Goal: Task Accomplishment & Management: Manage account settings

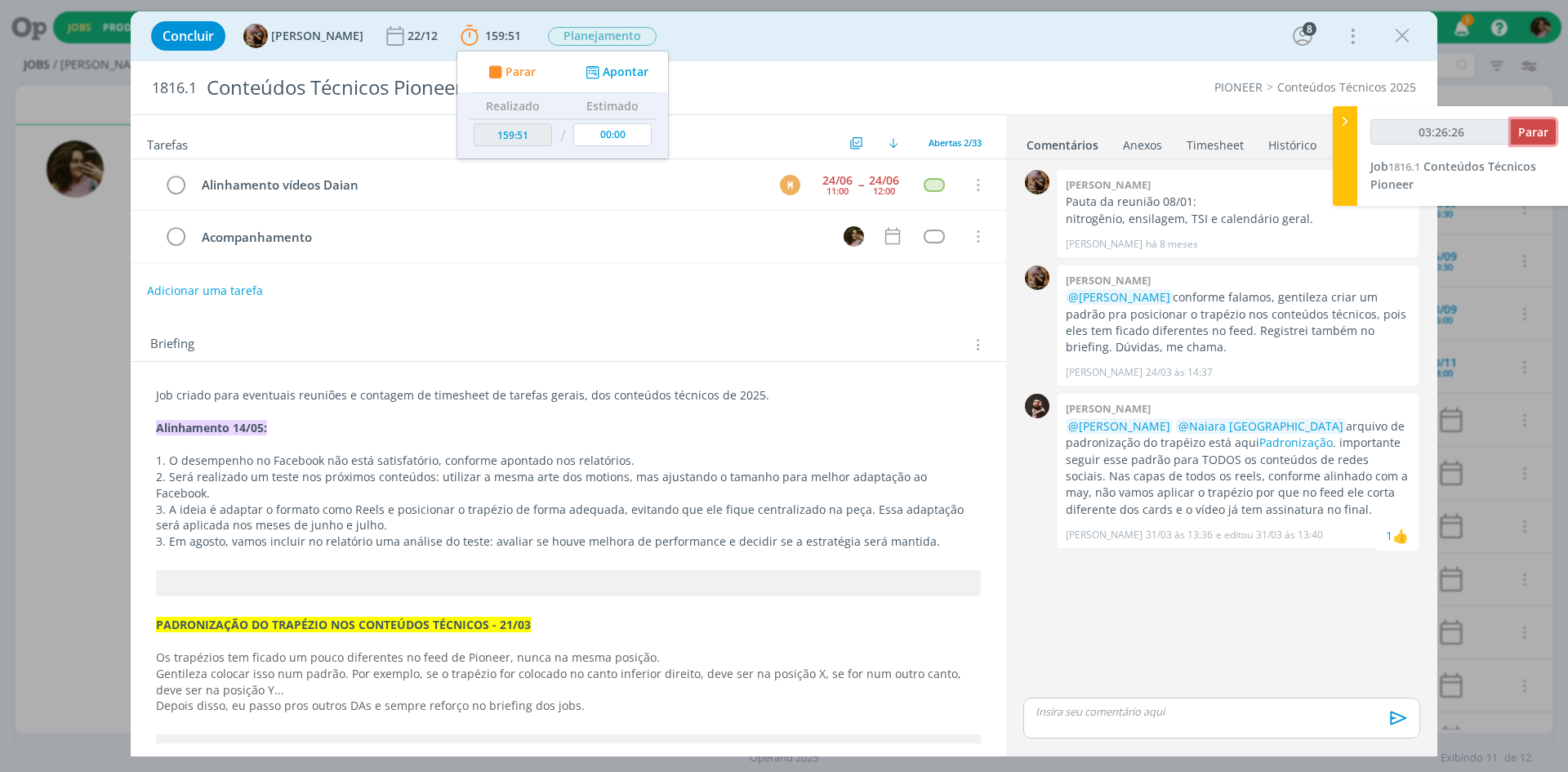
click at [1529, 138] on span "Parar" at bounding box center [1533, 131] width 30 height 15
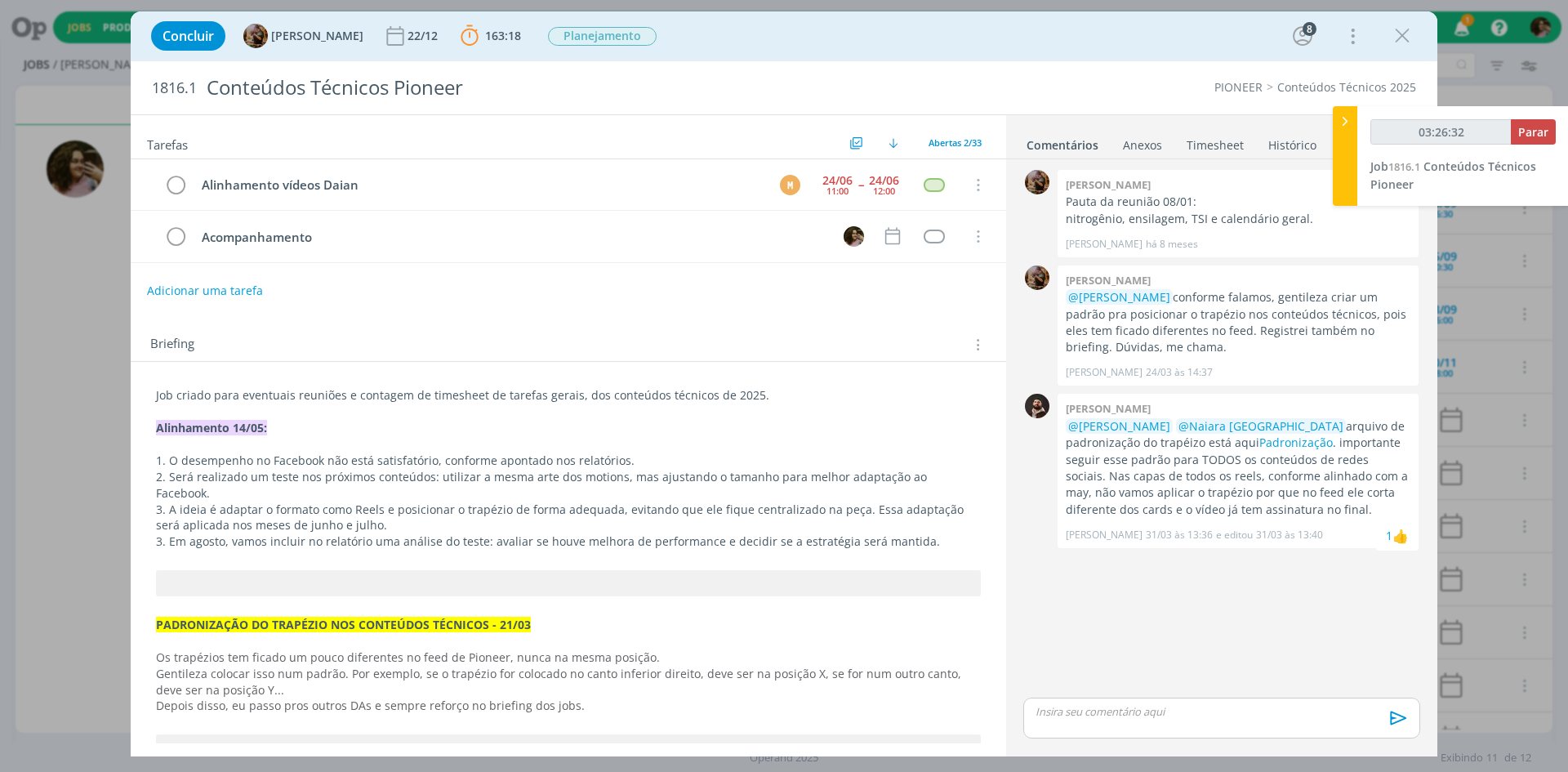
type input "03:27:00"
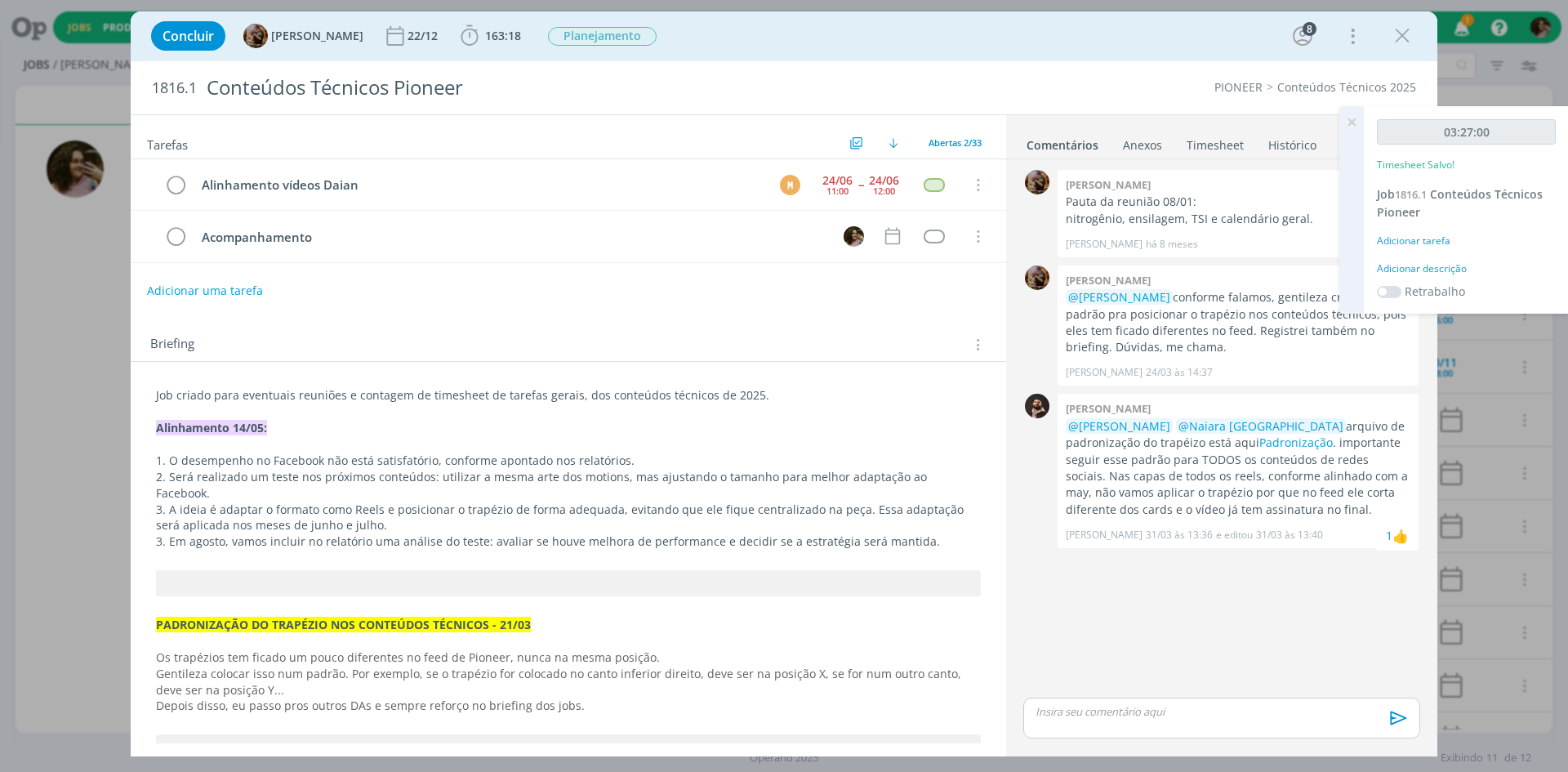
click at [1430, 271] on div "Adicionar descrição" at bounding box center [1466, 268] width 179 height 14
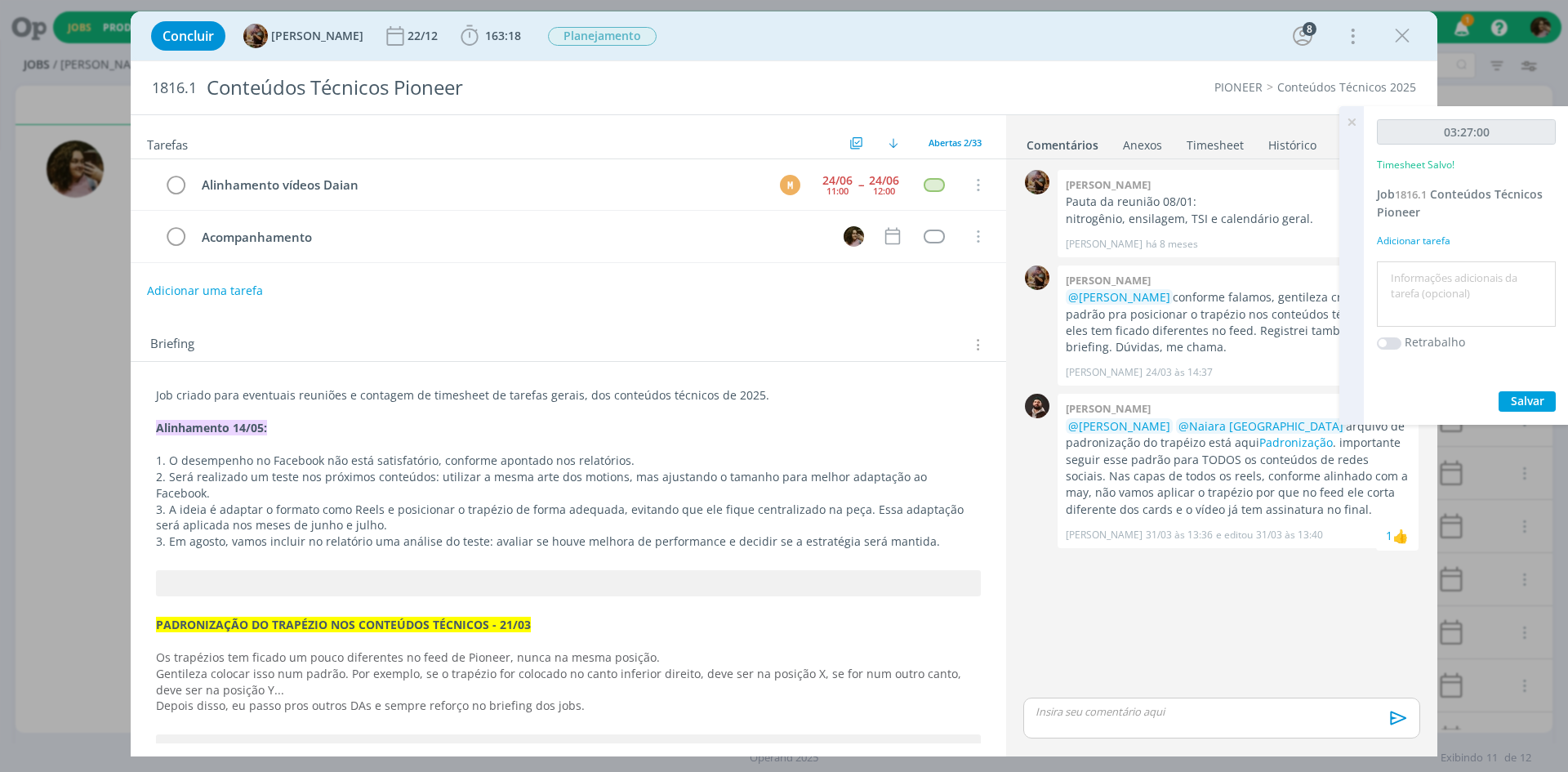
click at [1430, 271] on textarea at bounding box center [1466, 294] width 171 height 58
type textarea "Monitoramento de publicações e atualização de calendário"
click at [1492, 397] on div "Salvar" at bounding box center [1466, 402] width 179 height 20
click at [1511, 403] on button "Salvar" at bounding box center [1528, 402] width 57 height 20
click at [1352, 122] on icon at bounding box center [1352, 122] width 29 height 32
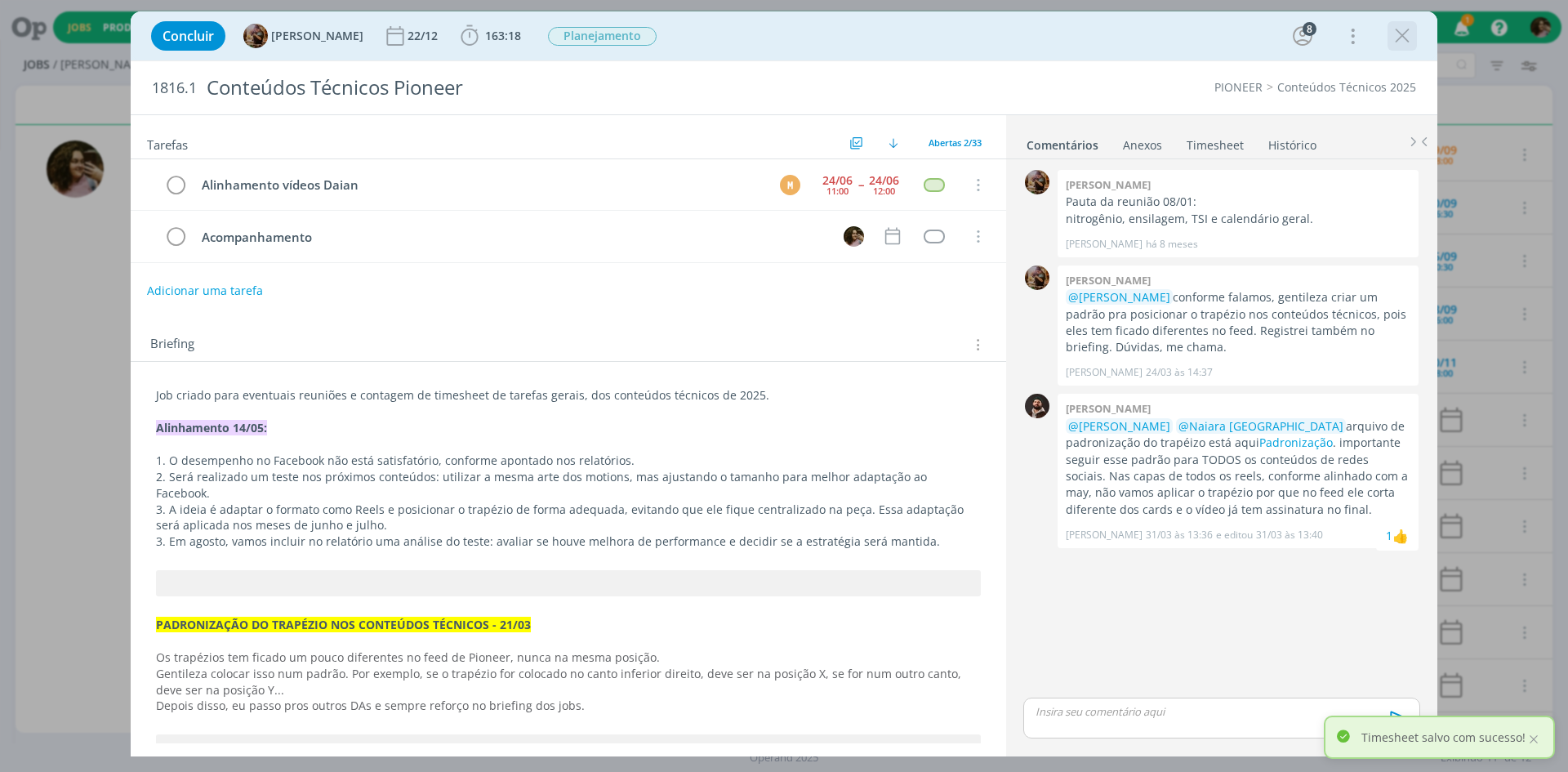
click at [1401, 42] on icon "dialog" at bounding box center [1402, 35] width 24 height 24
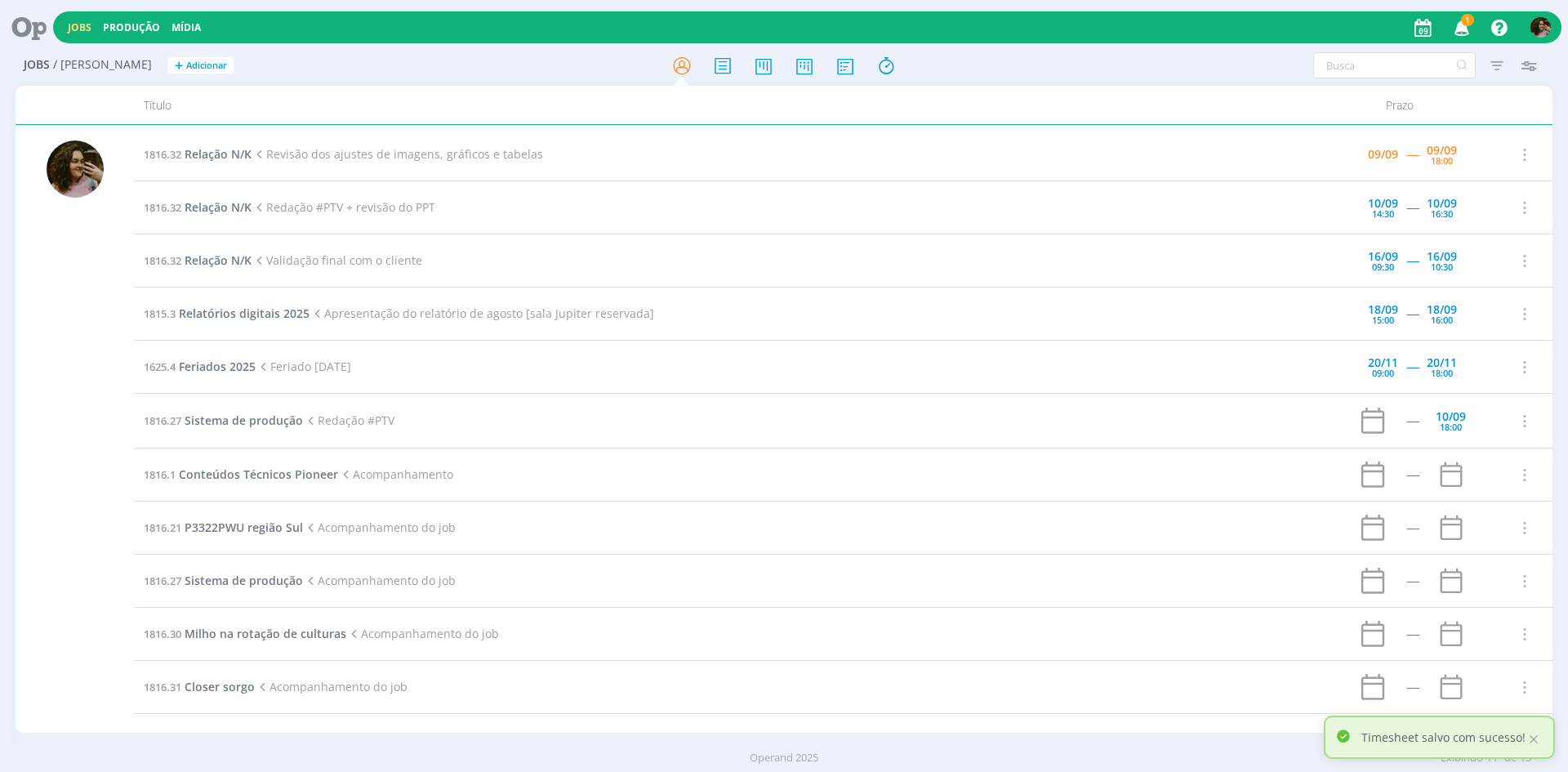
click at [1464, 28] on icon "button" at bounding box center [1463, 27] width 29 height 28
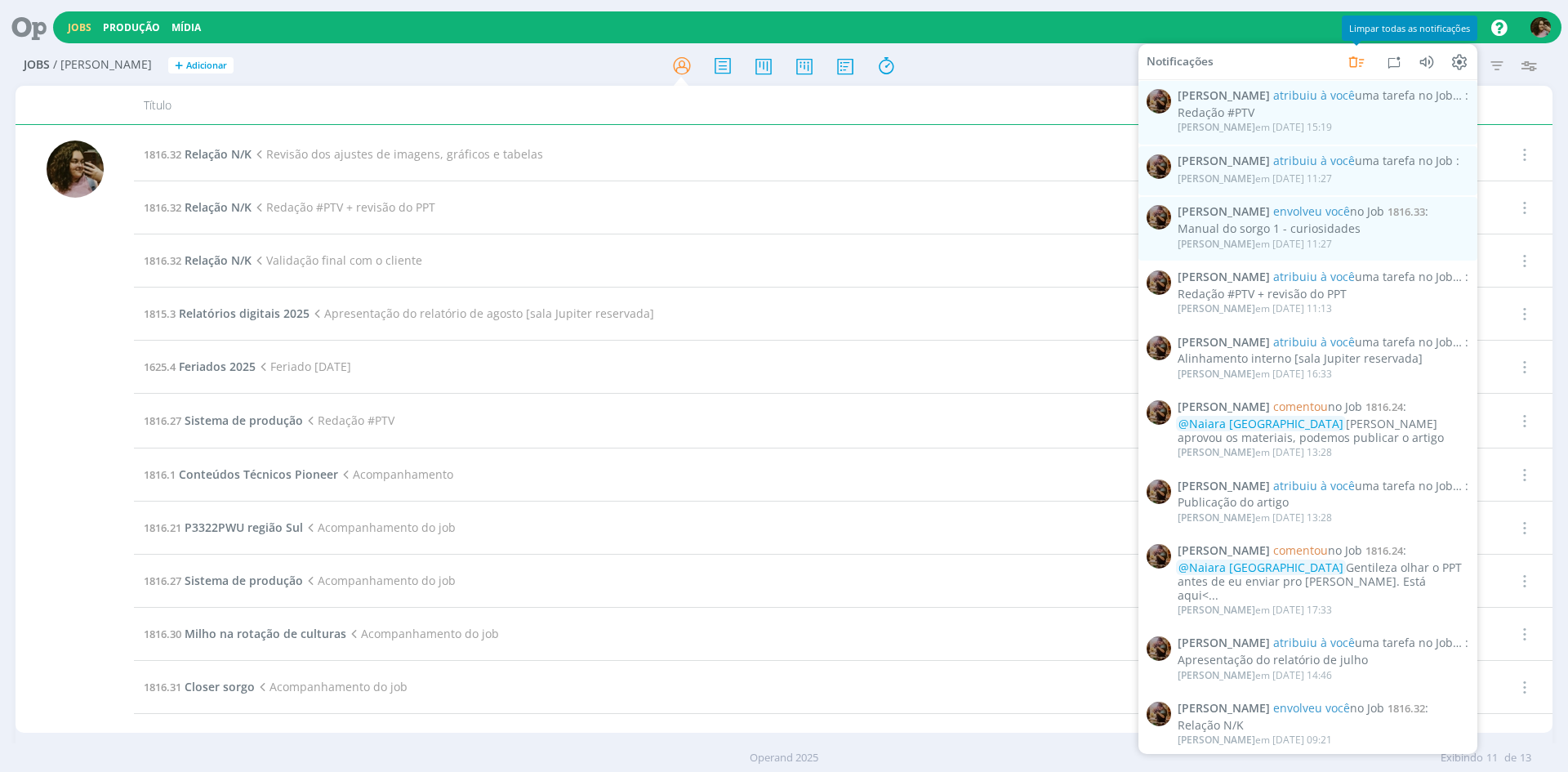
click at [1356, 67] on icon at bounding box center [1356, 61] width 15 height 11
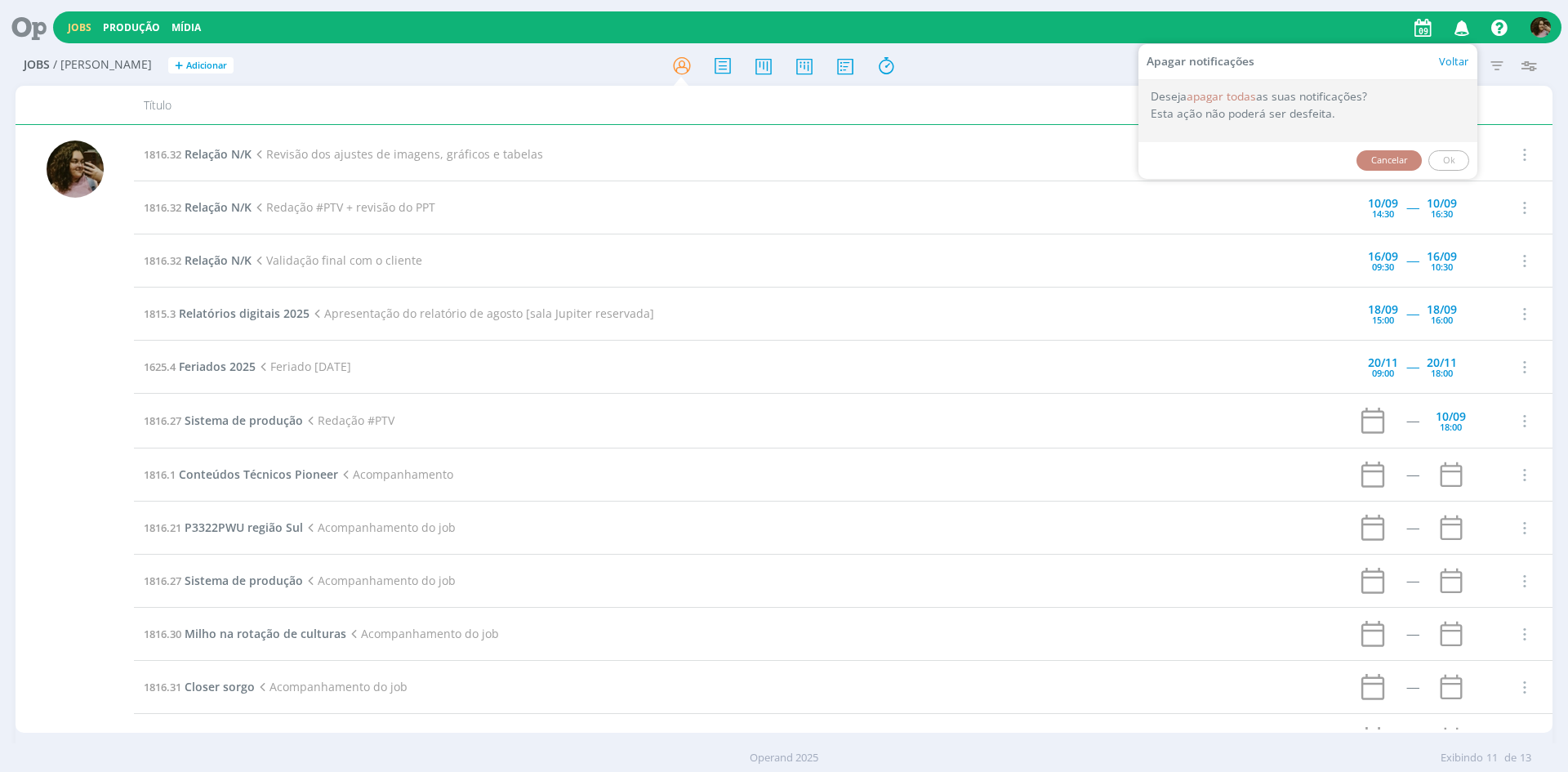
click at [1407, 156] on button "Cancelar" at bounding box center [1389, 160] width 66 height 20
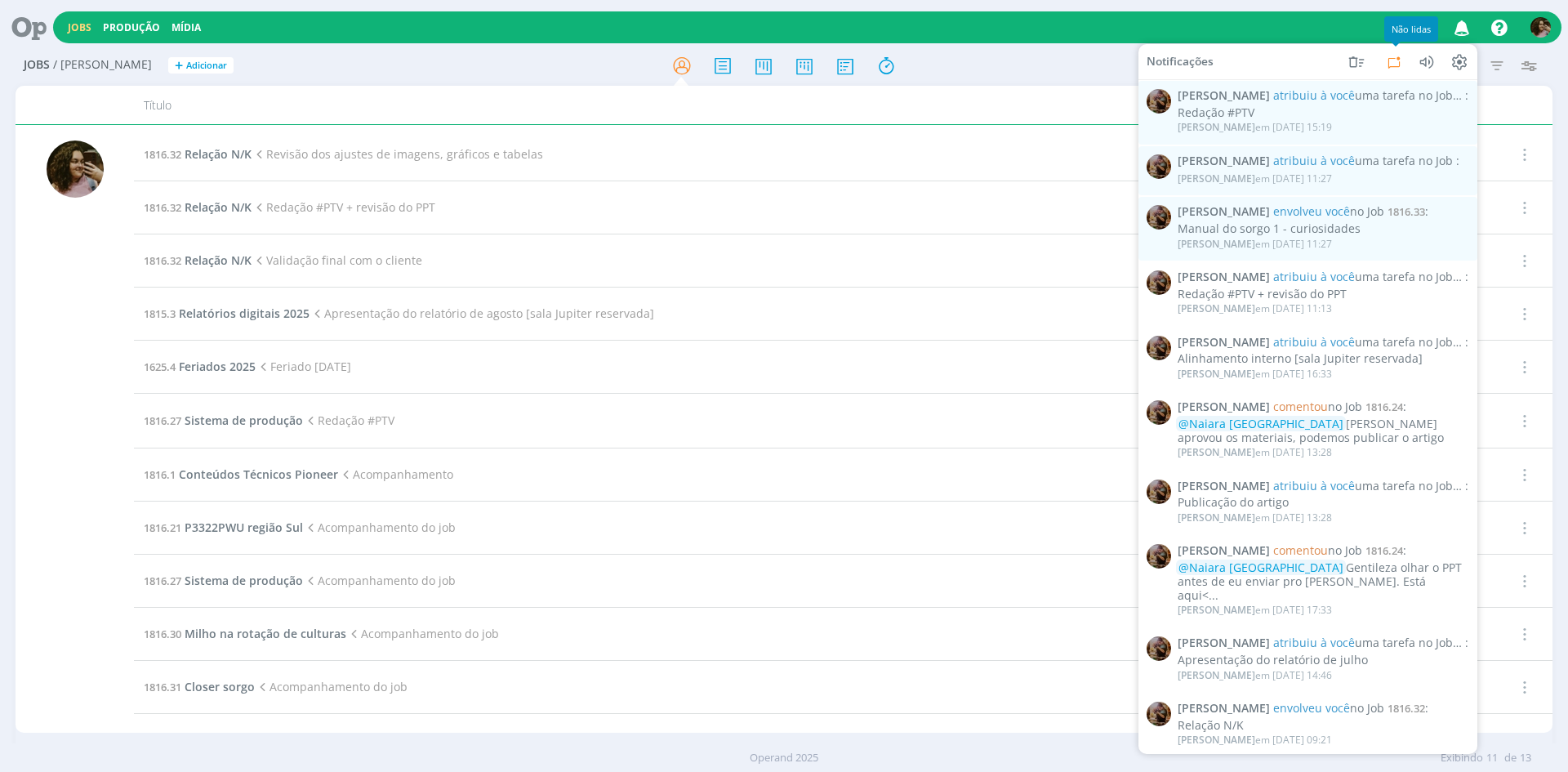
click at [1397, 62] on icon at bounding box center [1394, 61] width 19 height 19
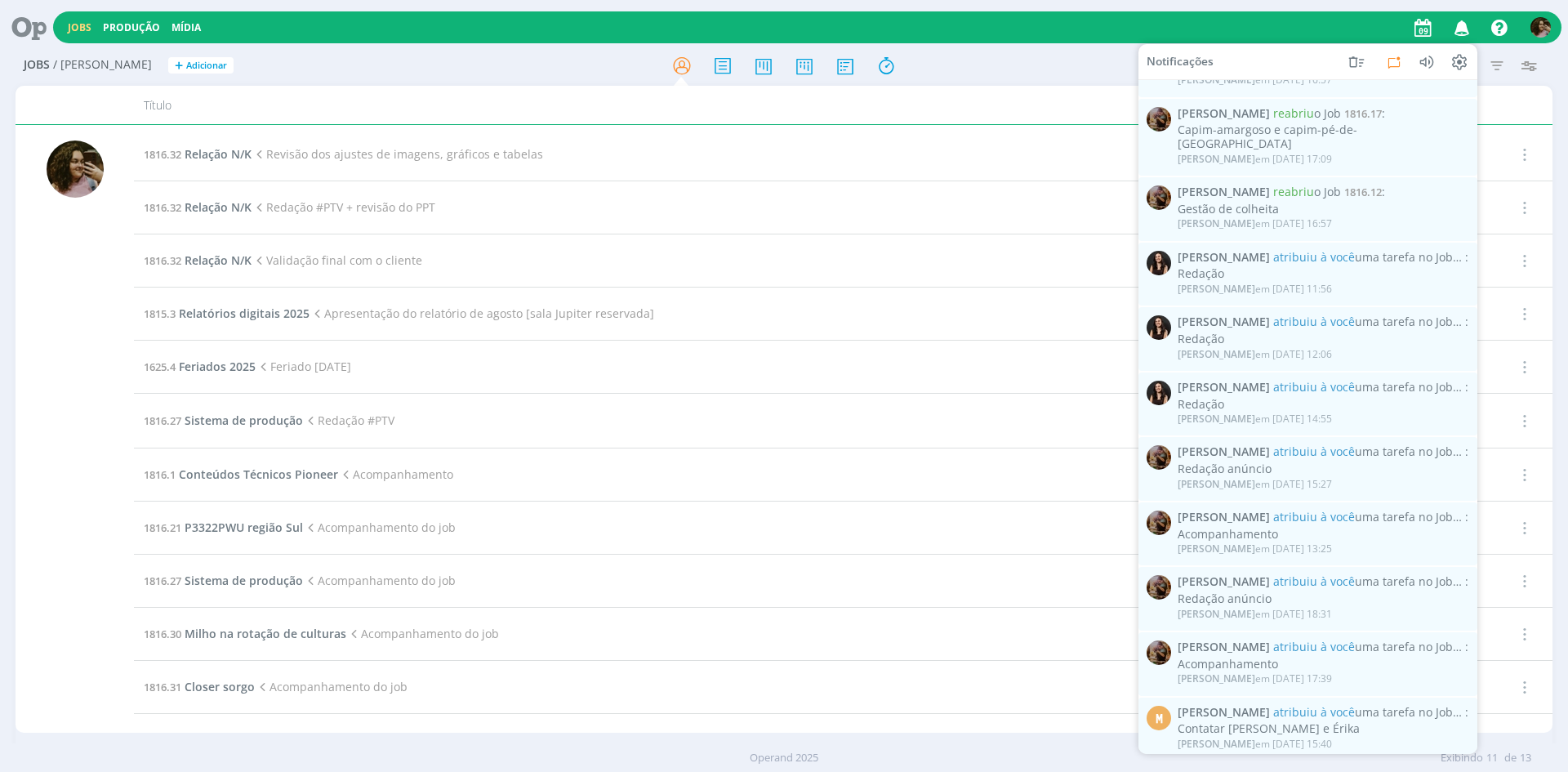
scroll to position [1072, 0]
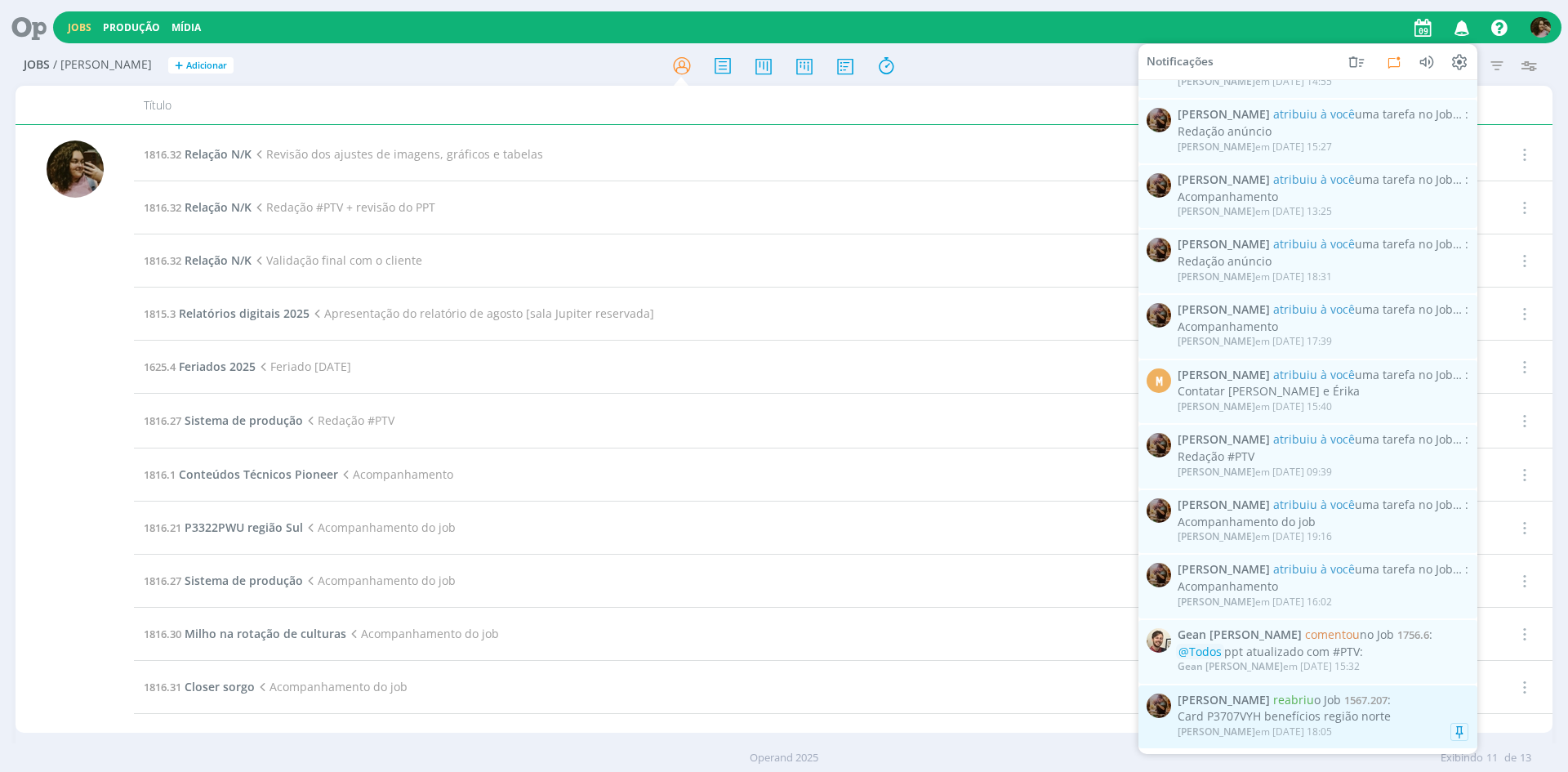
click at [1348, 711] on div "[PERSON_NAME] reabriu o Job 1567.207 : Card P3707VYH benefícios região norte [P…" at bounding box center [1323, 716] width 291 height 47
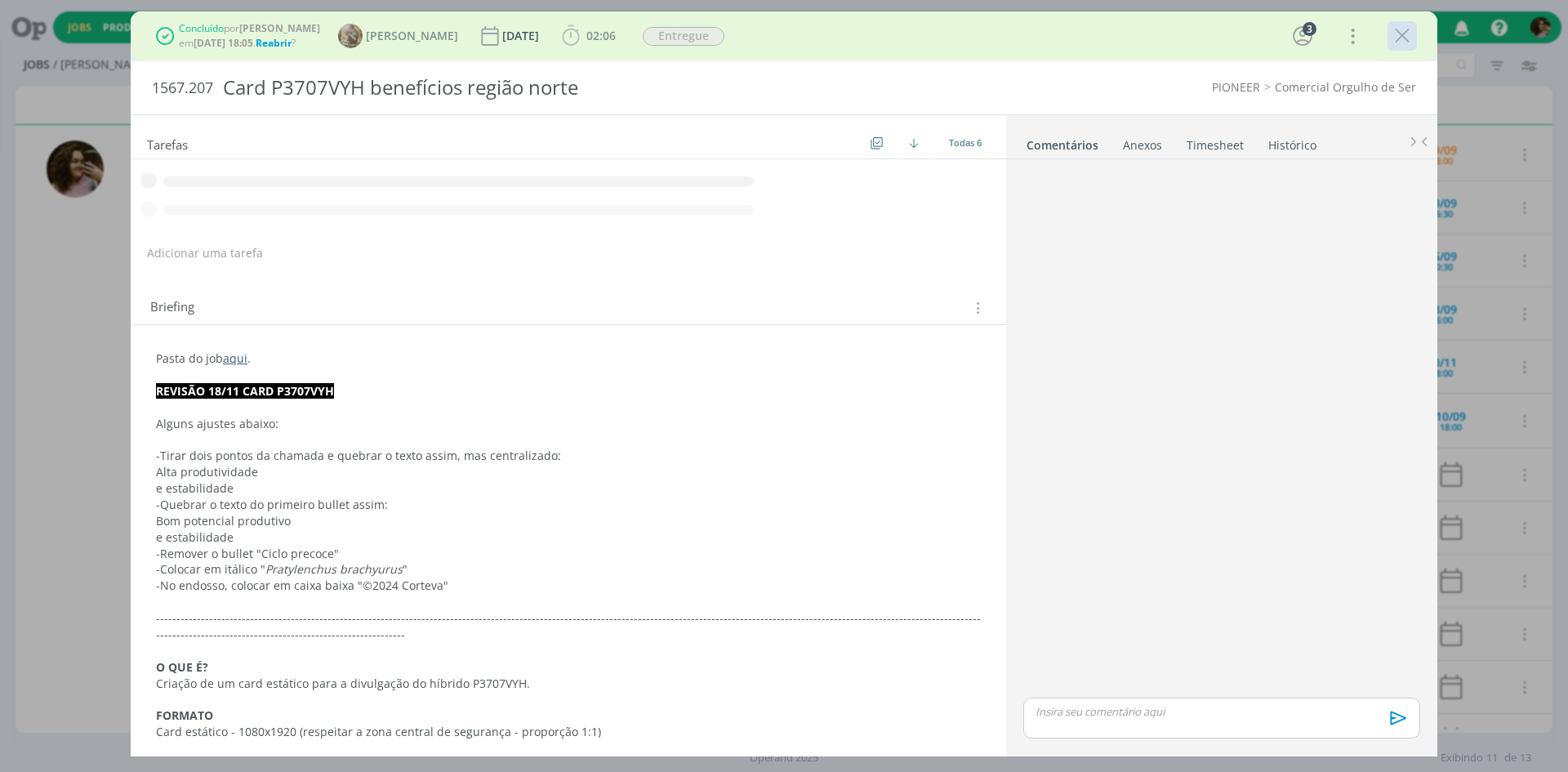
click at [1401, 35] on icon "dialog" at bounding box center [1402, 35] width 24 height 24
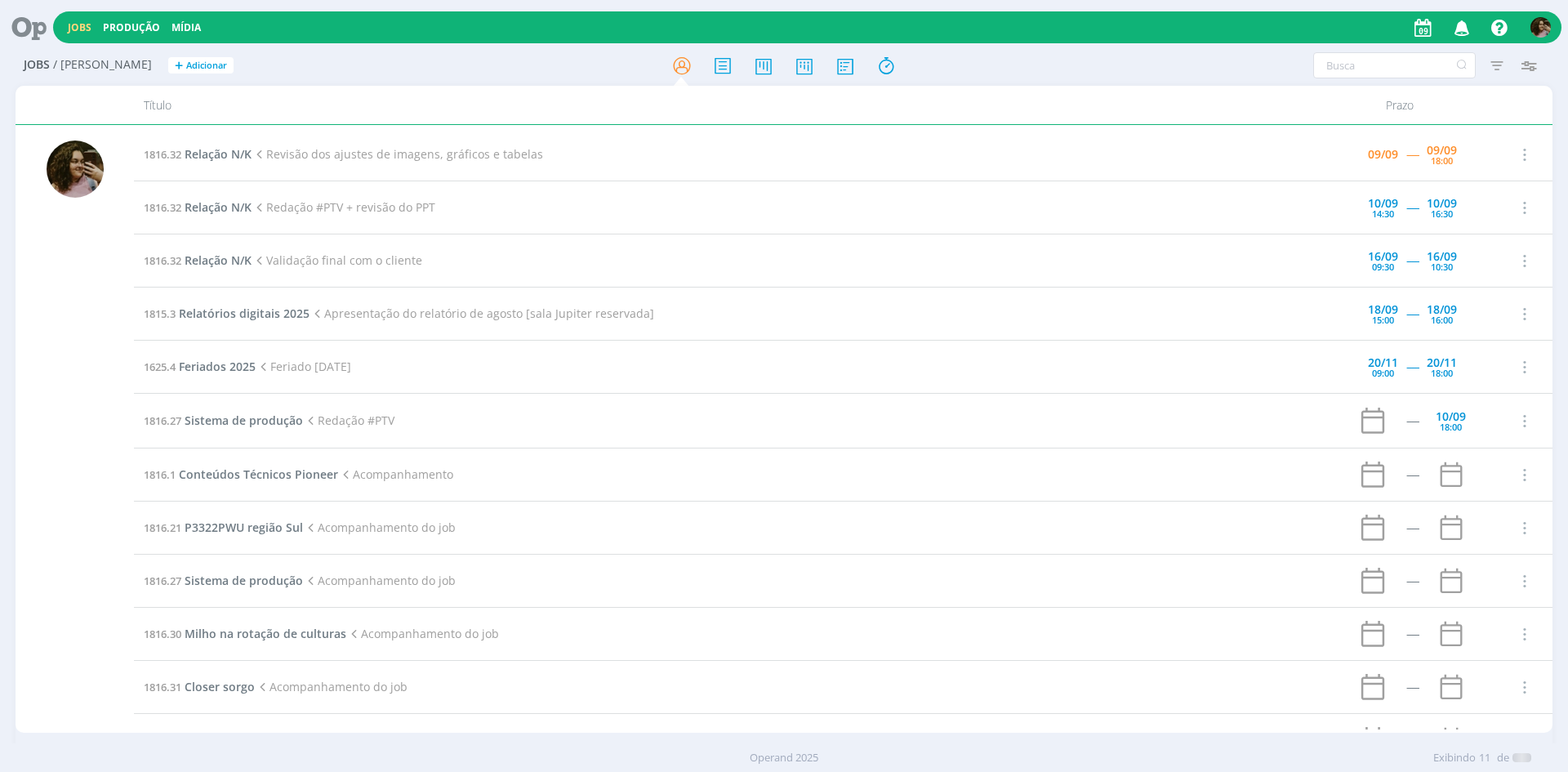
click at [1419, 27] on div at bounding box center [784, 386] width 1568 height 772
click at [1458, 32] on icon "button" at bounding box center [1463, 27] width 29 height 28
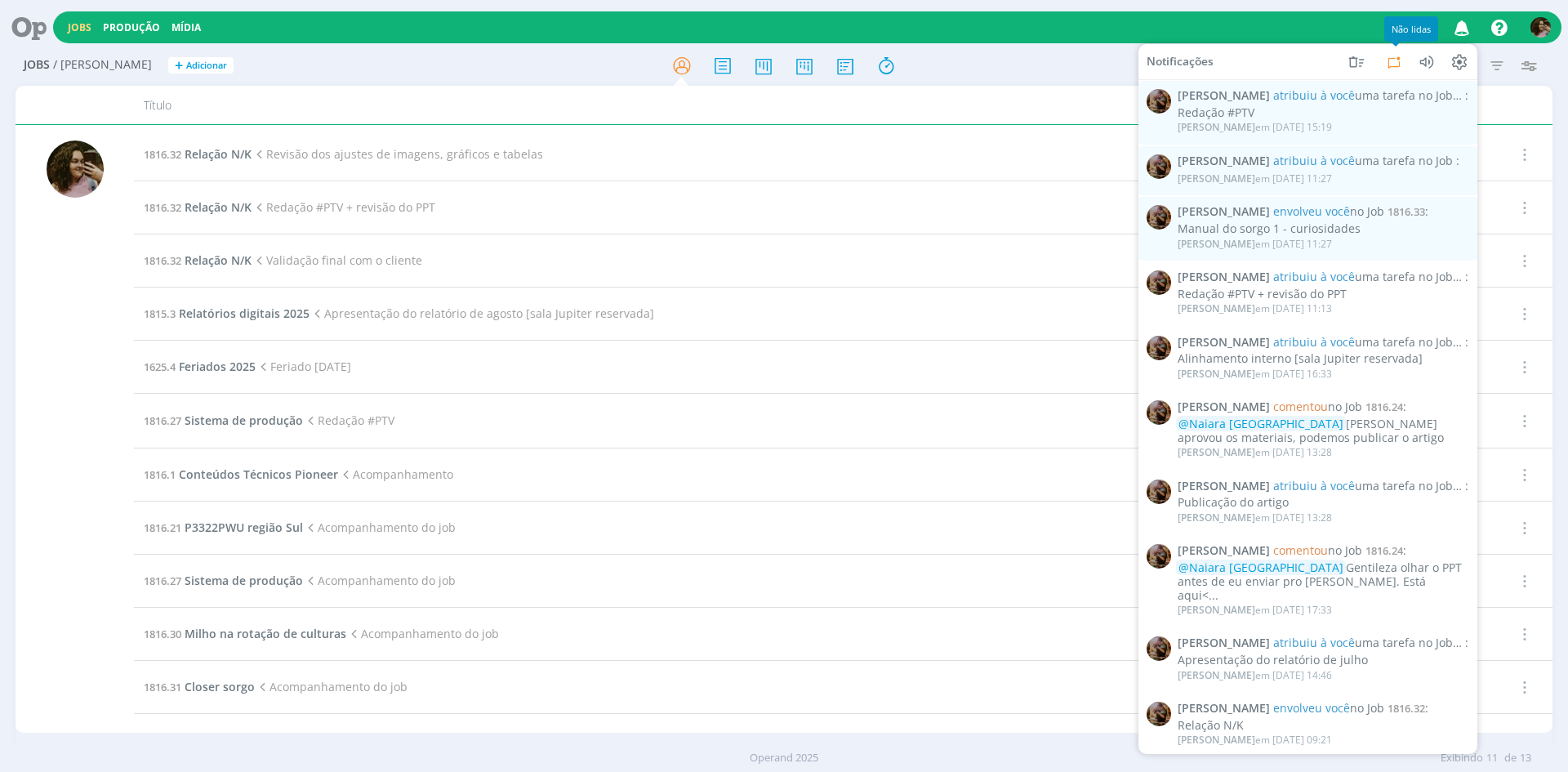
click at [1394, 61] on icon at bounding box center [1394, 61] width 19 height 19
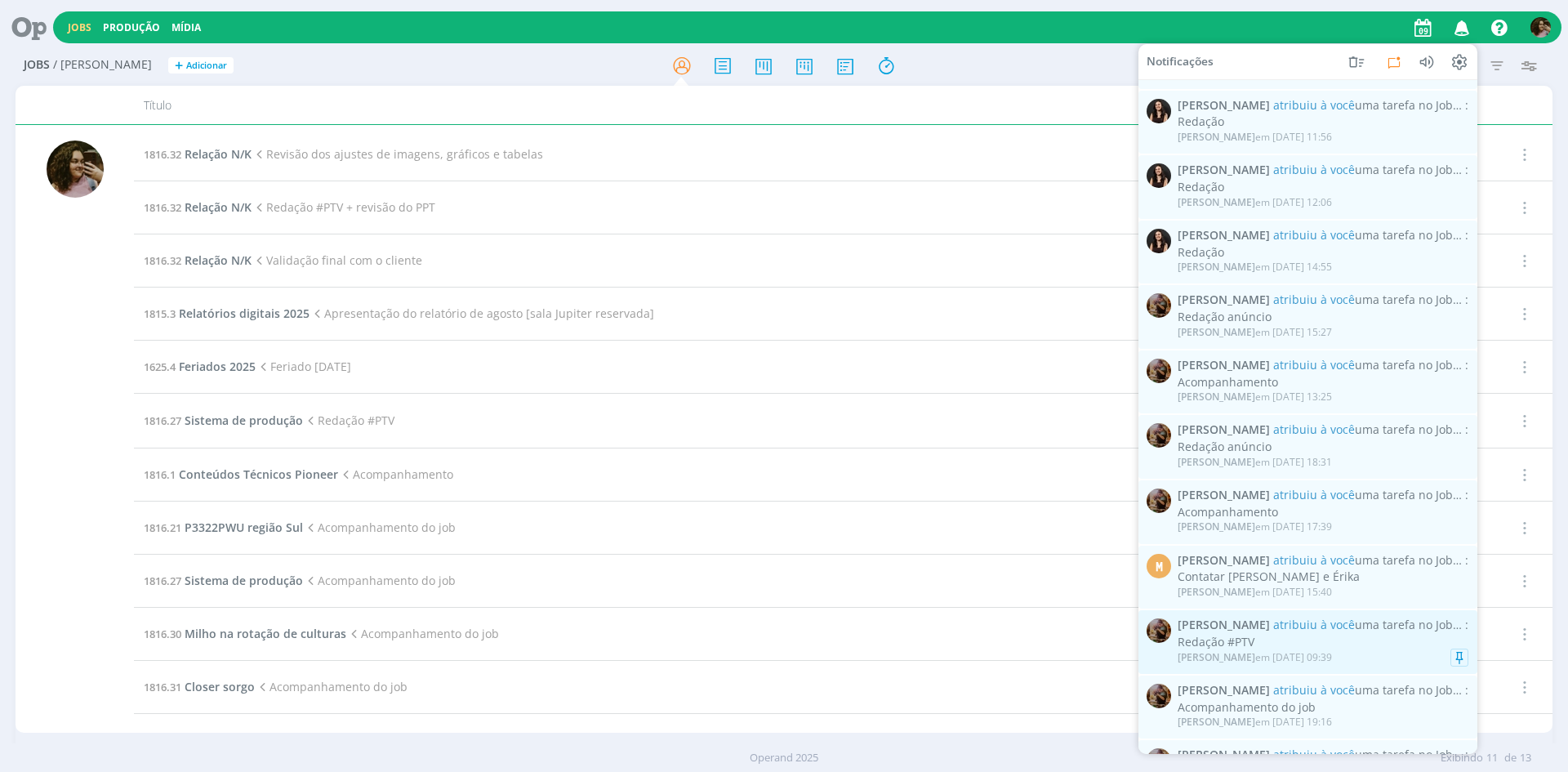
scroll to position [1007, 0]
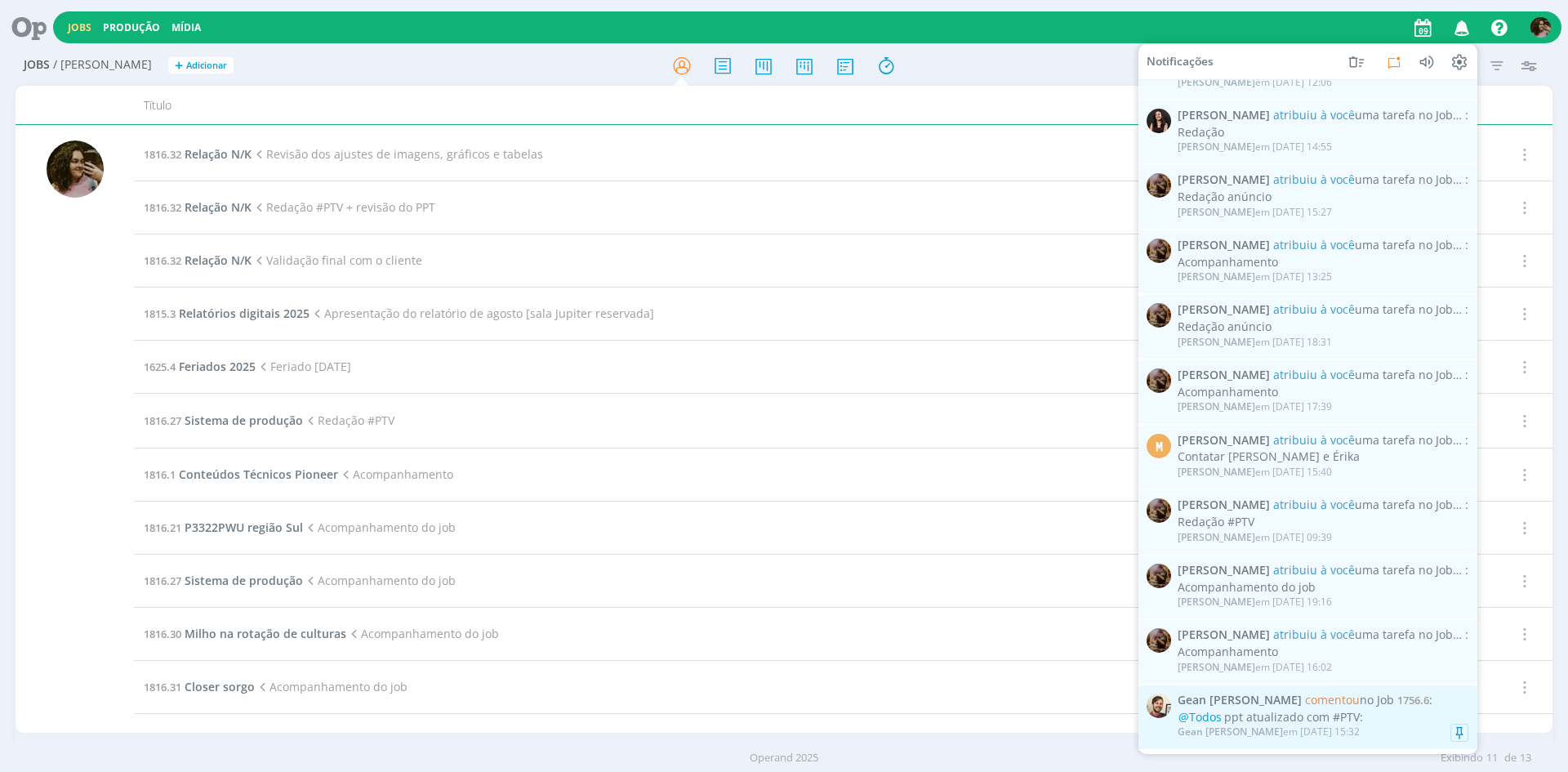
click at [1398, 723] on div "Gean [PERSON_NAME] em [DATE] 15:32" at bounding box center [1323, 731] width 291 height 16
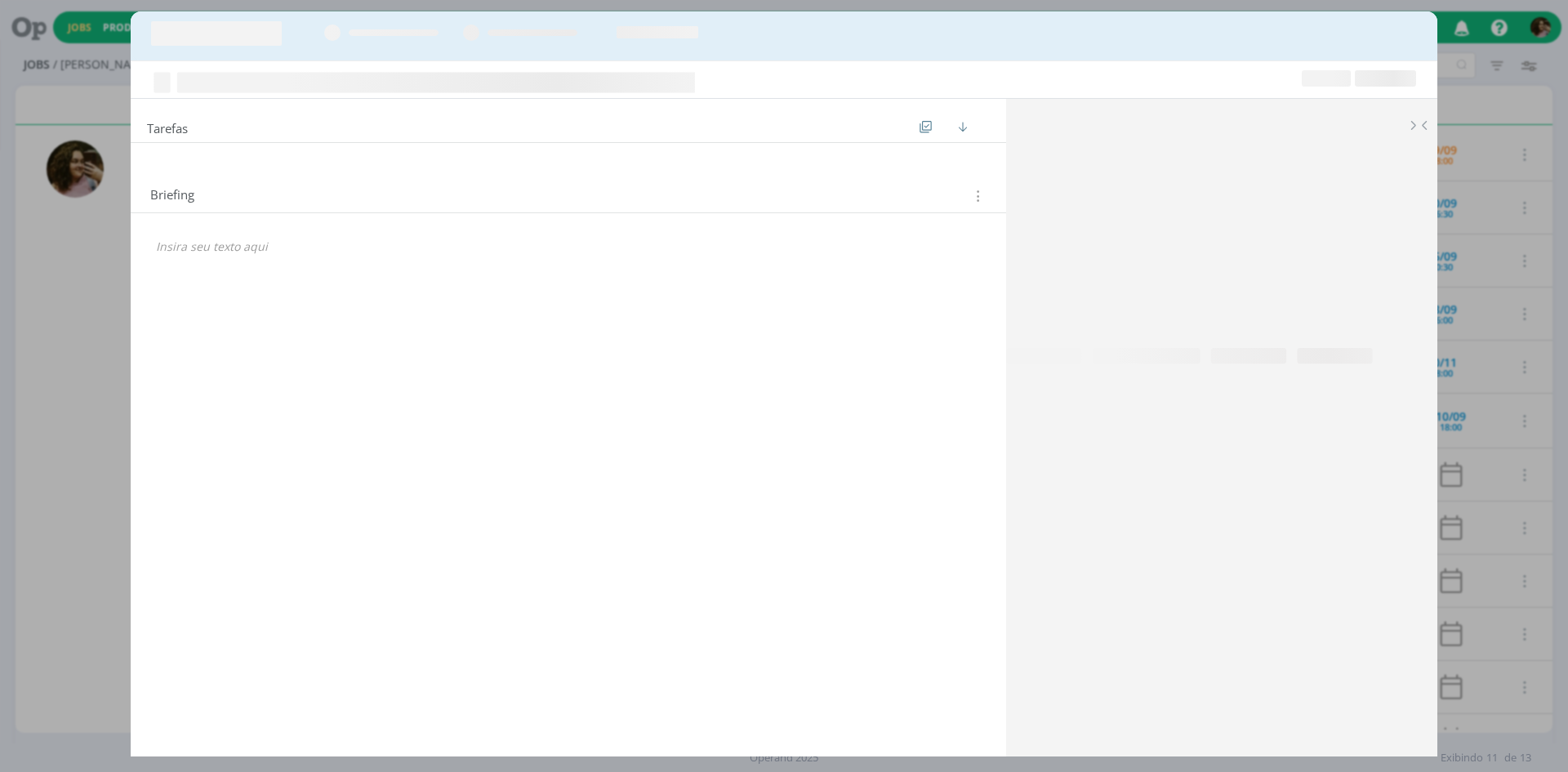
click at [1473, 29] on div "Tarefas Ordenar por: Prazo crescente Prazo decrescente Ordem original Briefing …" at bounding box center [784, 386] width 1568 height 772
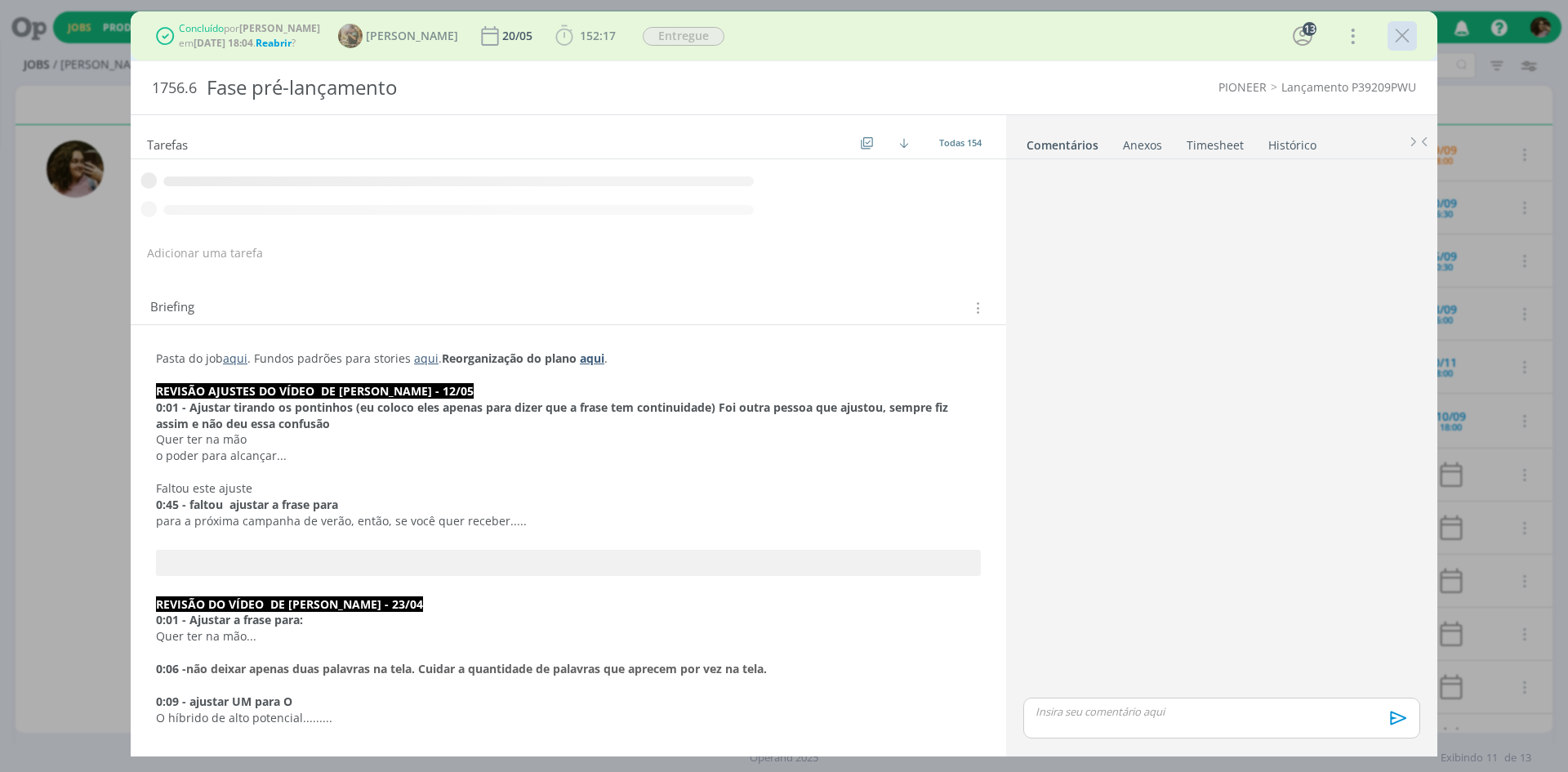
click at [1416, 26] on div "dialog" at bounding box center [1402, 35] width 29 height 29
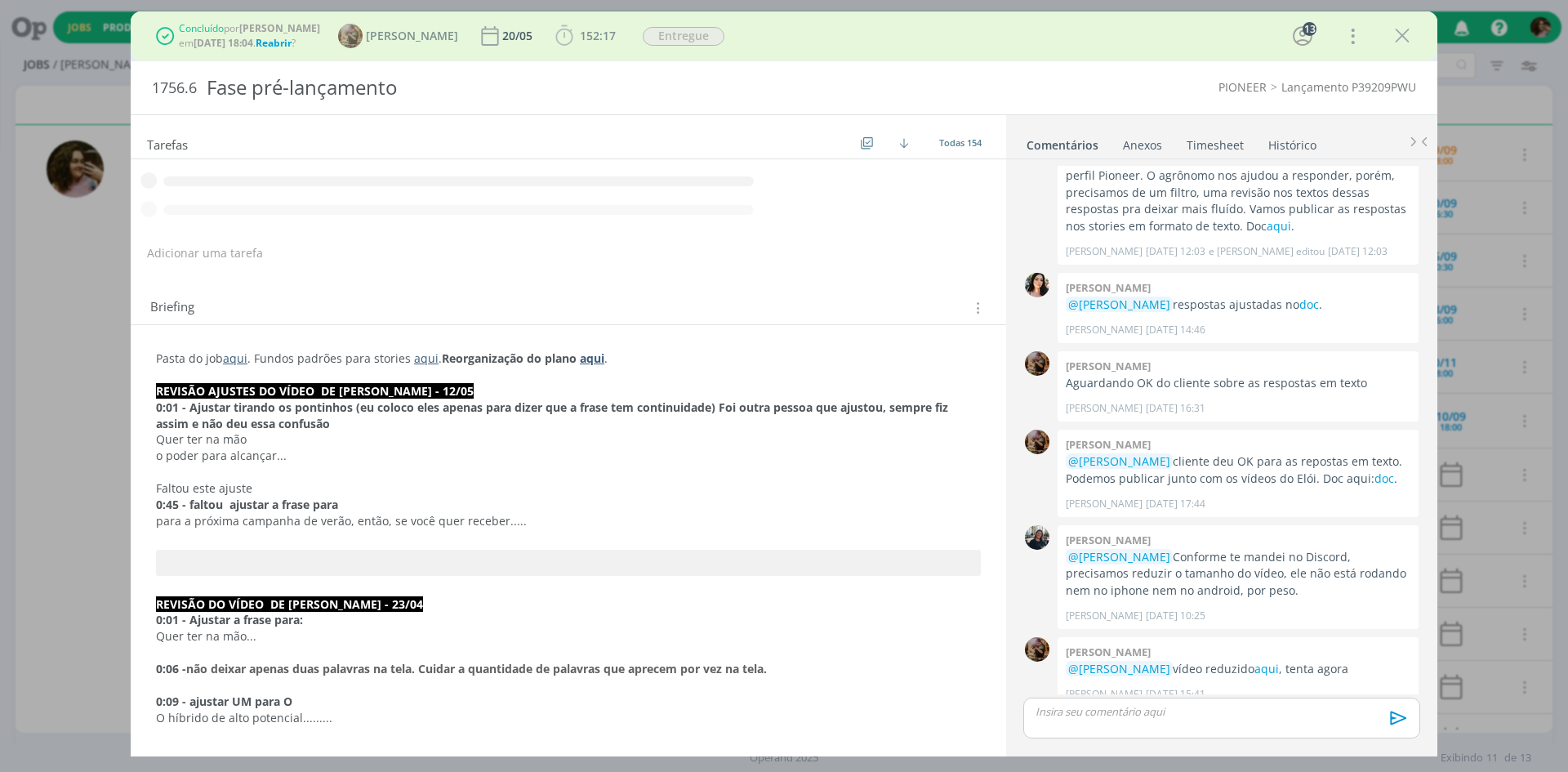
click at [1401, 27] on icon "dialog" at bounding box center [1402, 35] width 24 height 24
click at [1405, 38] on div at bounding box center [784, 386] width 1568 height 772
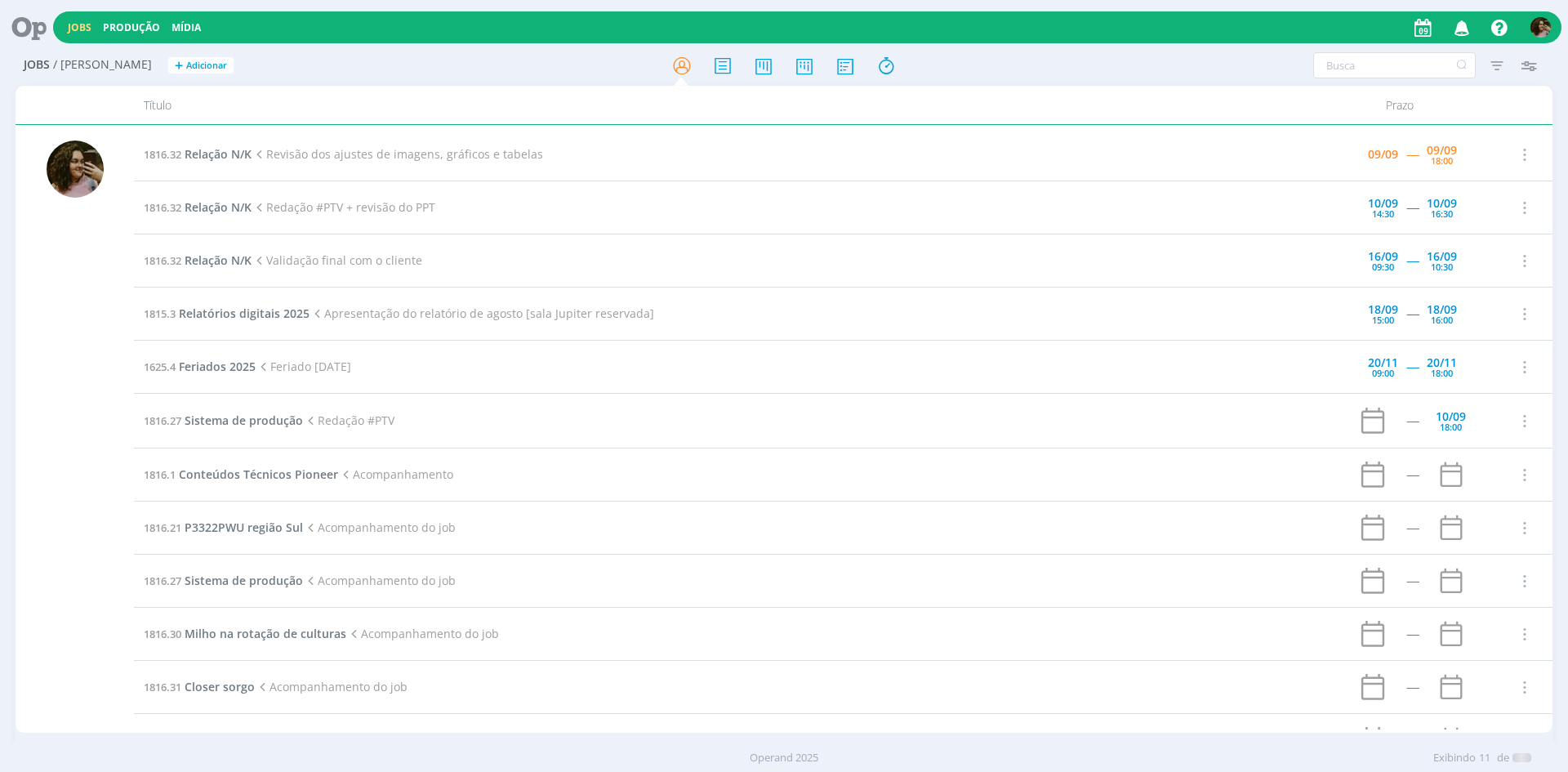
click at [1388, 36] on div at bounding box center [784, 386] width 1568 height 772
click at [1395, 35] on div at bounding box center [784, 386] width 1568 height 772
click at [1386, 37] on div at bounding box center [784, 386] width 1568 height 772
click at [1405, 35] on div at bounding box center [784, 386] width 1568 height 772
click at [1462, 26] on div at bounding box center [784, 386] width 1568 height 772
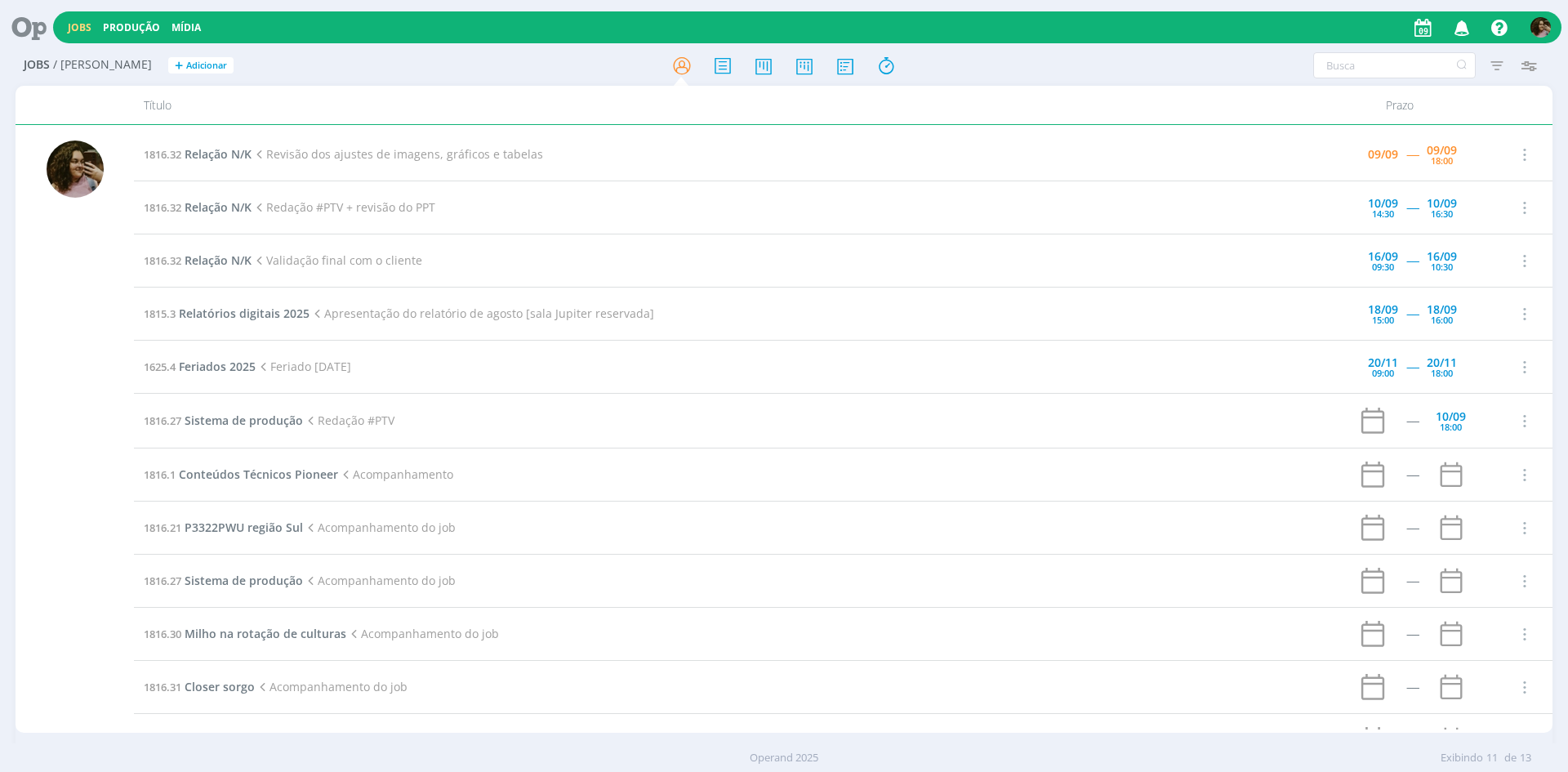
click at [1465, 25] on icon "button" at bounding box center [1463, 27] width 29 height 28
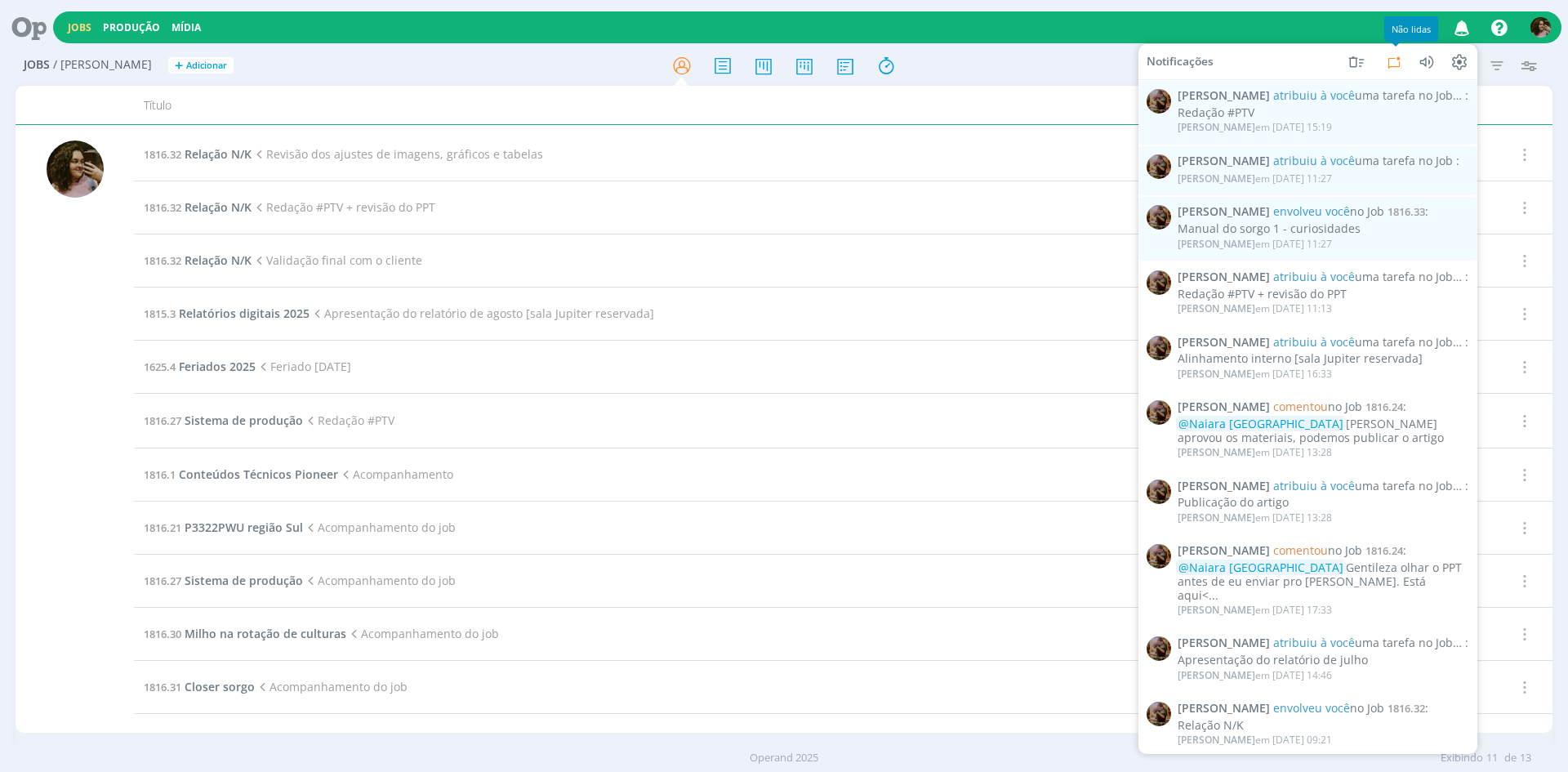
click at [1400, 59] on icon at bounding box center [1395, 62] width 12 height 12
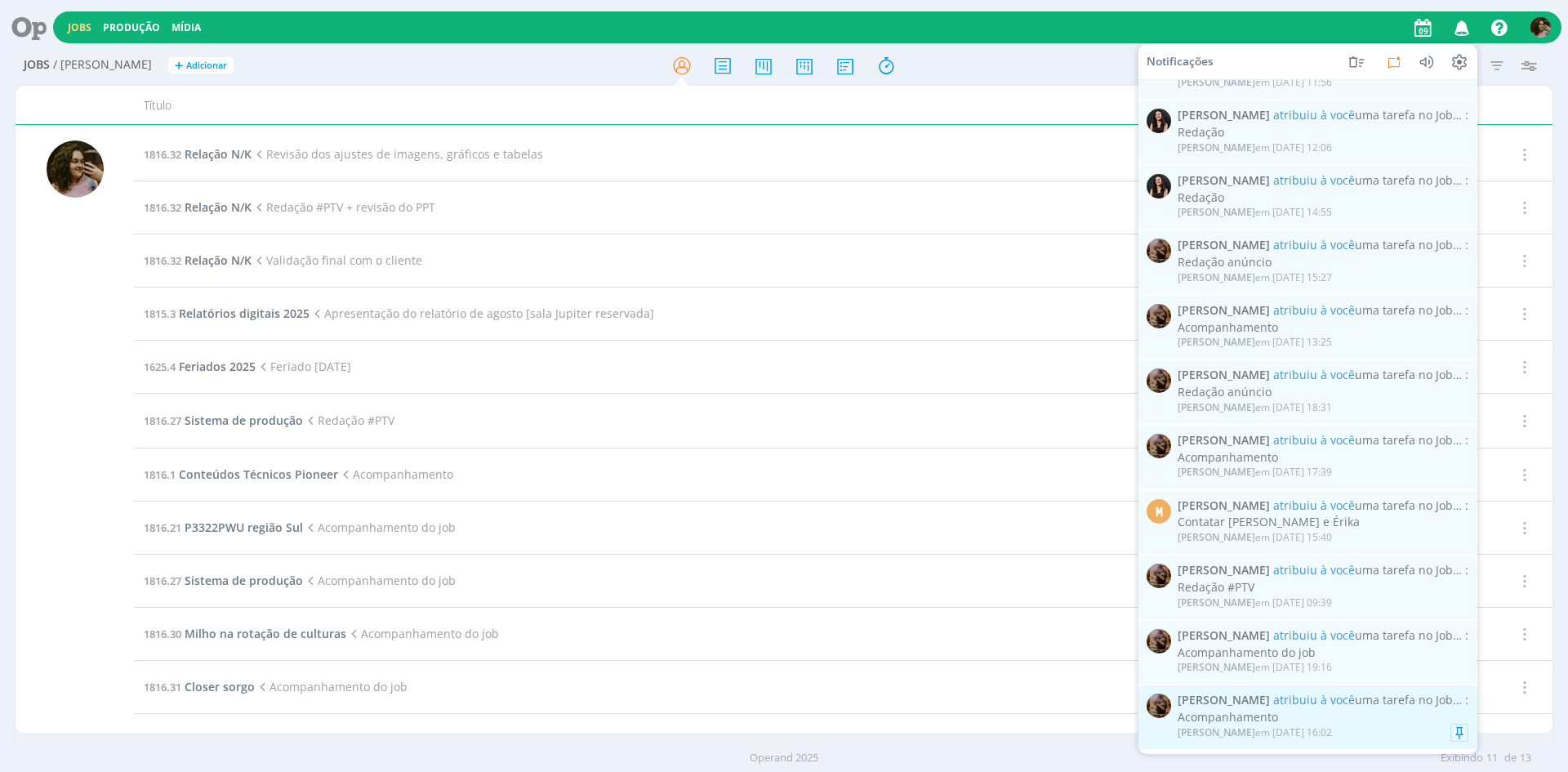
scroll to position [942, 0]
click at [1332, 726] on div "[PERSON_NAME] em [DATE] 16:02" at bounding box center [1255, 732] width 154 height 12
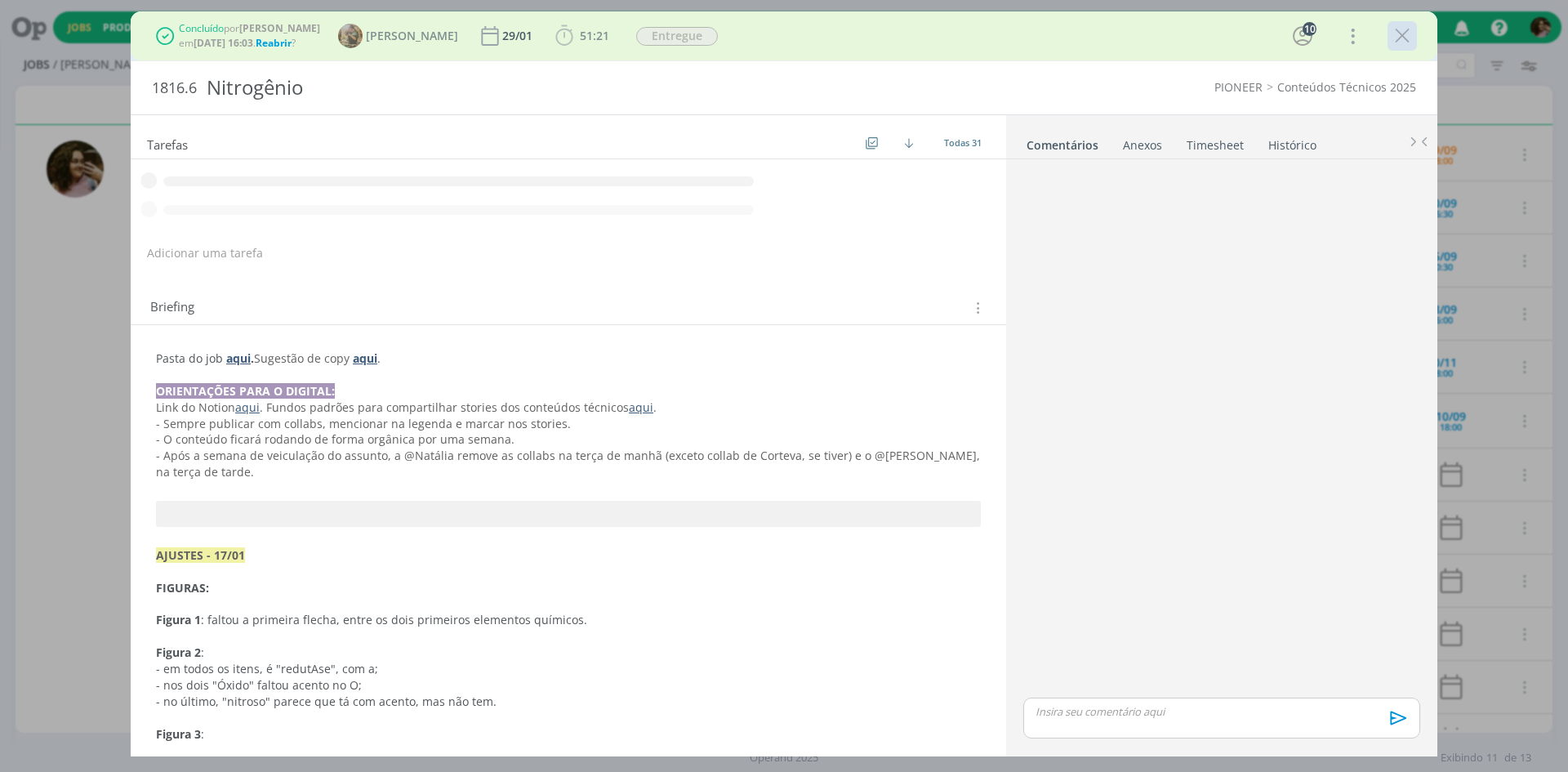
click at [1405, 33] on icon "dialog" at bounding box center [1402, 35] width 24 height 24
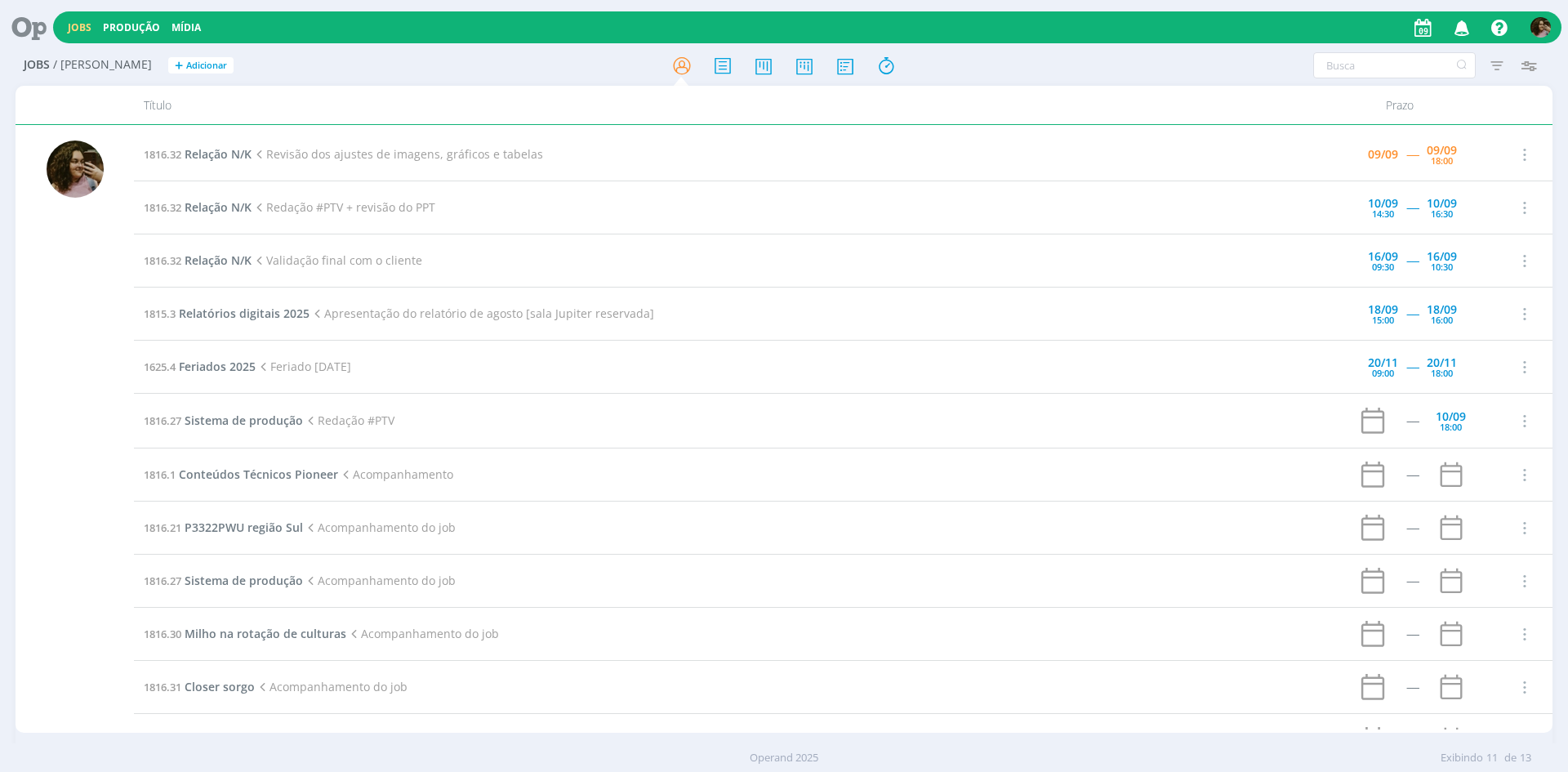
click at [1464, 26] on icon "button" at bounding box center [1463, 27] width 29 height 28
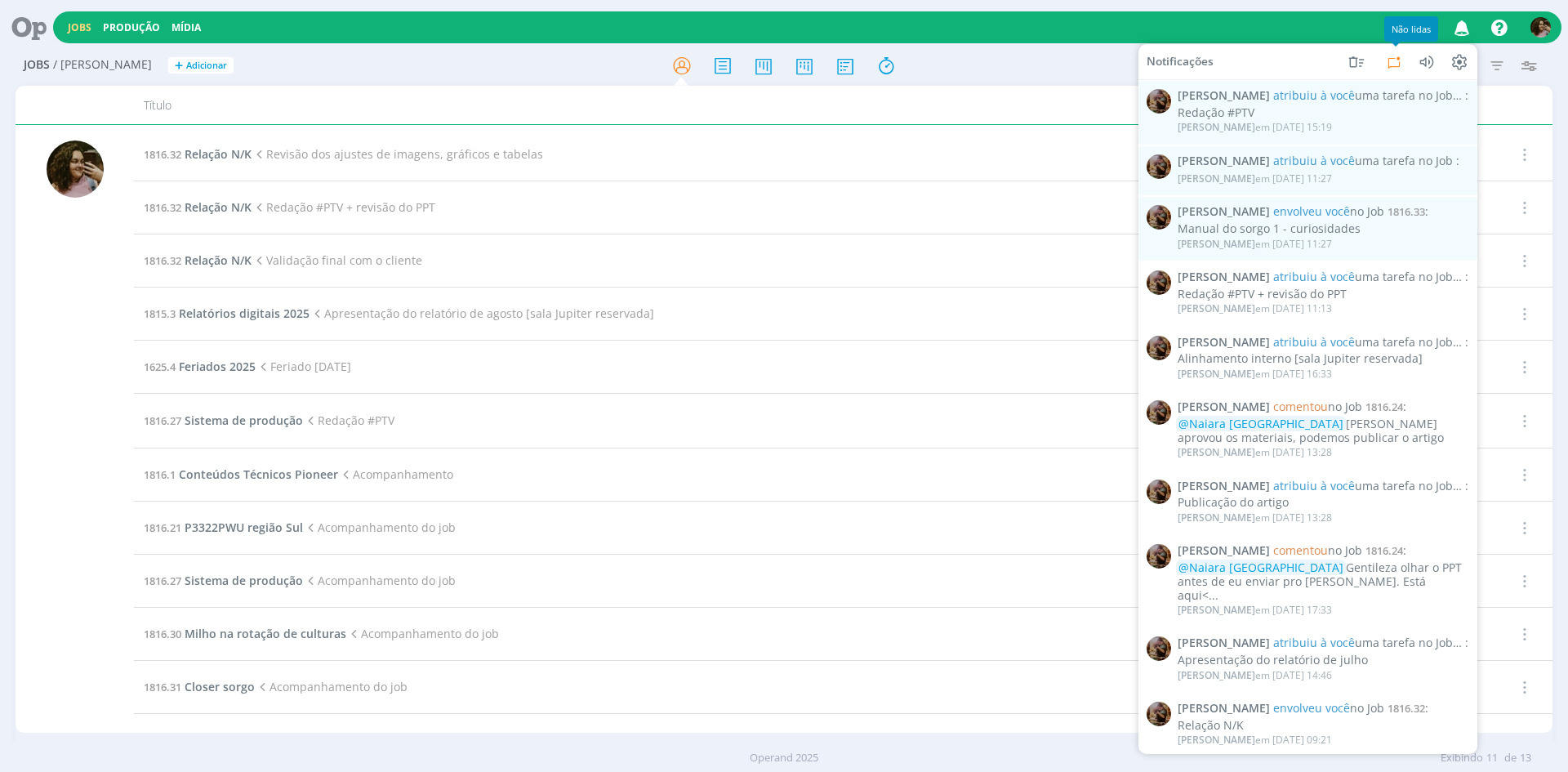
click at [1395, 61] on icon at bounding box center [1394, 61] width 19 height 19
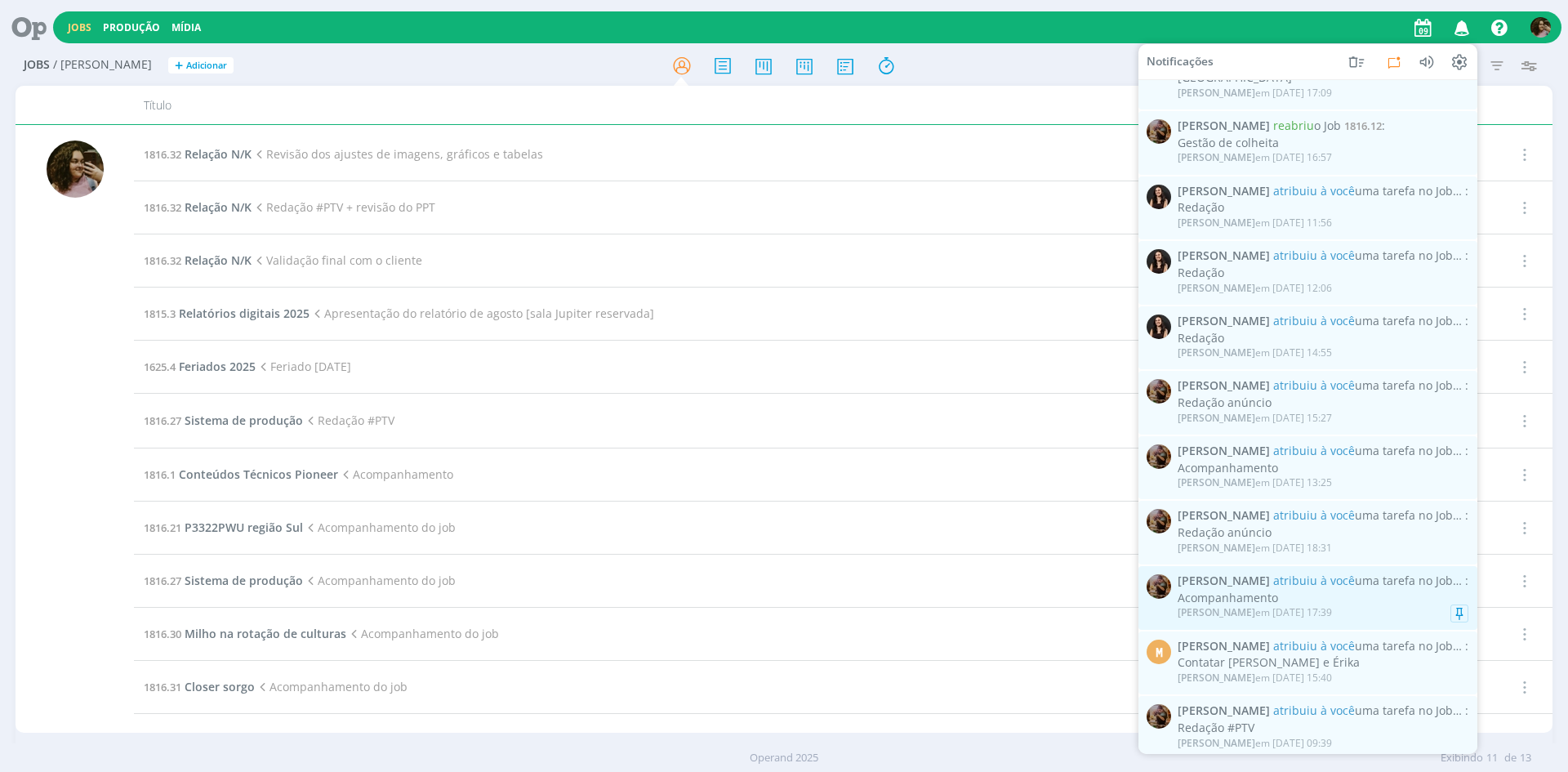
scroll to position [942, 0]
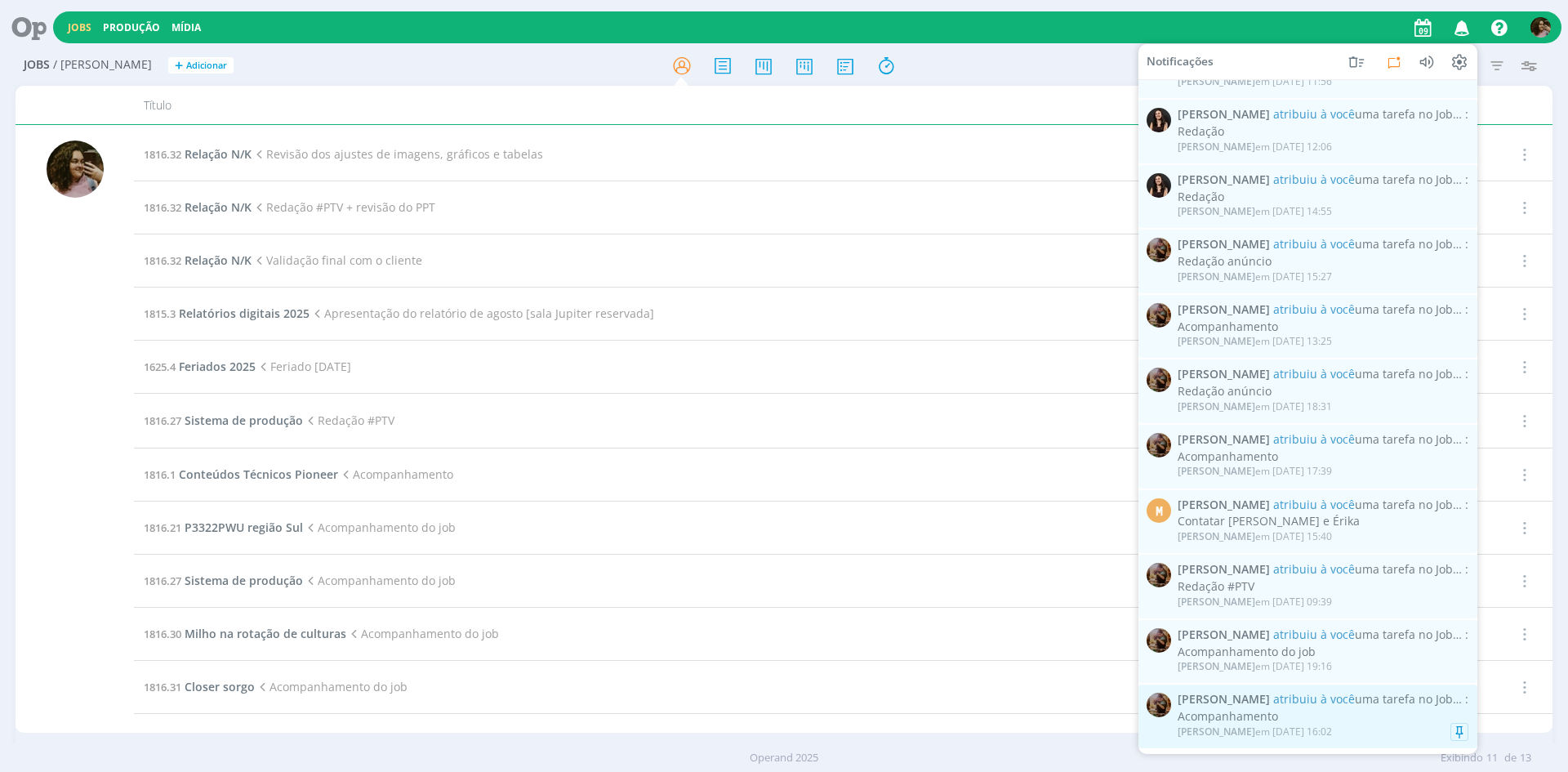
click at [1346, 710] on div "Acompanhamento" at bounding box center [1323, 716] width 291 height 13
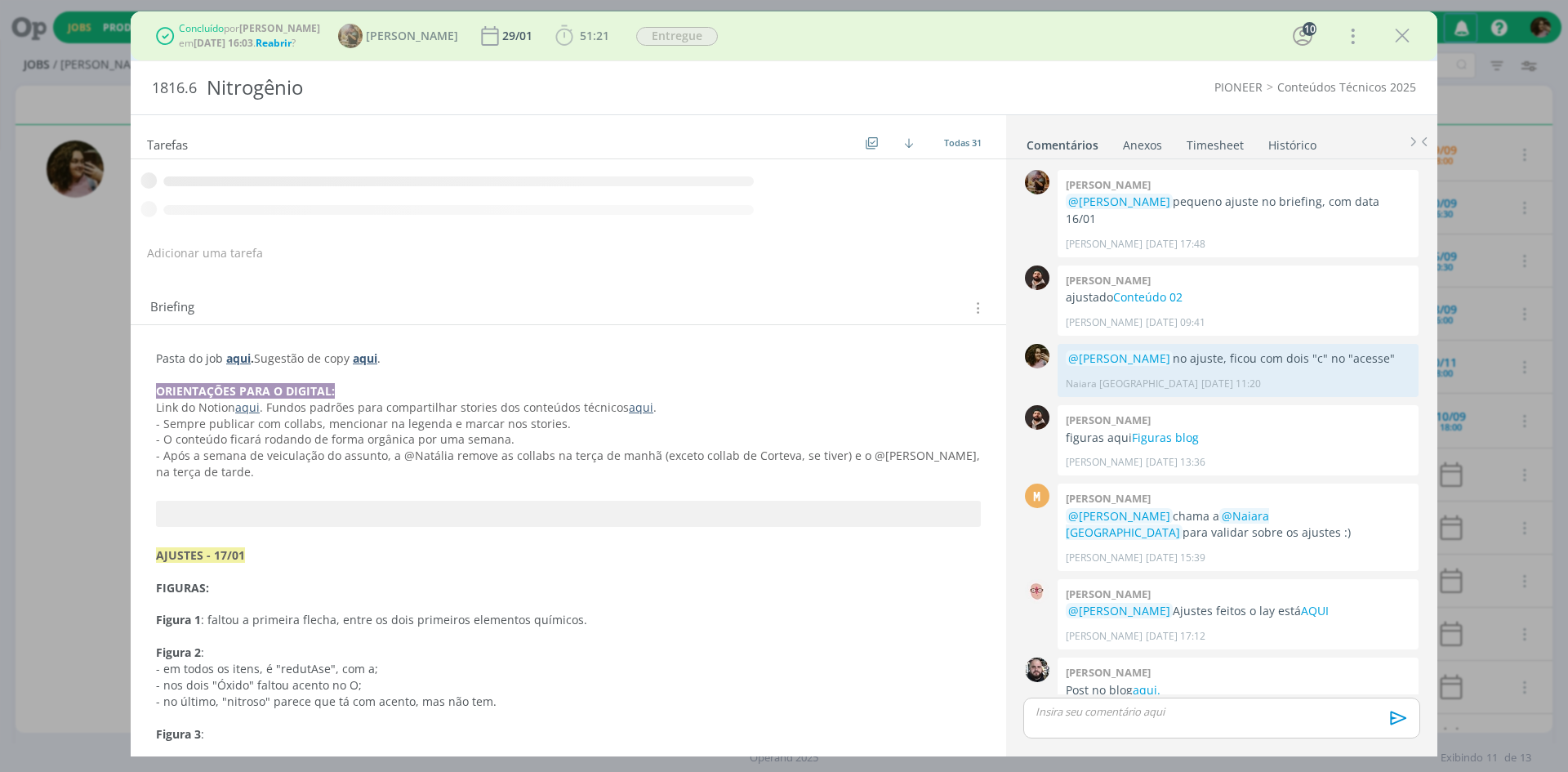
scroll to position [1642, 0]
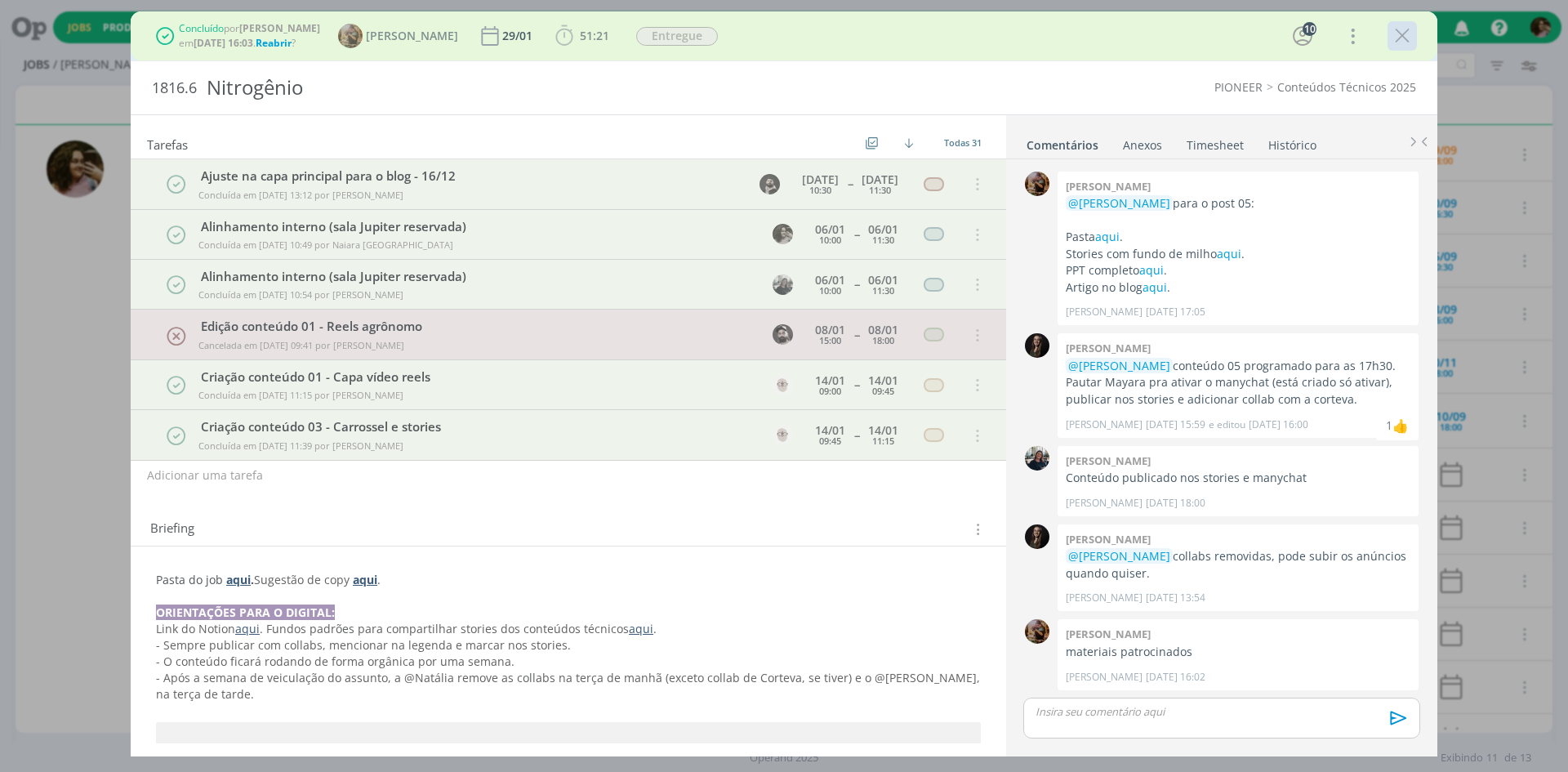
click at [1400, 35] on icon "dialog" at bounding box center [1402, 35] width 24 height 24
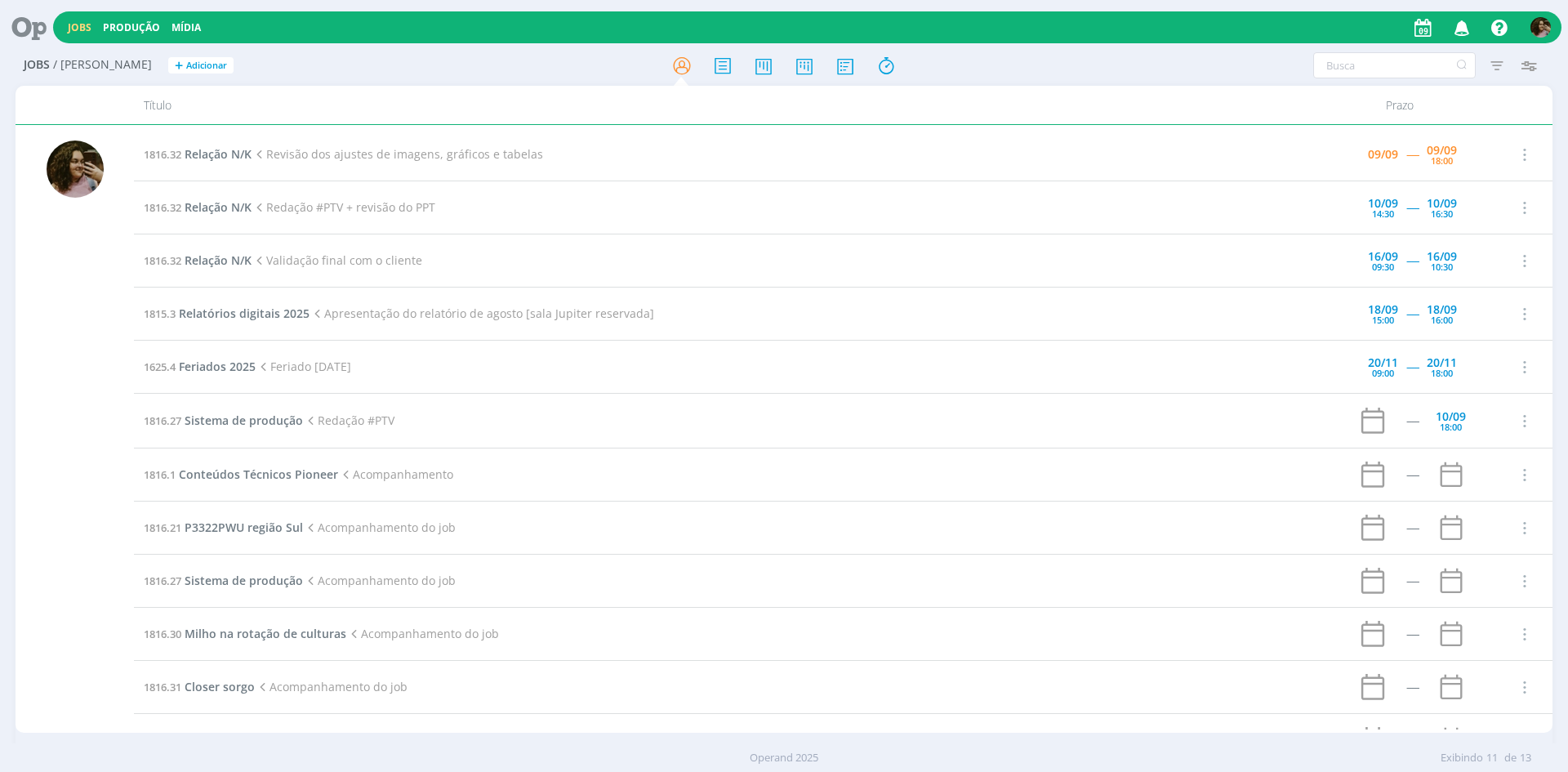
click at [1464, 29] on icon "button" at bounding box center [1463, 27] width 29 height 28
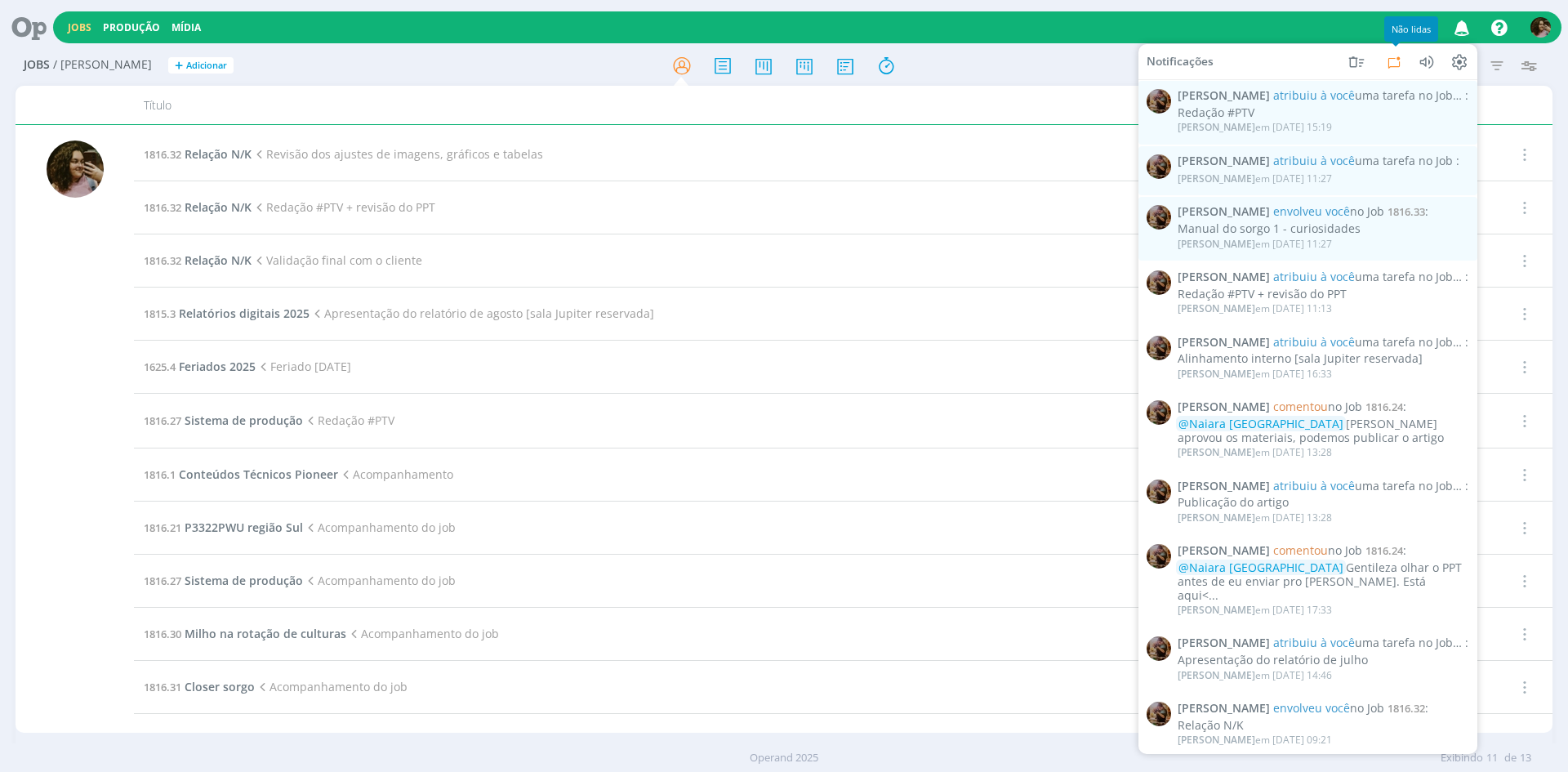
click at [1398, 61] on icon at bounding box center [1394, 61] width 19 height 19
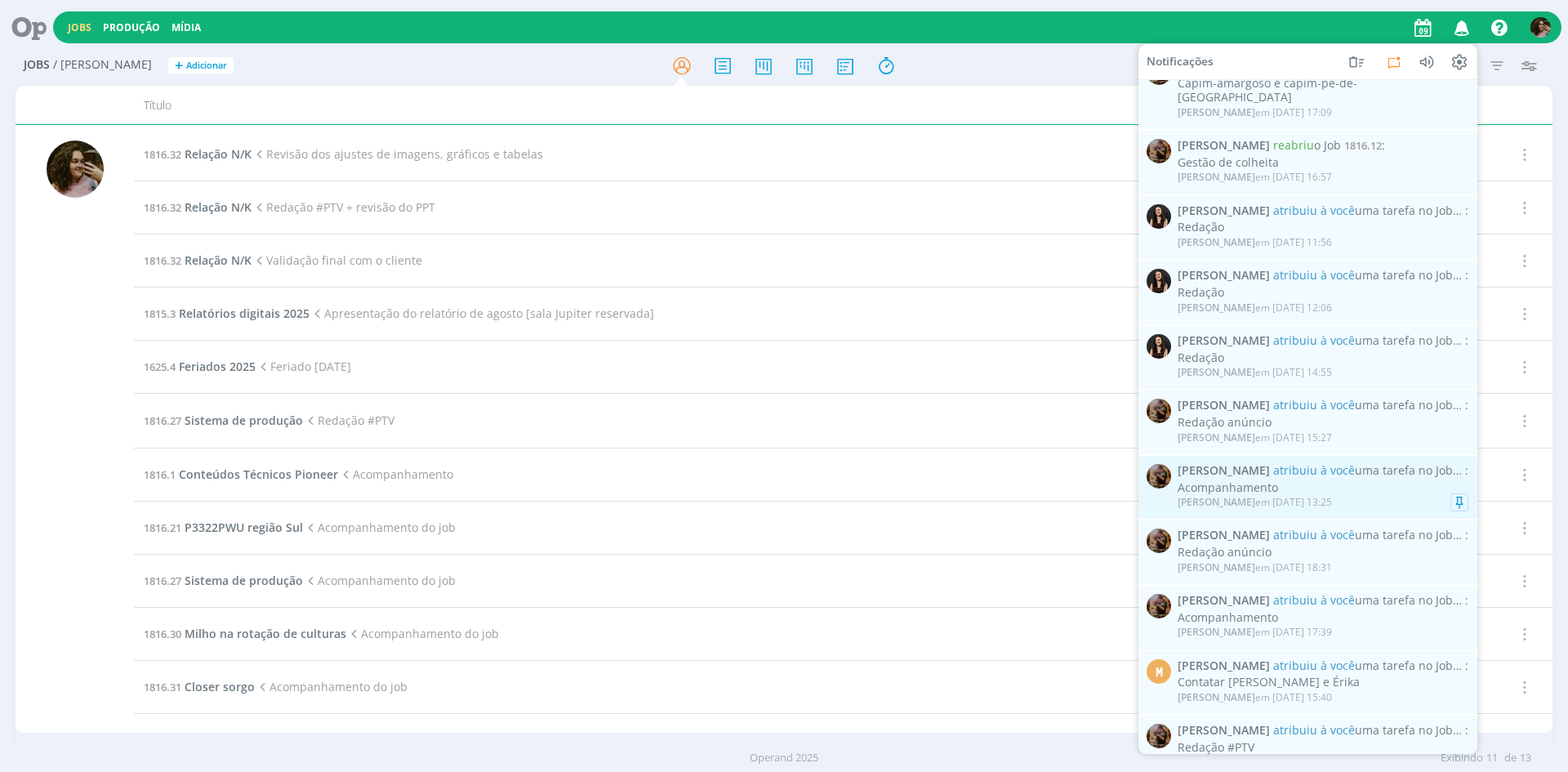
scroll to position [942, 0]
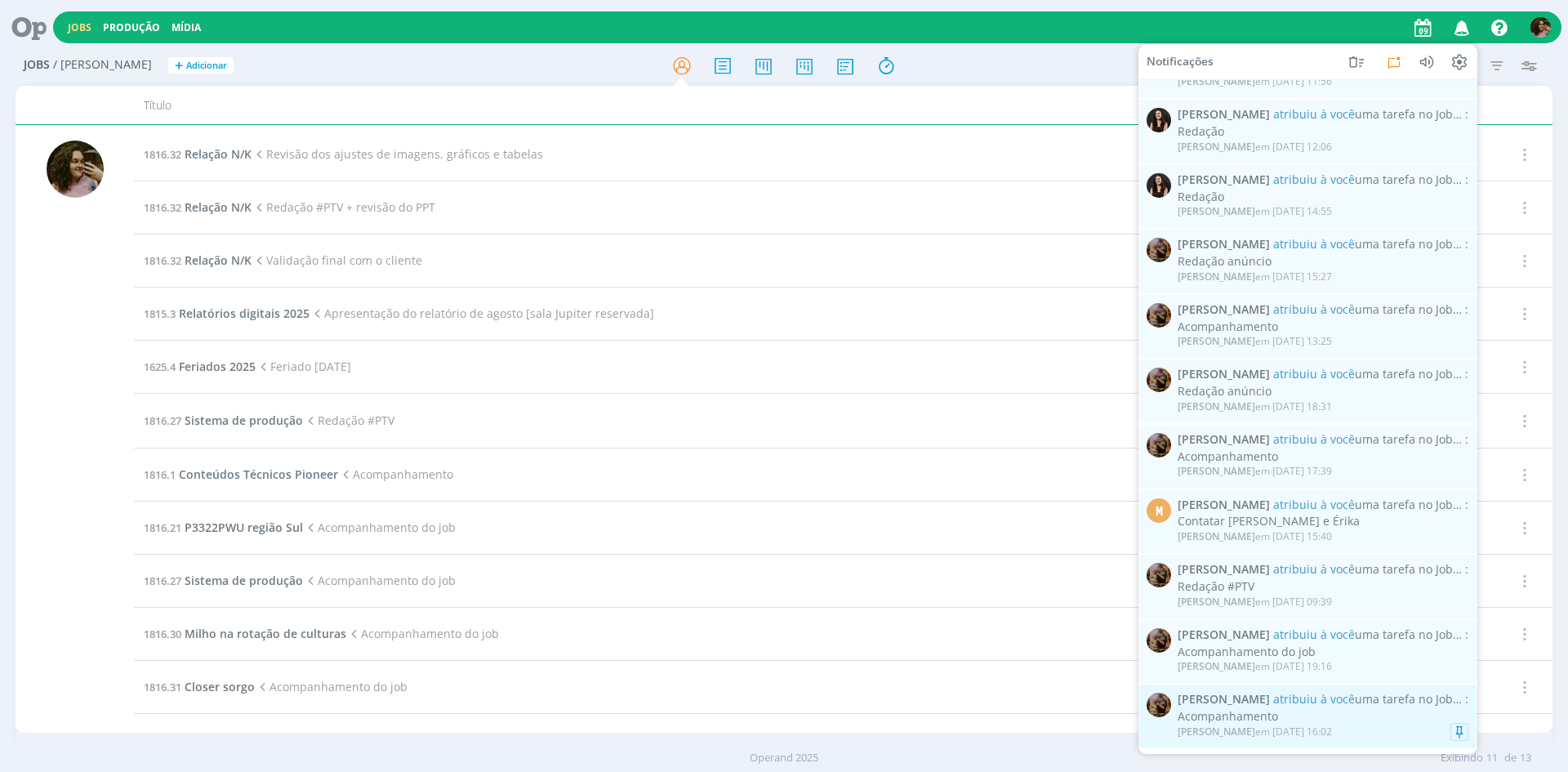
click at [1344, 710] on div "Acompanhamento" at bounding box center [1323, 716] width 291 height 13
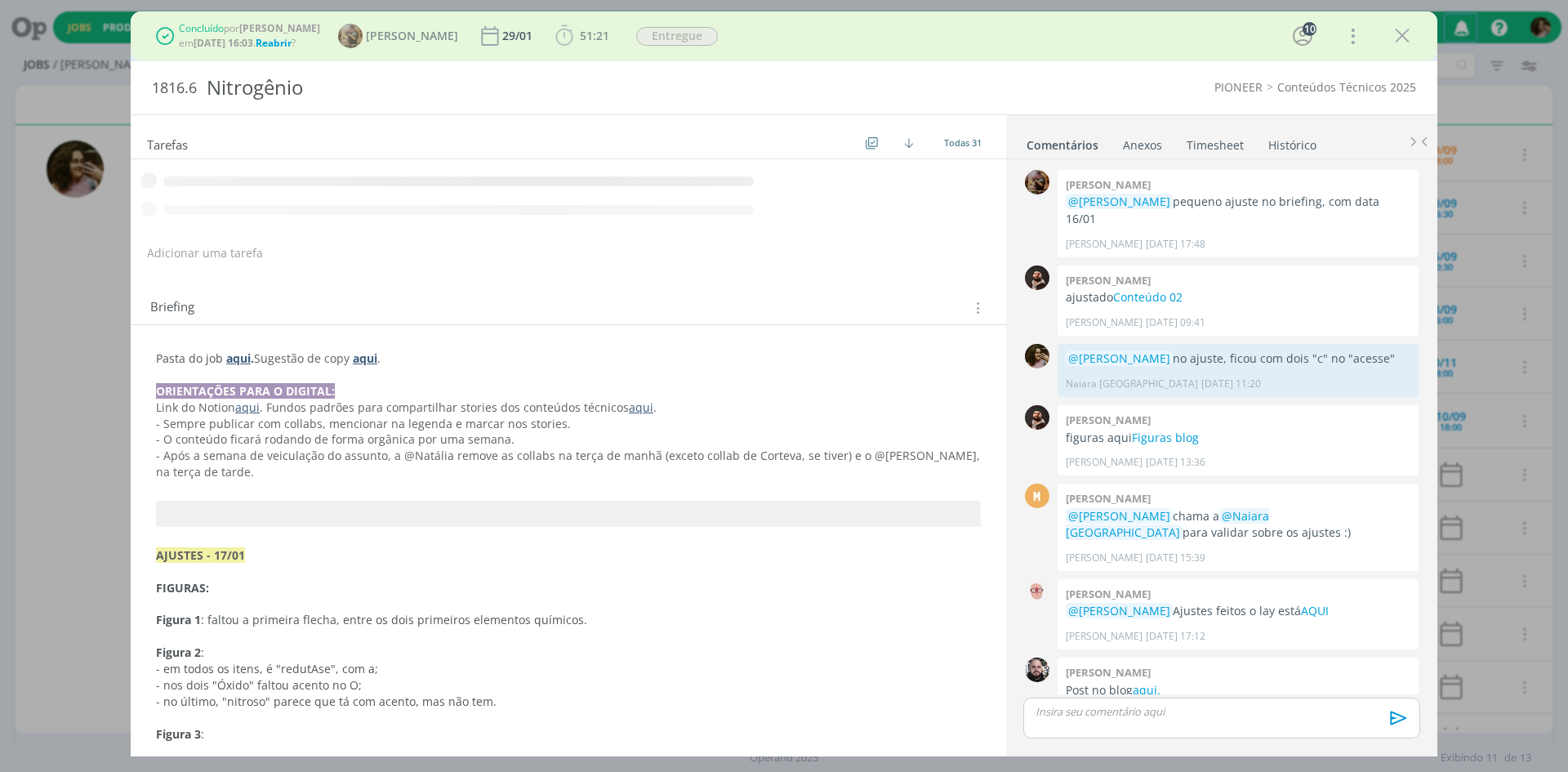
scroll to position [1642, 0]
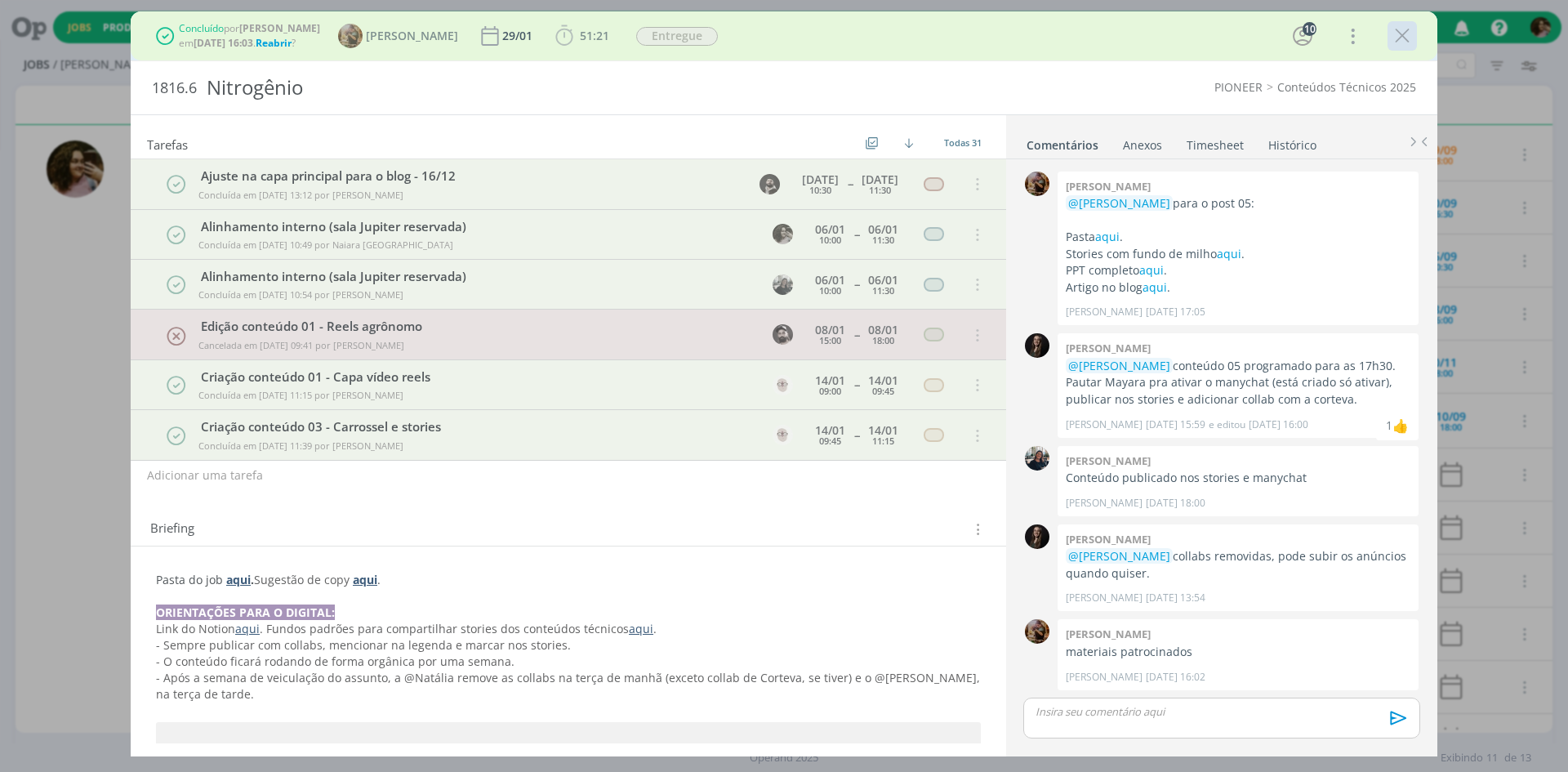
click at [1400, 41] on icon "dialog" at bounding box center [1402, 35] width 24 height 24
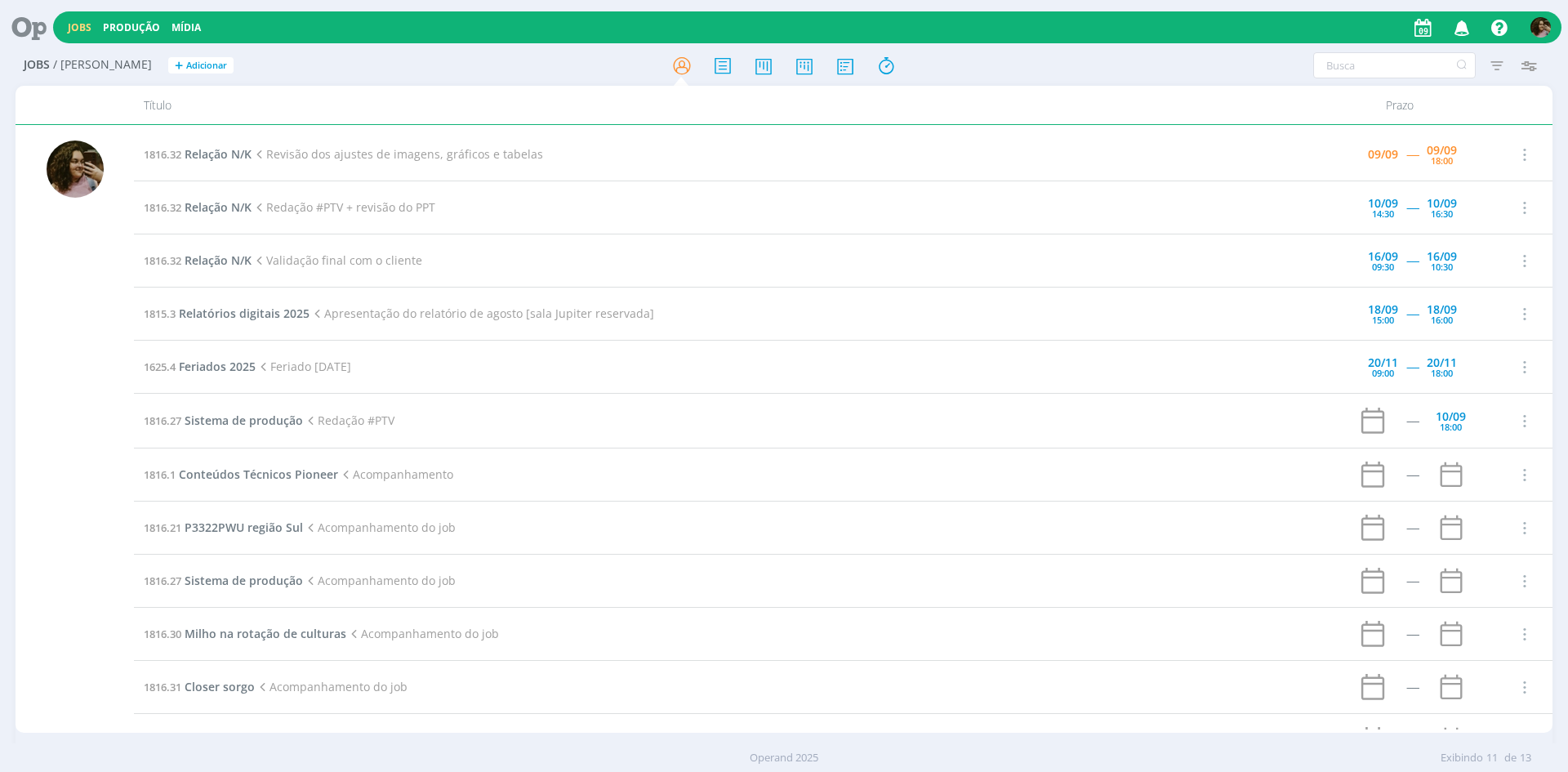
click at [1456, 27] on icon "button" at bounding box center [1463, 27] width 29 height 28
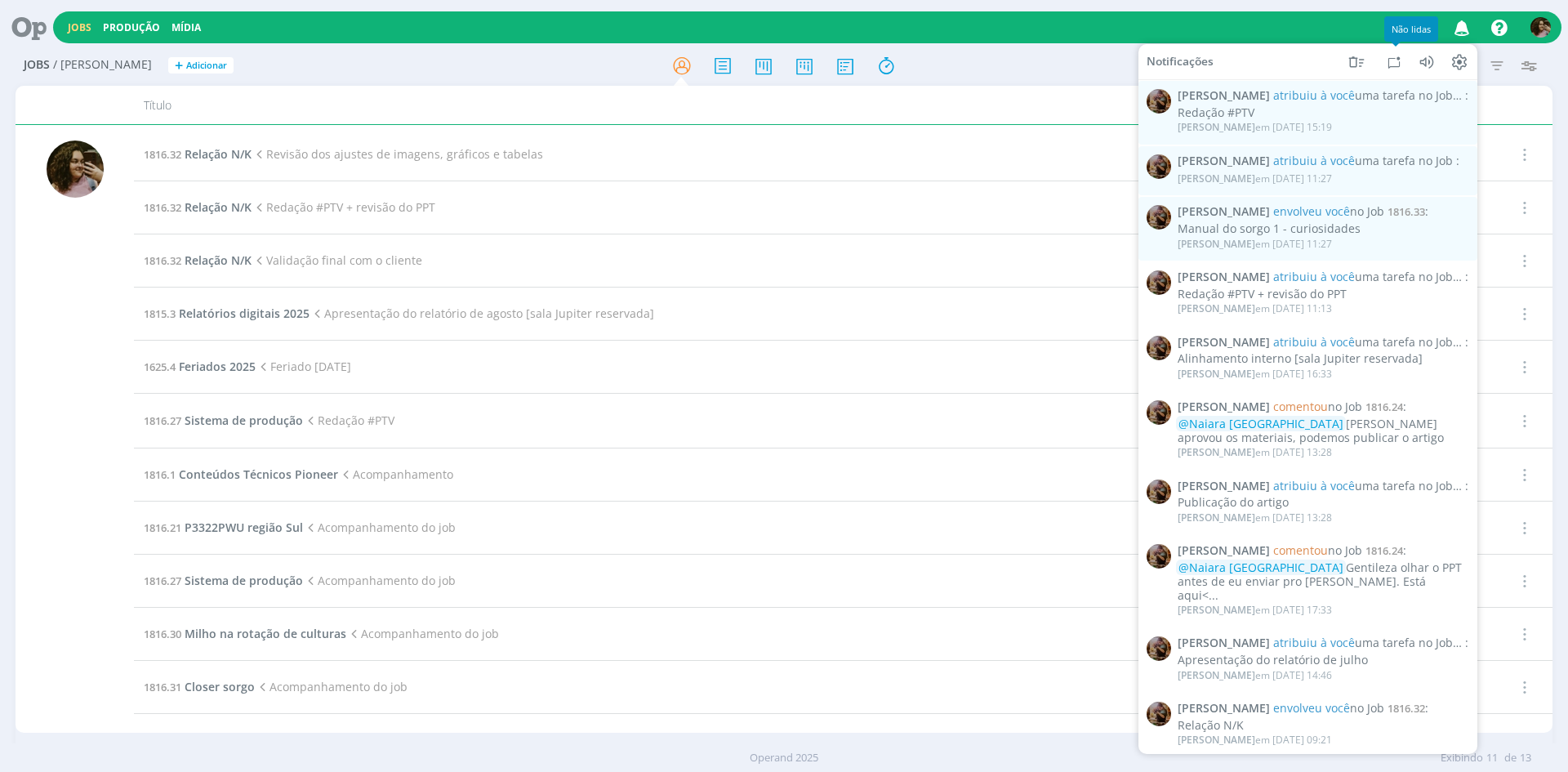
click at [1404, 56] on span at bounding box center [1399, 61] width 141 height 21
click at [1397, 63] on icon at bounding box center [1394, 61] width 19 height 19
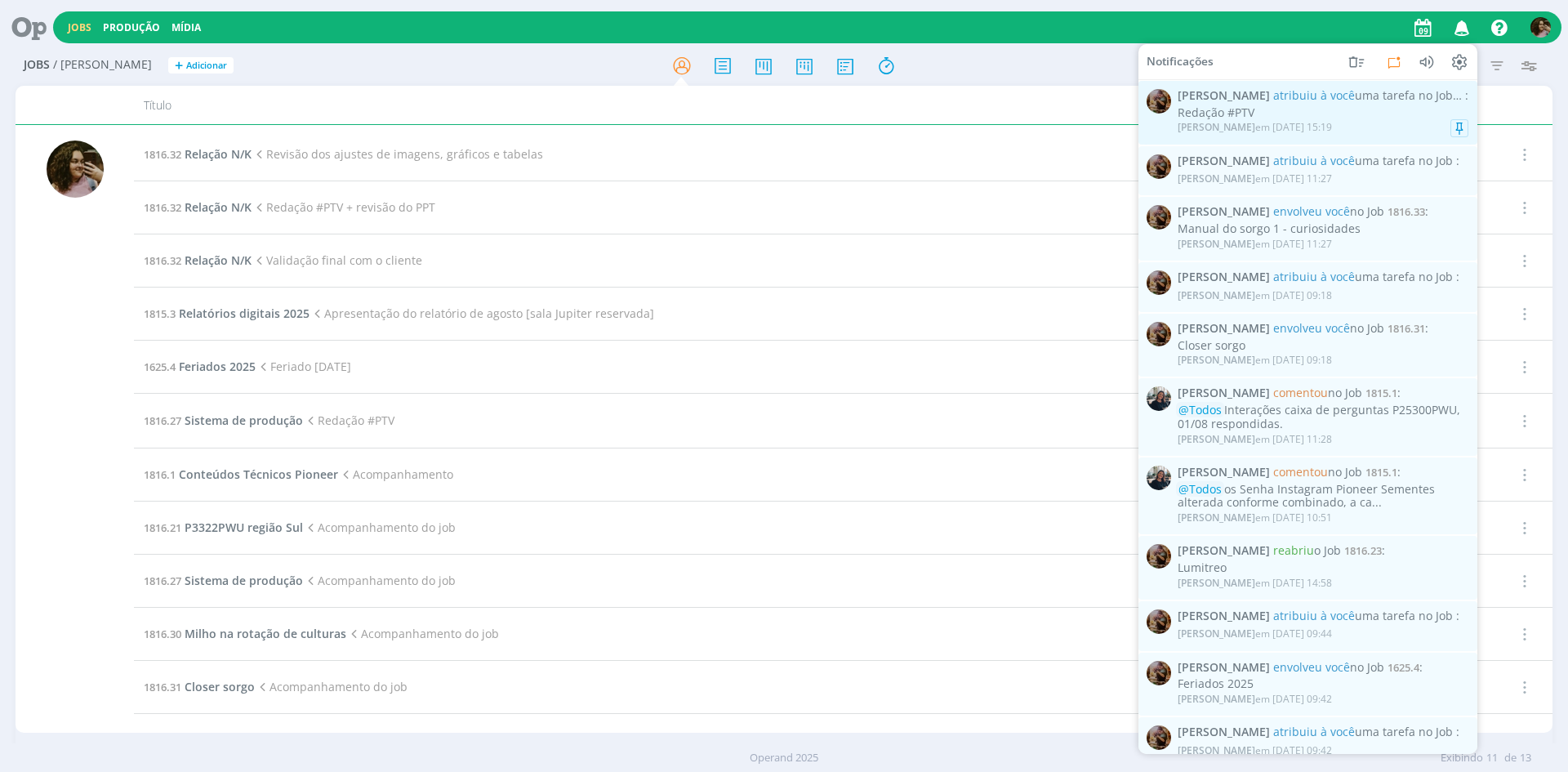
click at [1316, 116] on div "Redação #PTV" at bounding box center [1323, 113] width 291 height 13
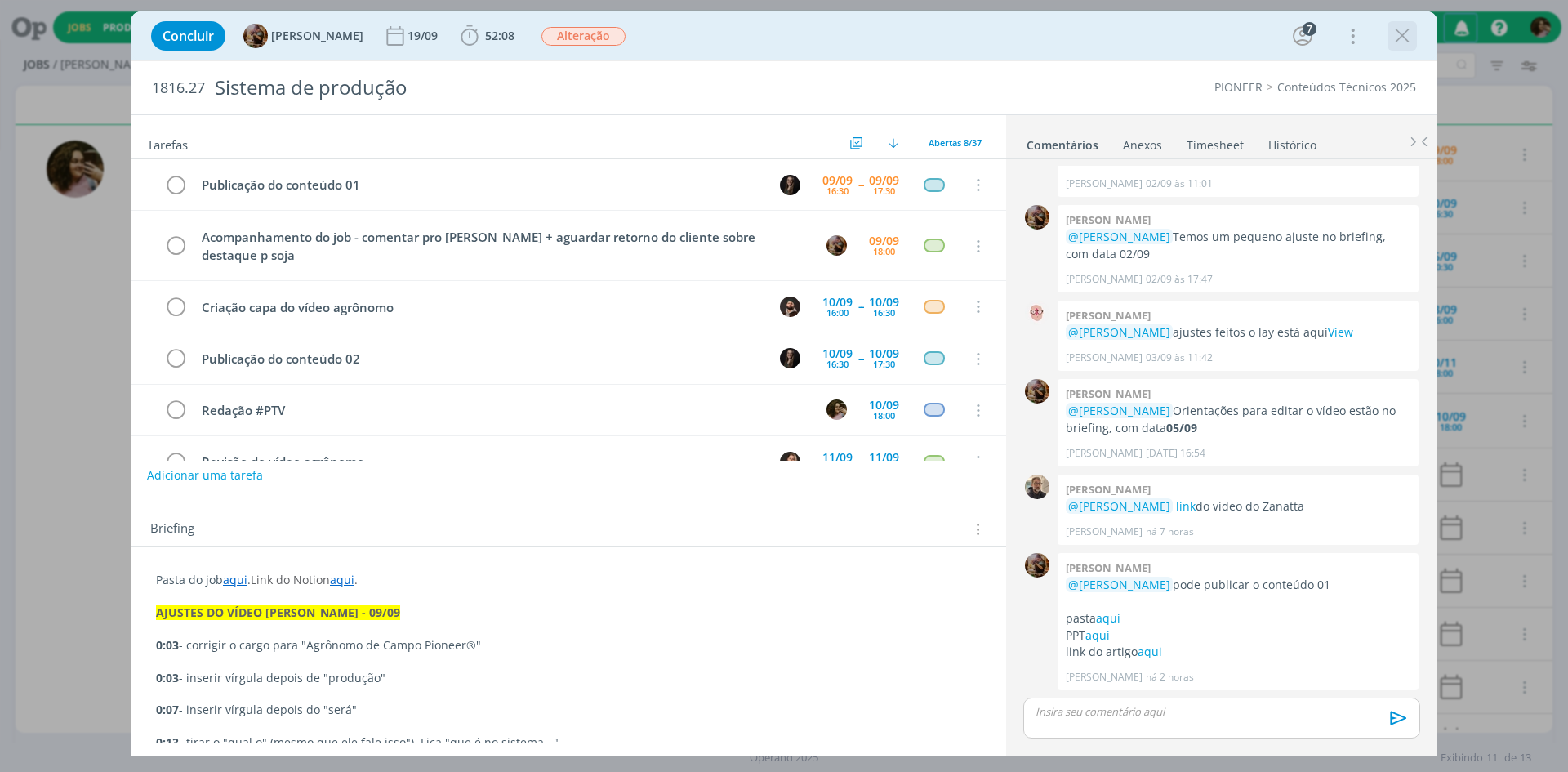
scroll to position [125, 0]
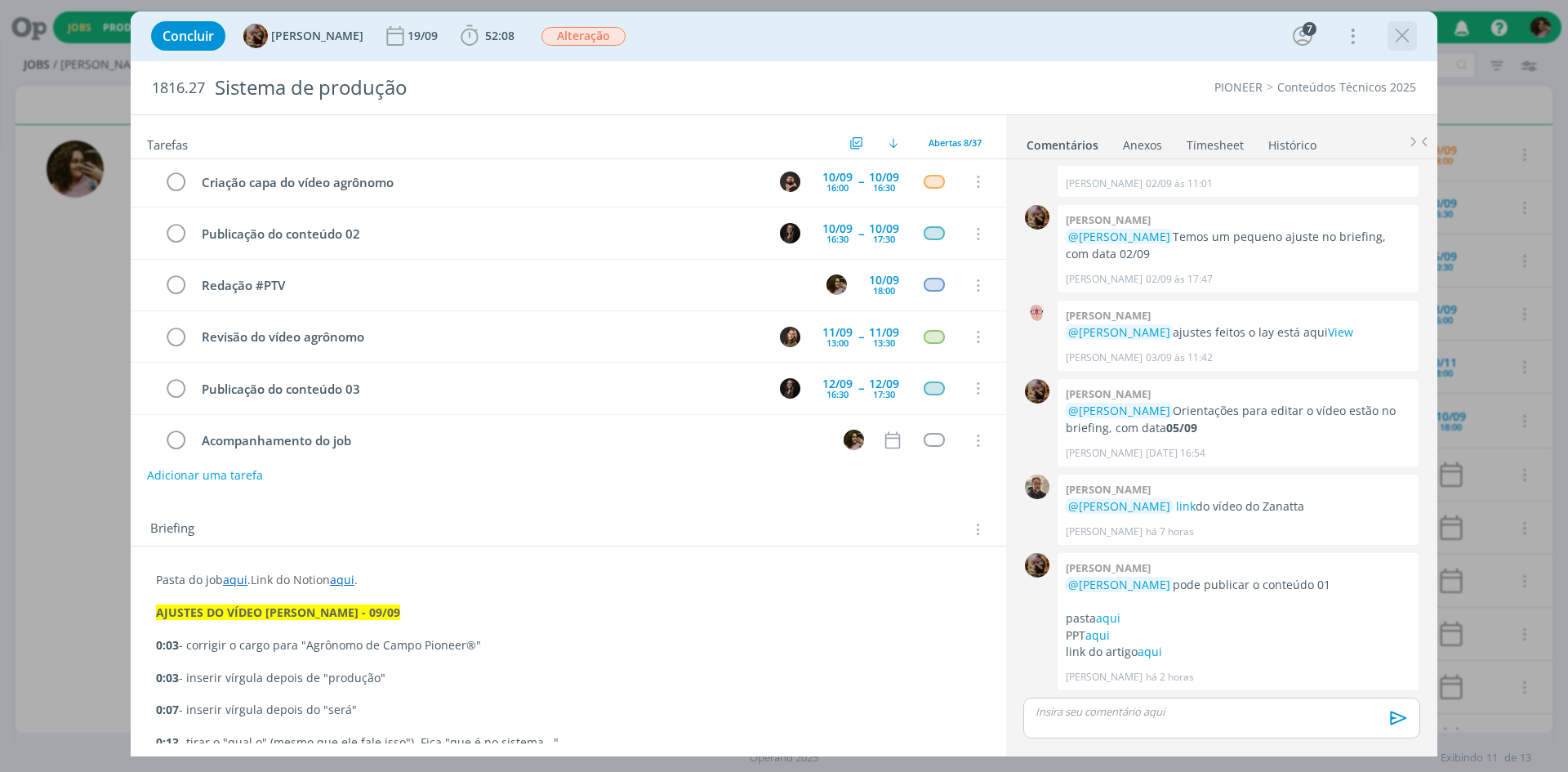
click at [1401, 36] on icon "dialog" at bounding box center [1402, 35] width 24 height 24
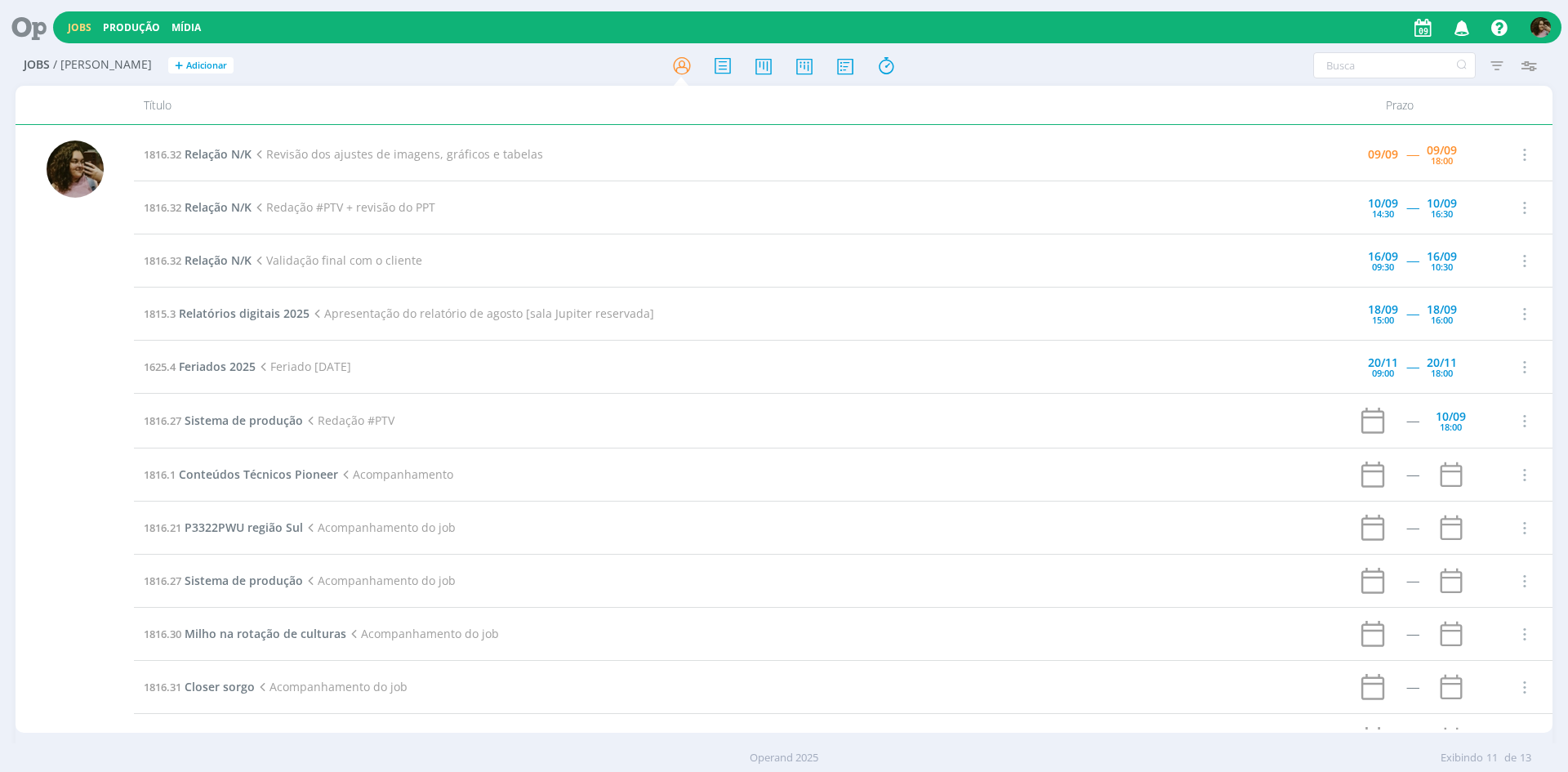
click at [1459, 29] on icon "button" at bounding box center [1463, 27] width 29 height 28
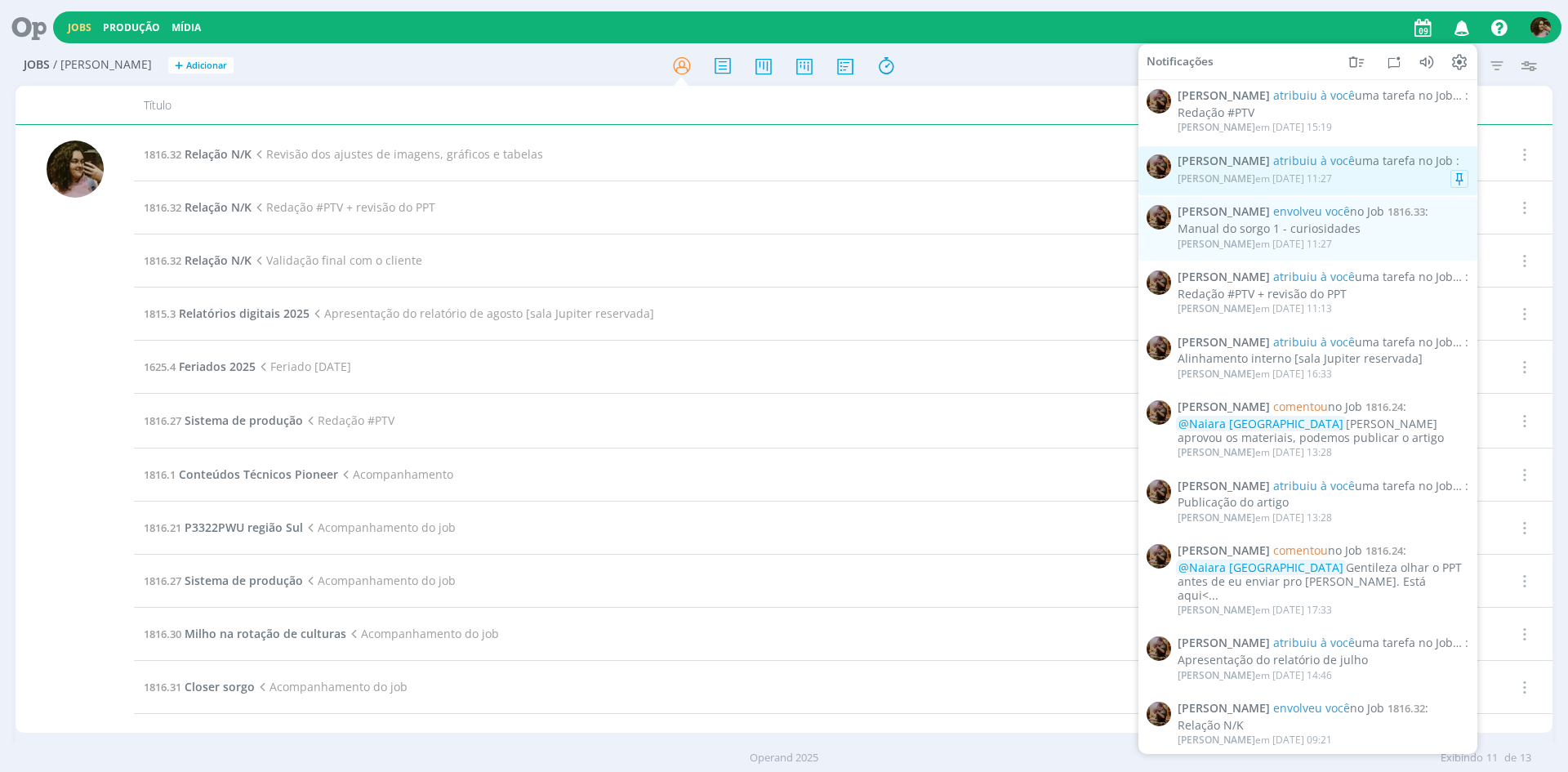
click at [1376, 172] on div "[PERSON_NAME] em [DATE] 11:27" at bounding box center [1323, 178] width 291 height 16
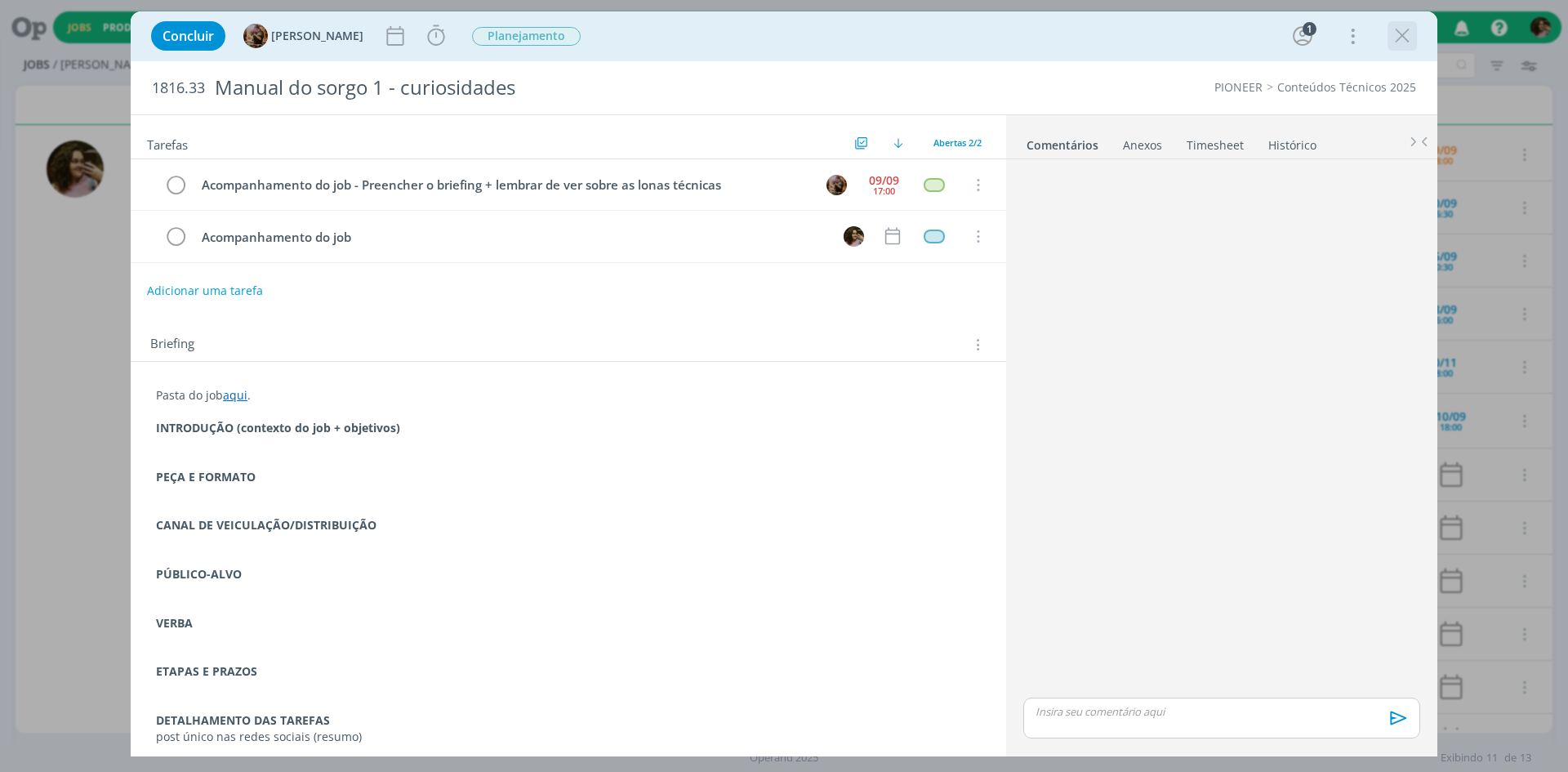
click at [1409, 38] on icon "dialog" at bounding box center [1402, 35] width 24 height 24
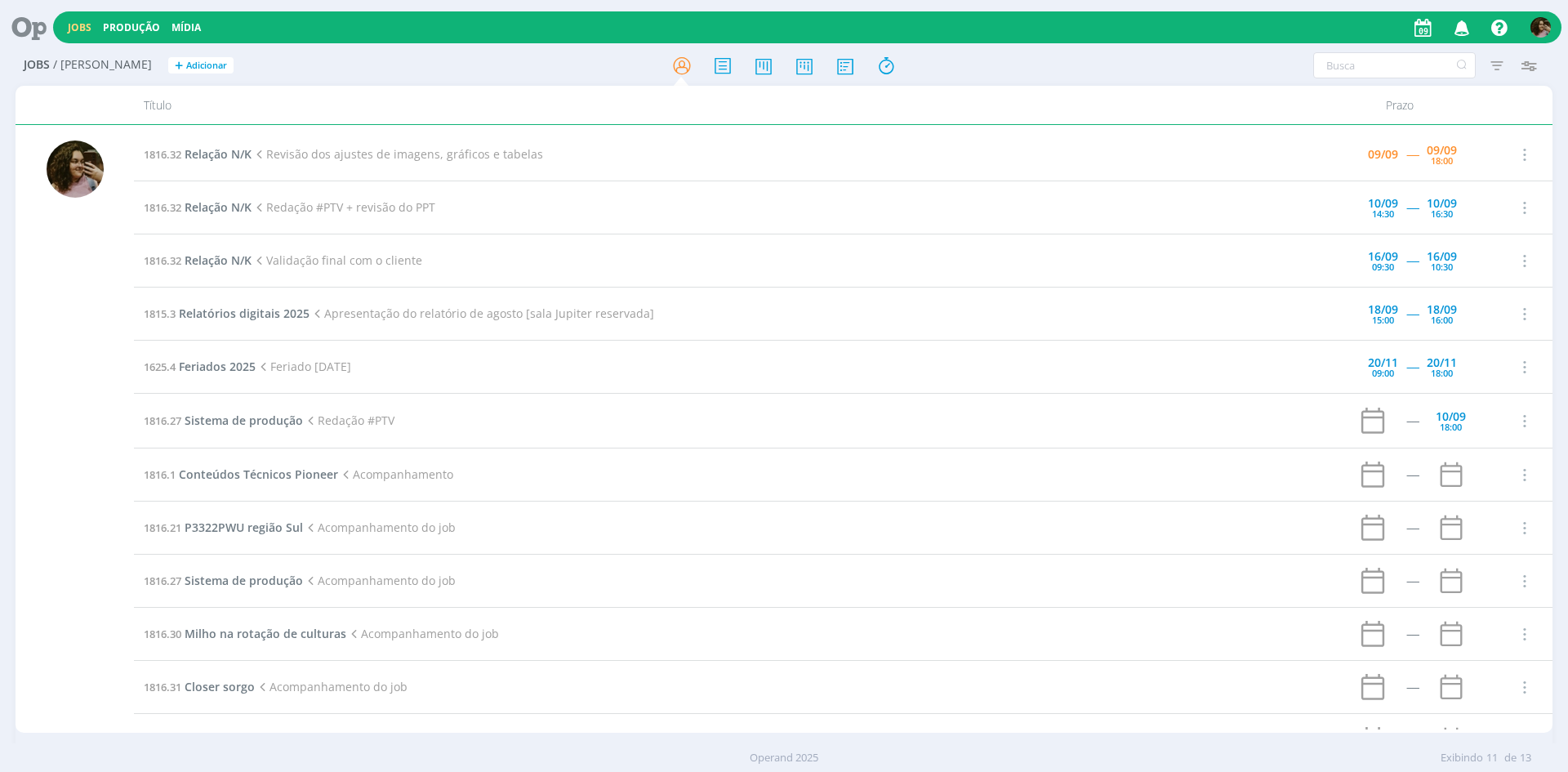
click at [1464, 30] on icon "button" at bounding box center [1463, 27] width 29 height 28
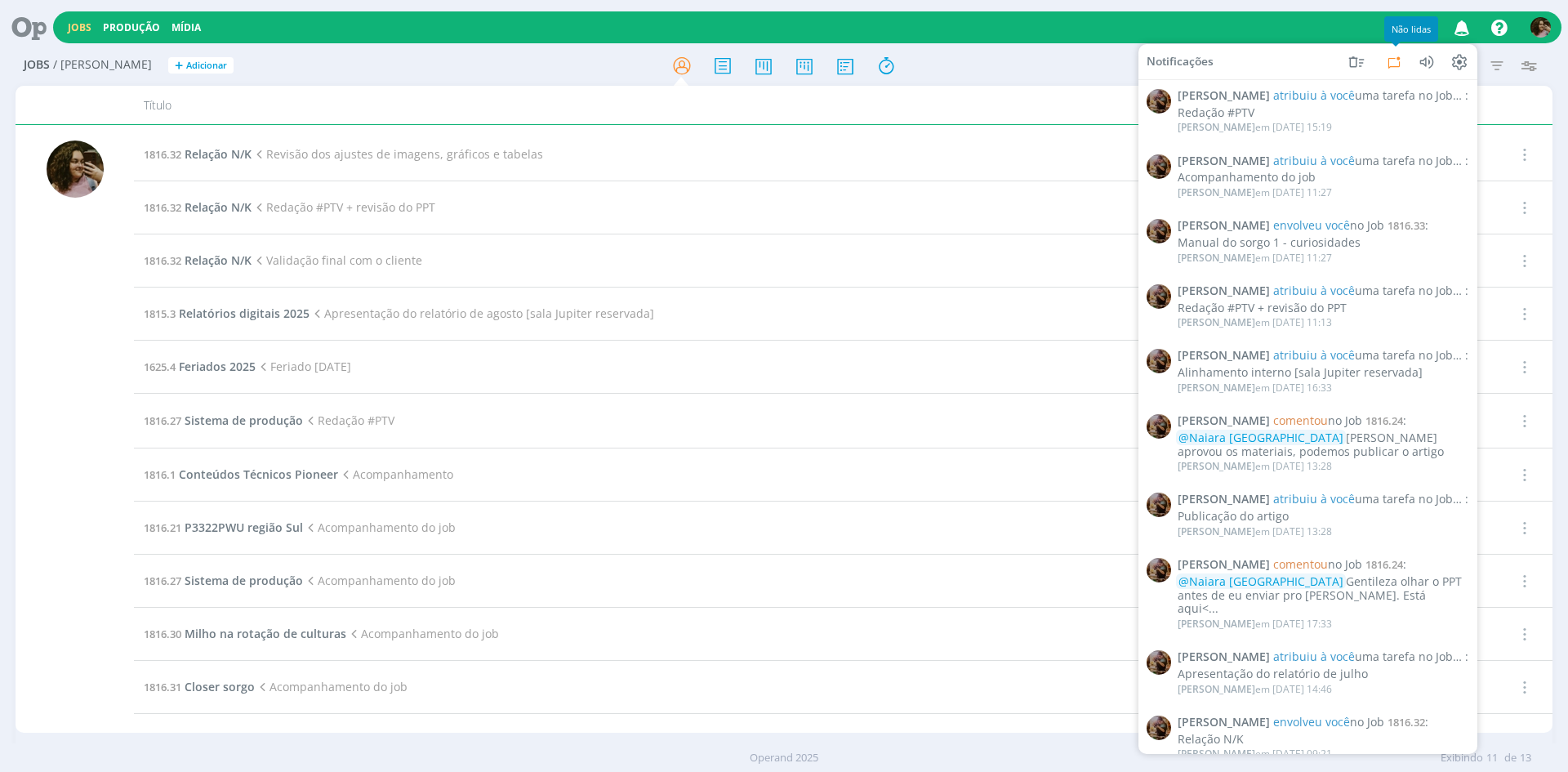
click at [1396, 61] on icon at bounding box center [1394, 61] width 19 height 19
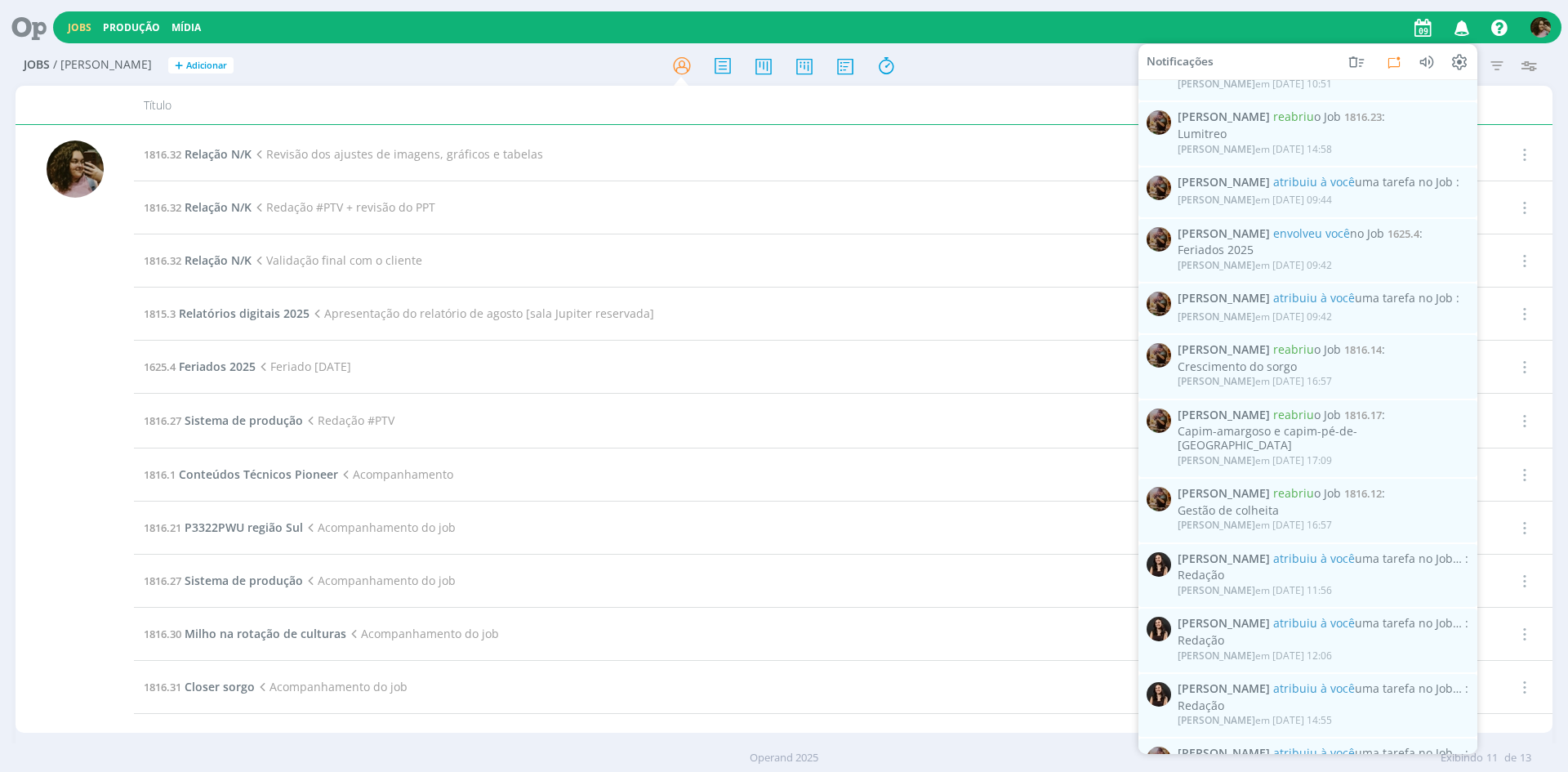
scroll to position [761, 0]
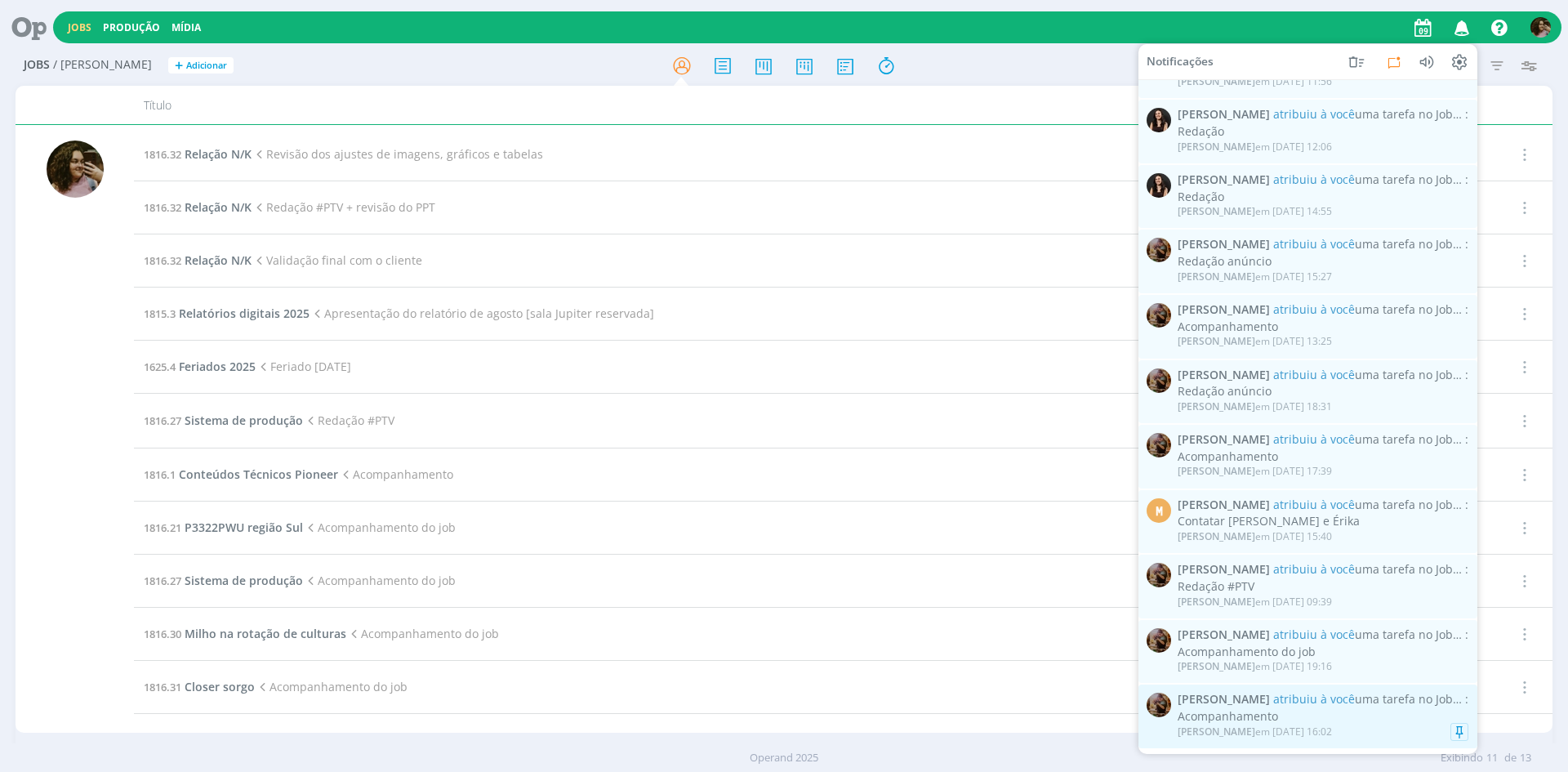
click at [1367, 710] on div "Acompanhamento" at bounding box center [1323, 716] width 291 height 13
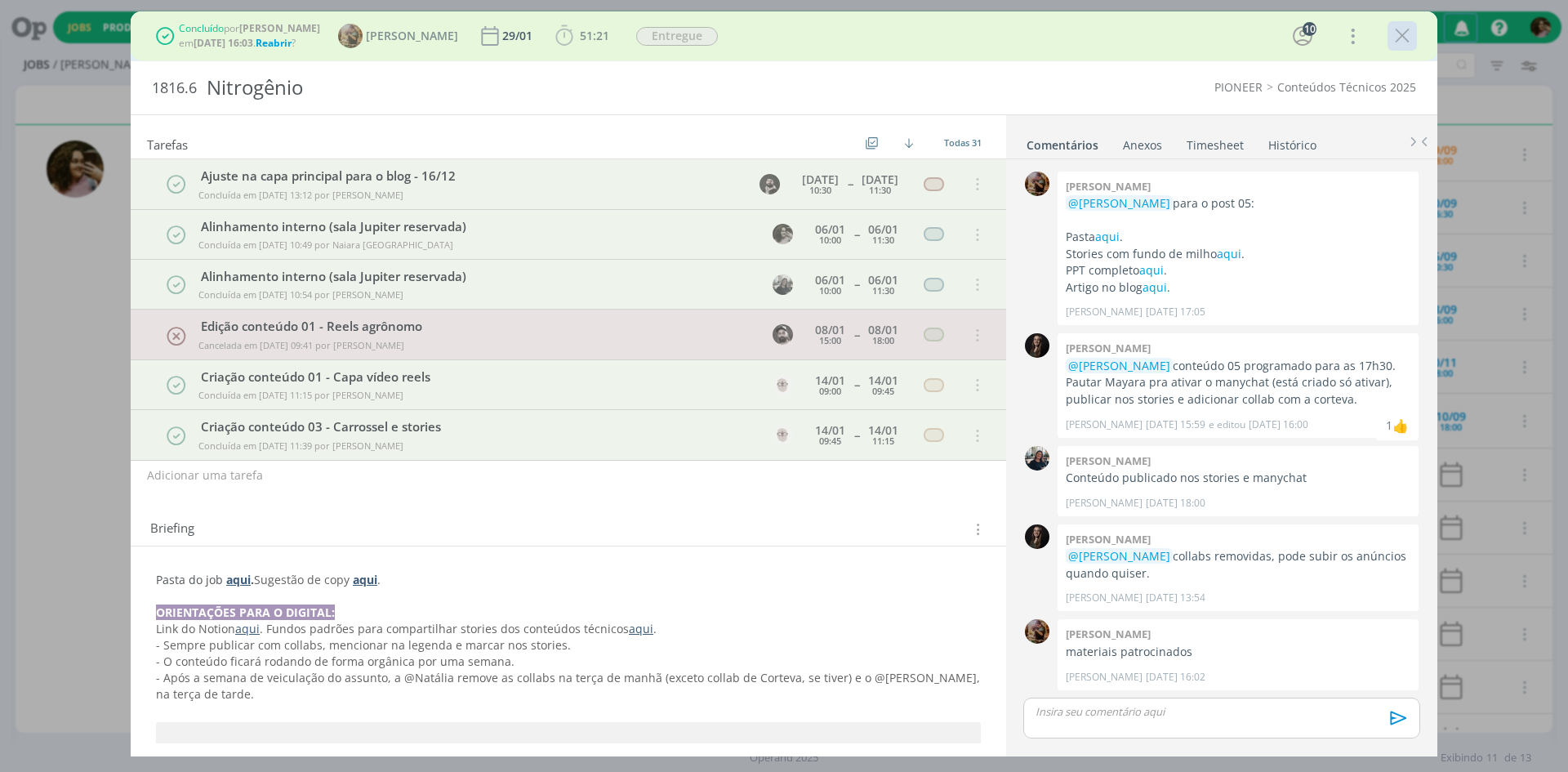
scroll to position [1268, 0]
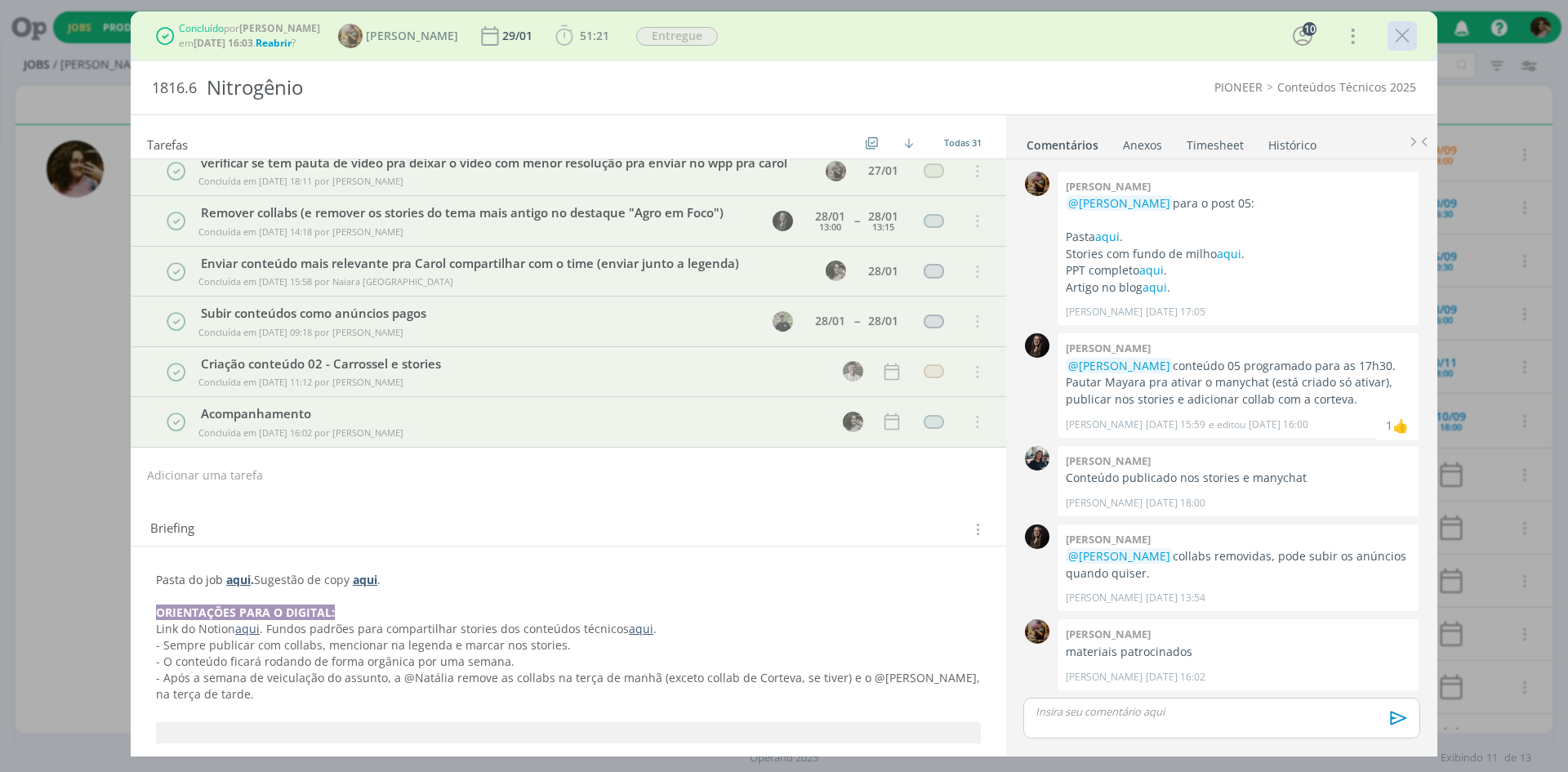
click at [1400, 39] on icon "dialog" at bounding box center [1402, 35] width 24 height 24
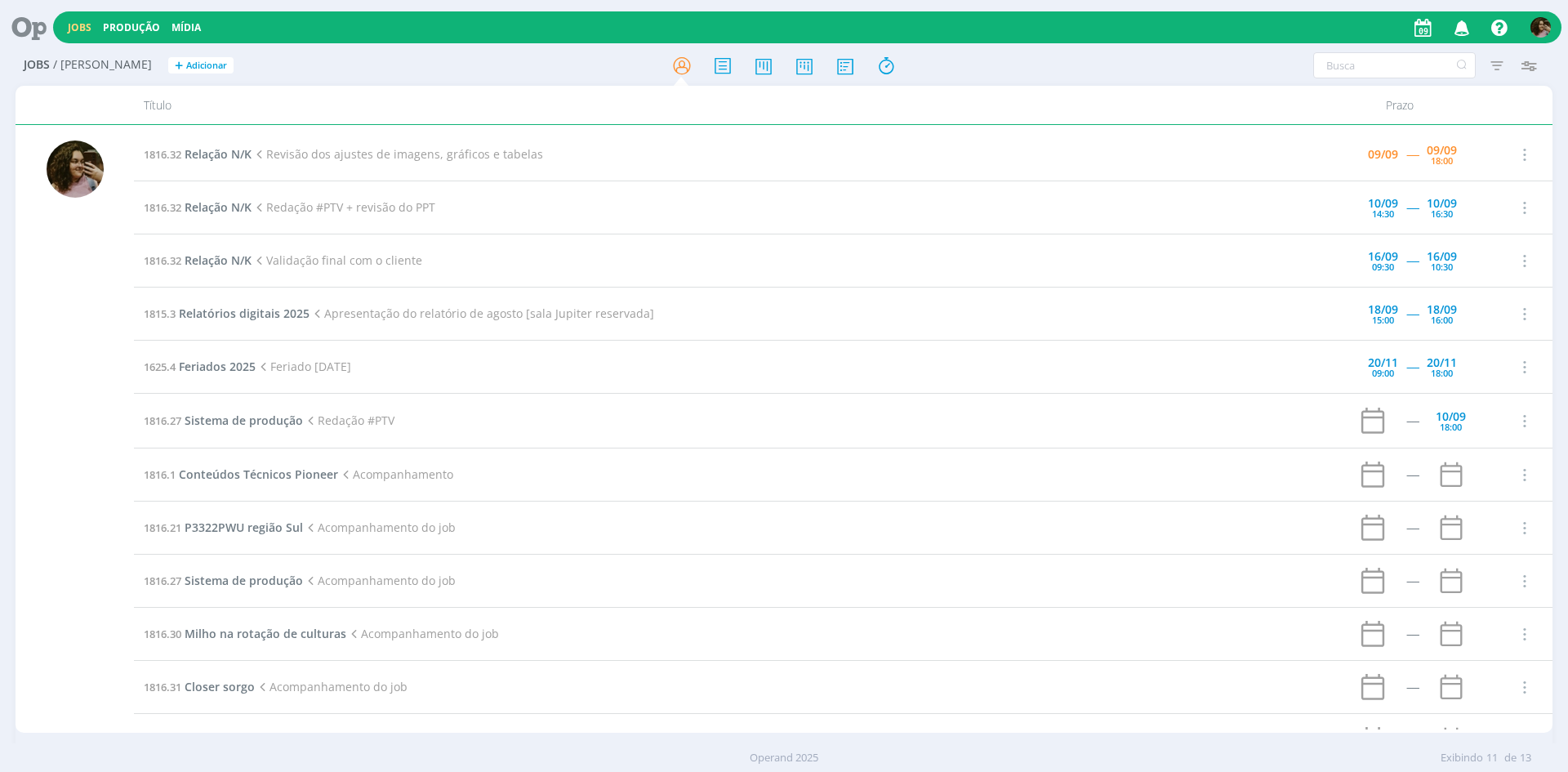
click at [1456, 29] on icon "button" at bounding box center [1463, 27] width 29 height 28
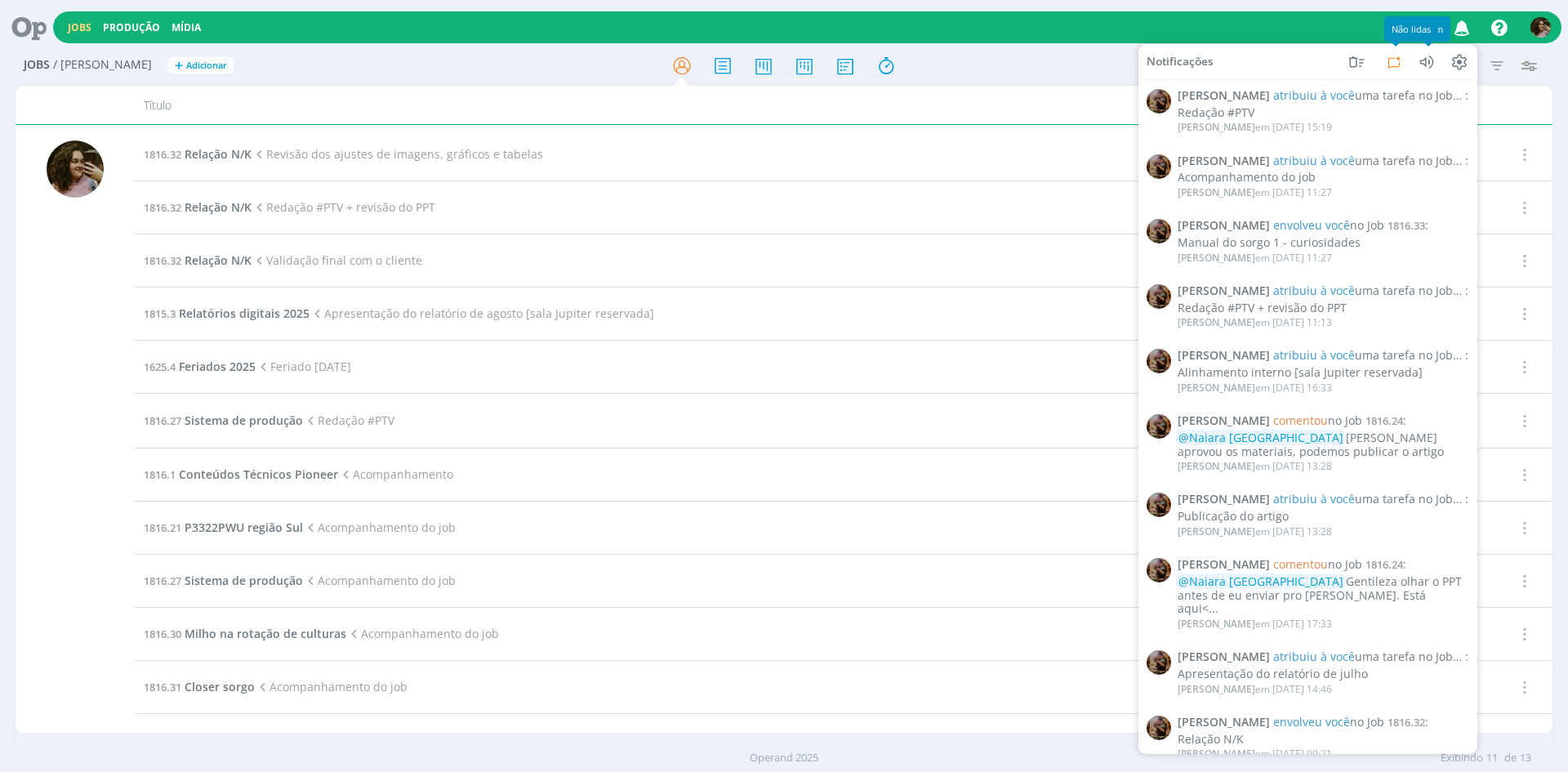
click at [1393, 61] on icon at bounding box center [1394, 61] width 19 height 19
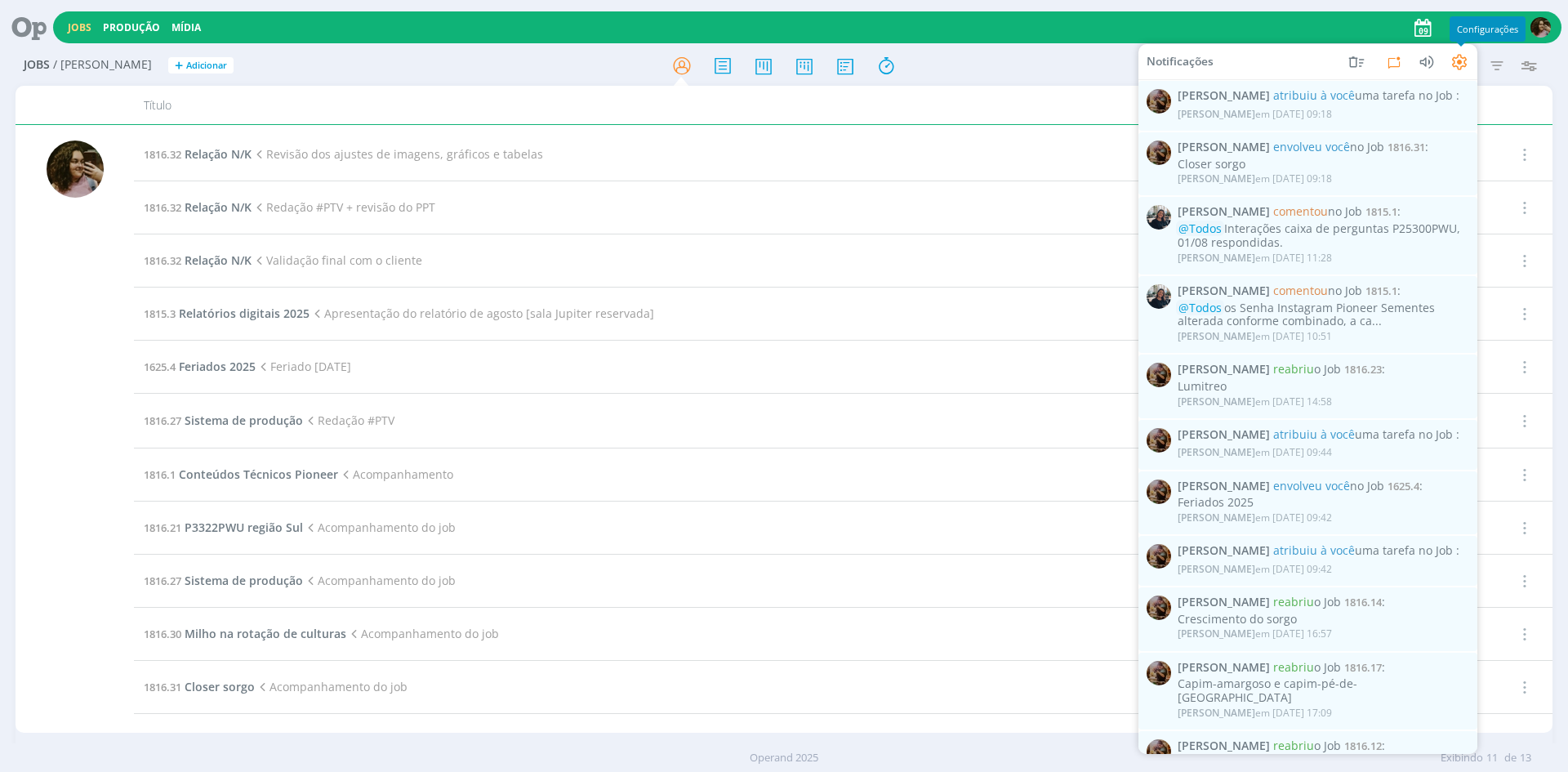
click at [1467, 60] on icon at bounding box center [1459, 61] width 19 height 19
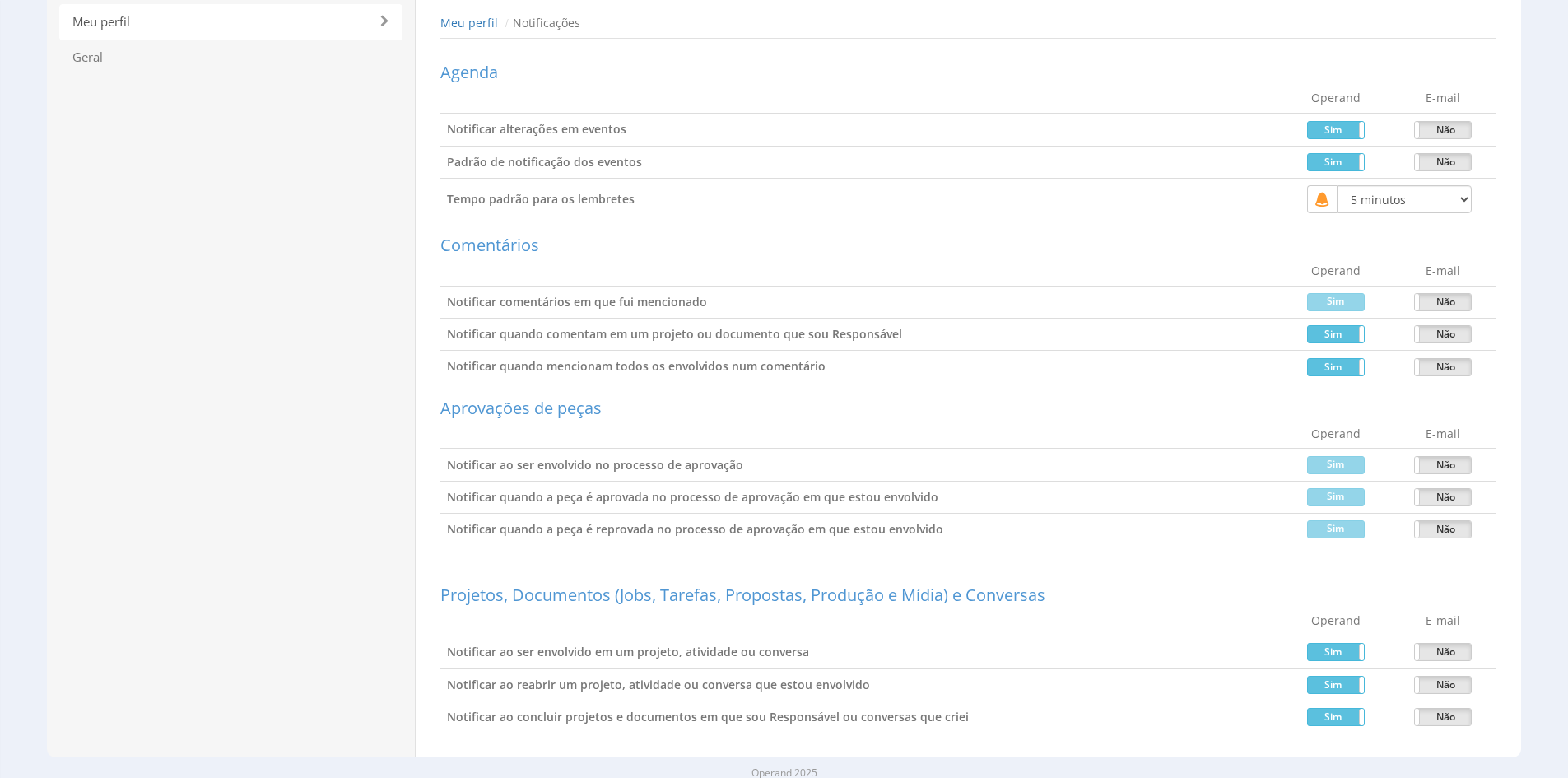
scroll to position [123, 0]
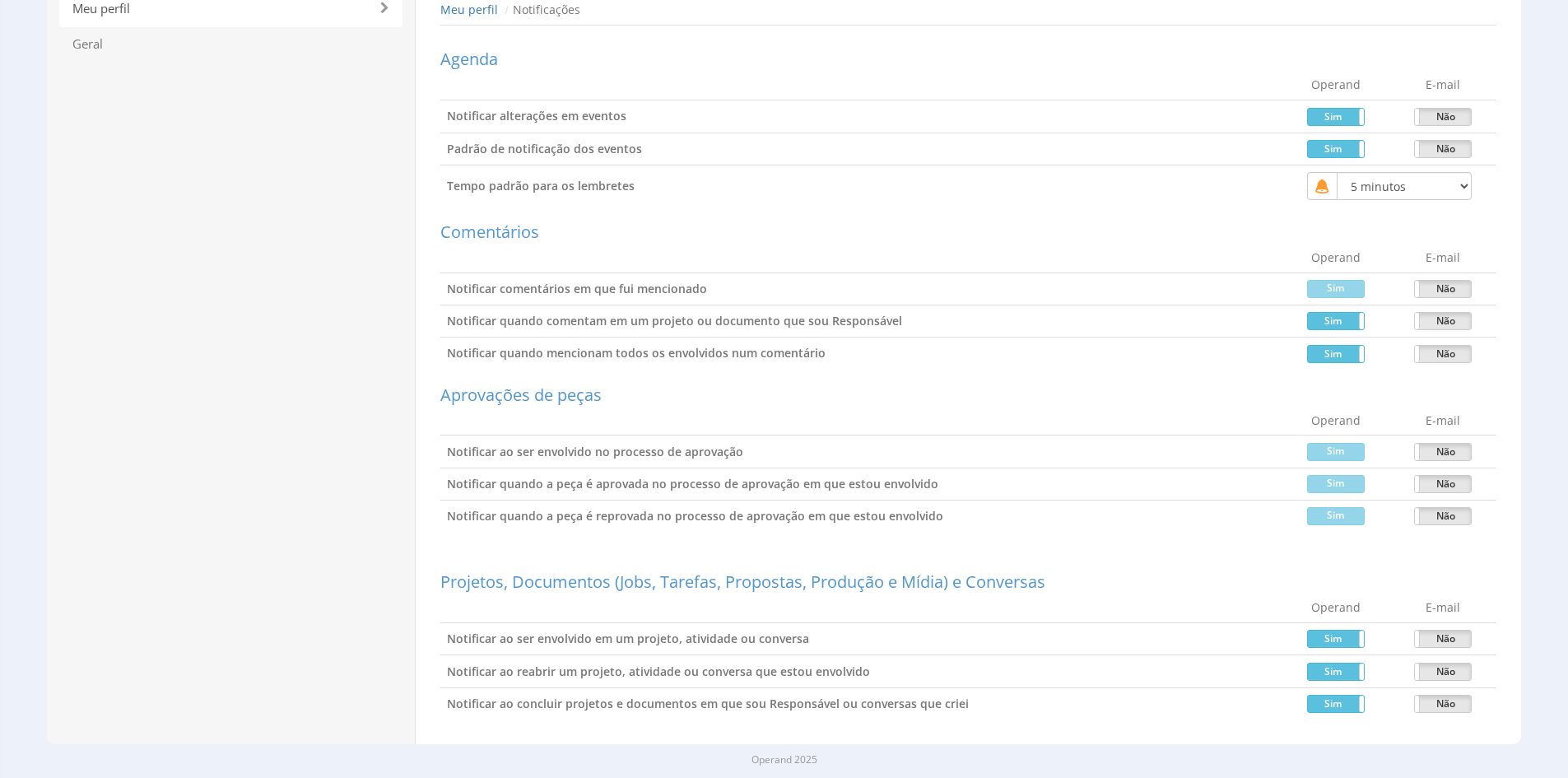
click at [1438, 495] on td "Sim Não" at bounding box center [1442, 484] width 107 height 32
click at [1439, 484] on label "Não" at bounding box center [1442, 484] width 56 height 16
click at [1456, 518] on label "Não" at bounding box center [1442, 515] width 56 height 16
drag, startPoint x: 1430, startPoint y: 516, endPoint x: 1440, endPoint y: 496, distance: 22.4
click at [1430, 515] on label "Sim" at bounding box center [1442, 515] width 56 height 16
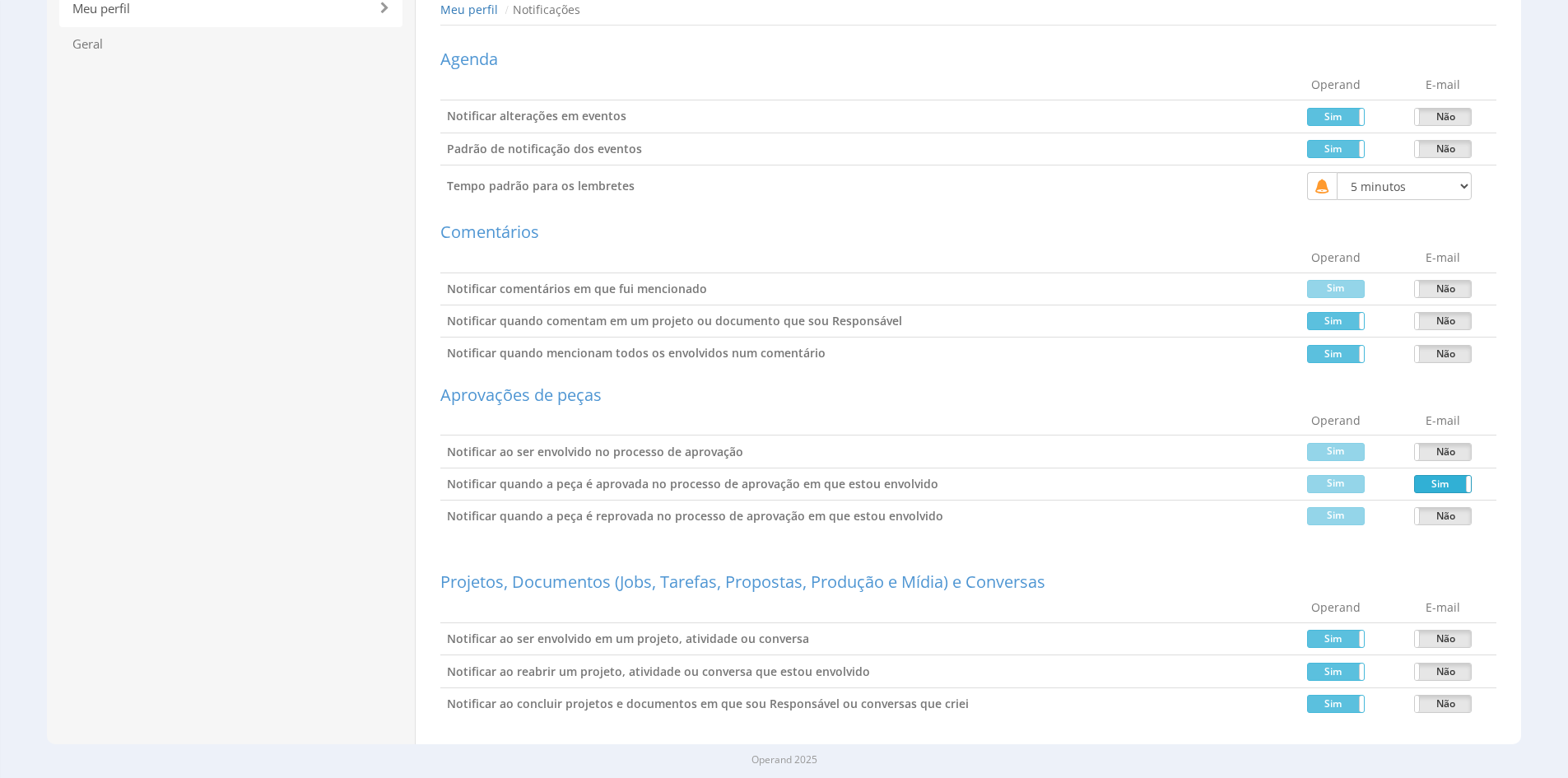
click at [1444, 483] on label "Sim" at bounding box center [1442, 484] width 56 height 16
click at [1353, 482] on label "Sim" at bounding box center [1336, 484] width 56 height 16
click at [1345, 517] on label "Sim" at bounding box center [1336, 515] width 56 height 16
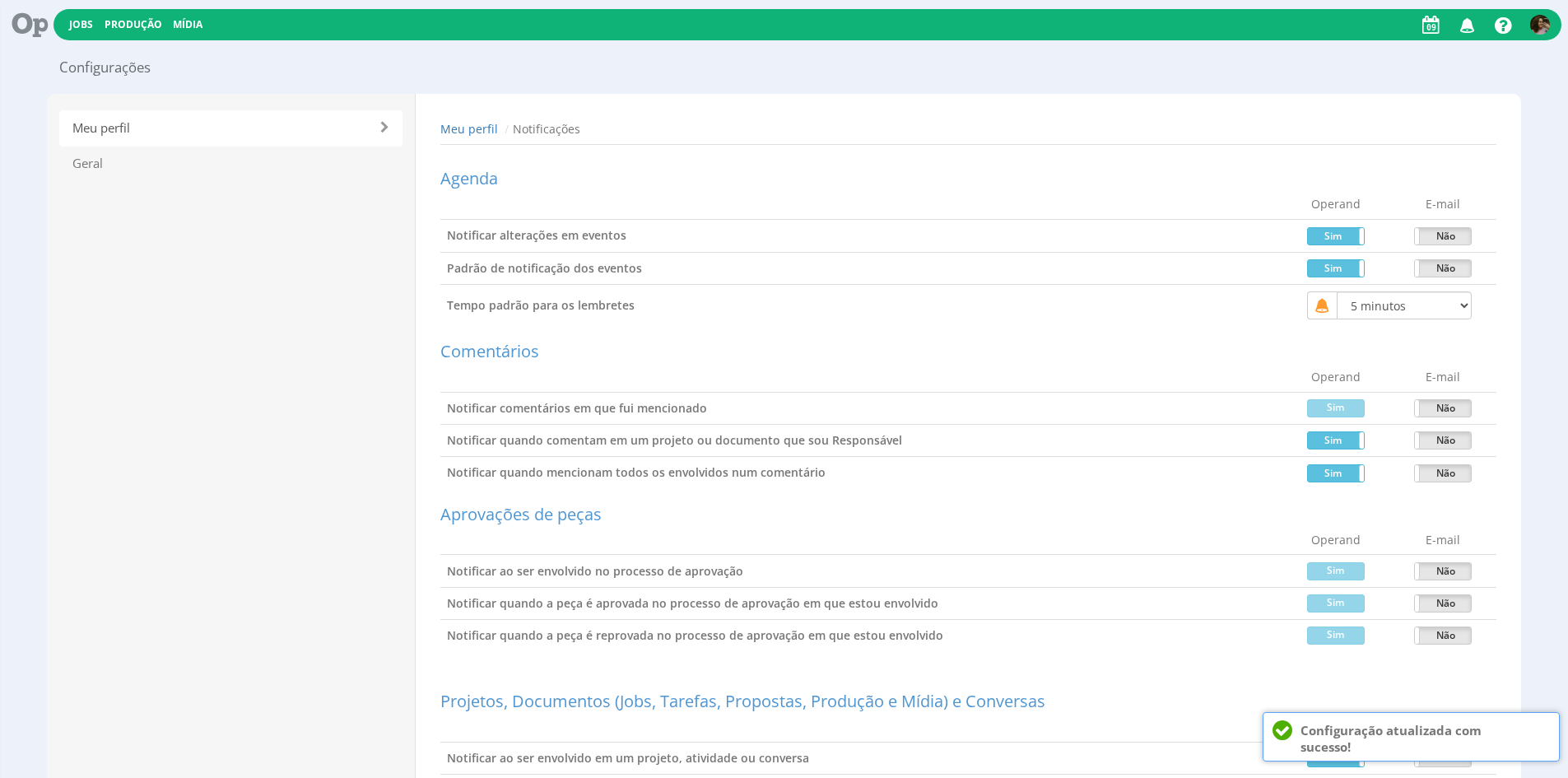
scroll to position [0, 0]
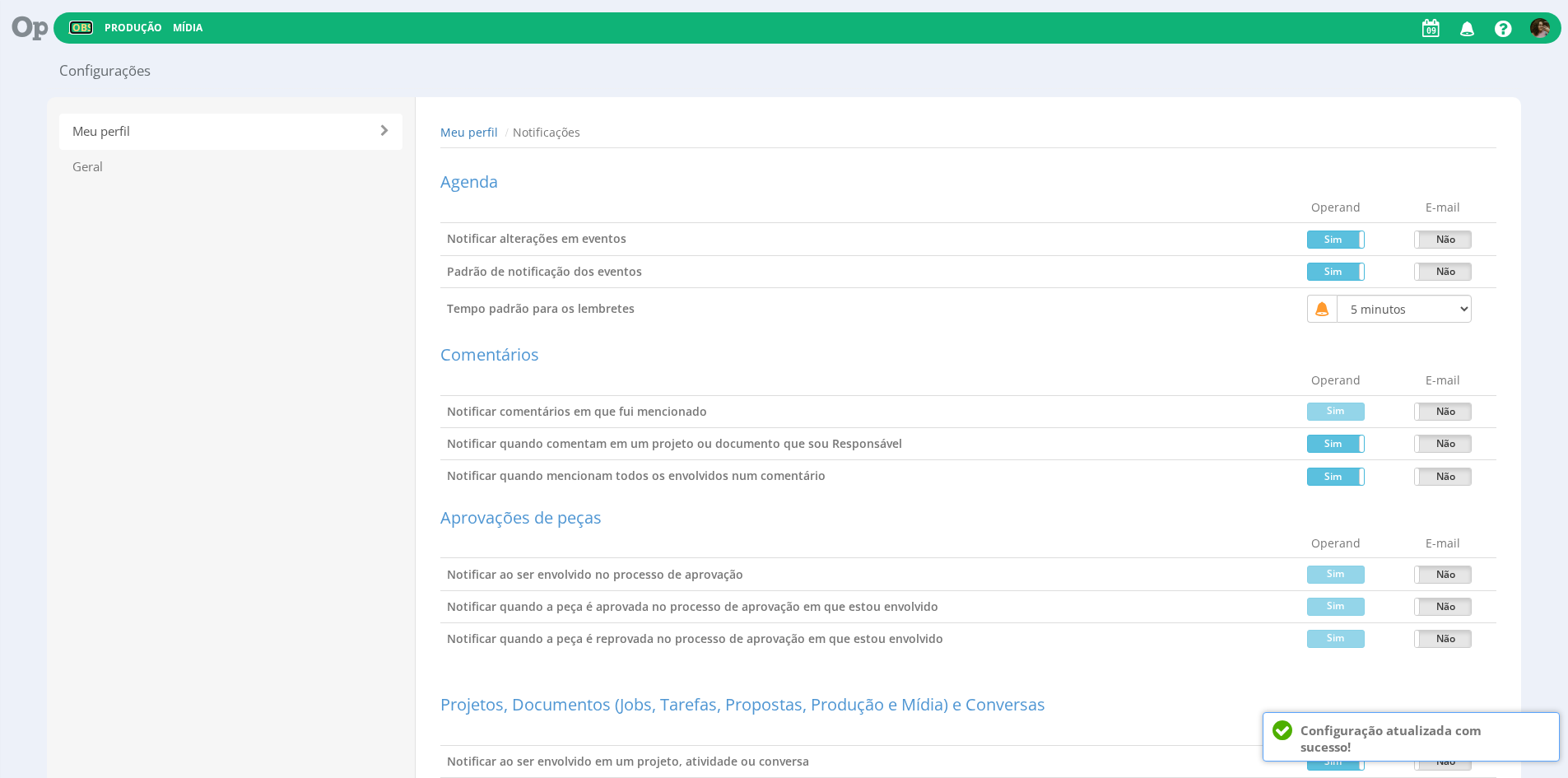
click at [75, 31] on link "Jobs" at bounding box center [81, 27] width 24 height 14
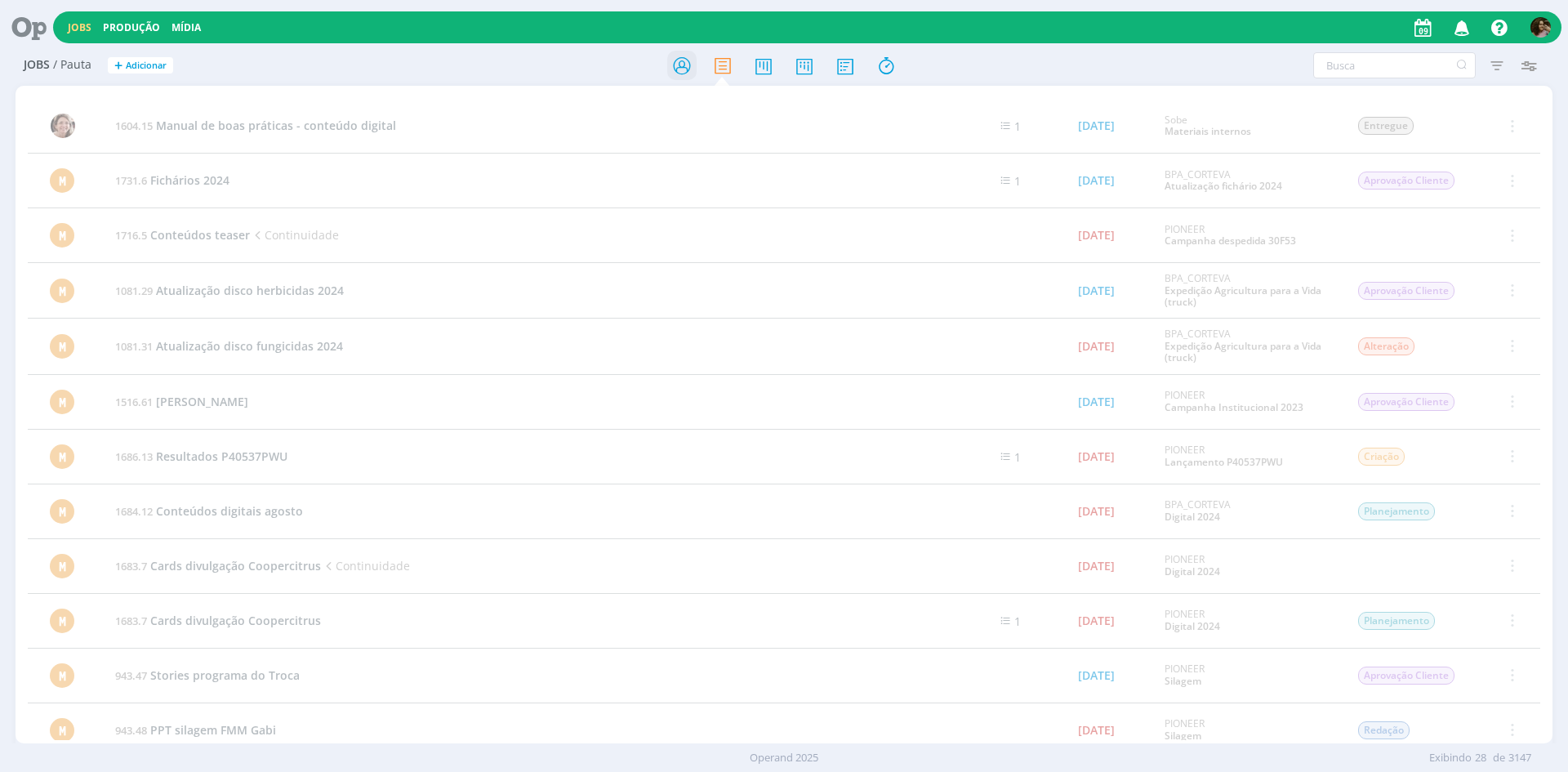
click at [680, 66] on icon at bounding box center [681, 66] width 29 height 32
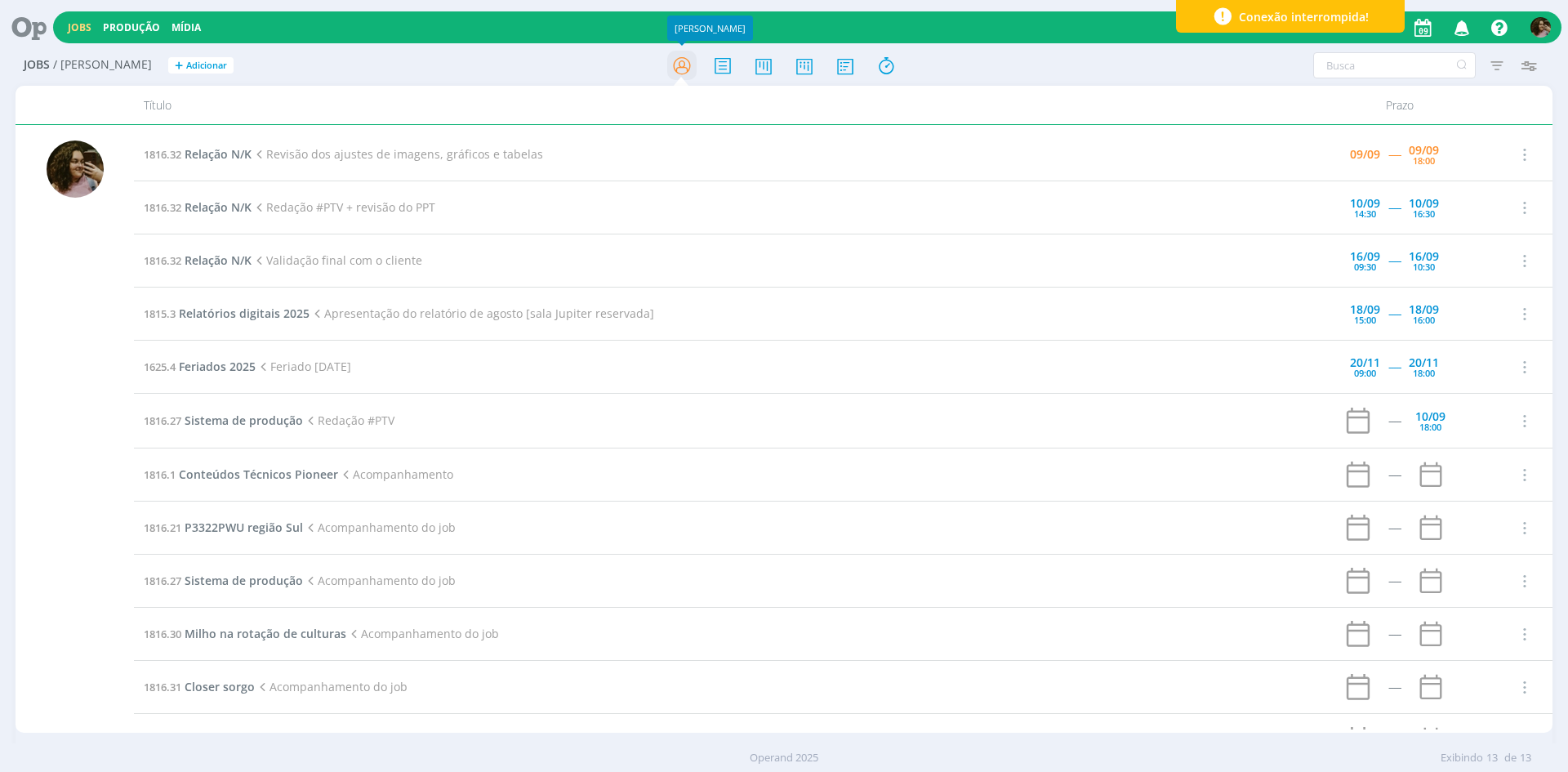
click at [687, 57] on icon at bounding box center [681, 66] width 29 height 32
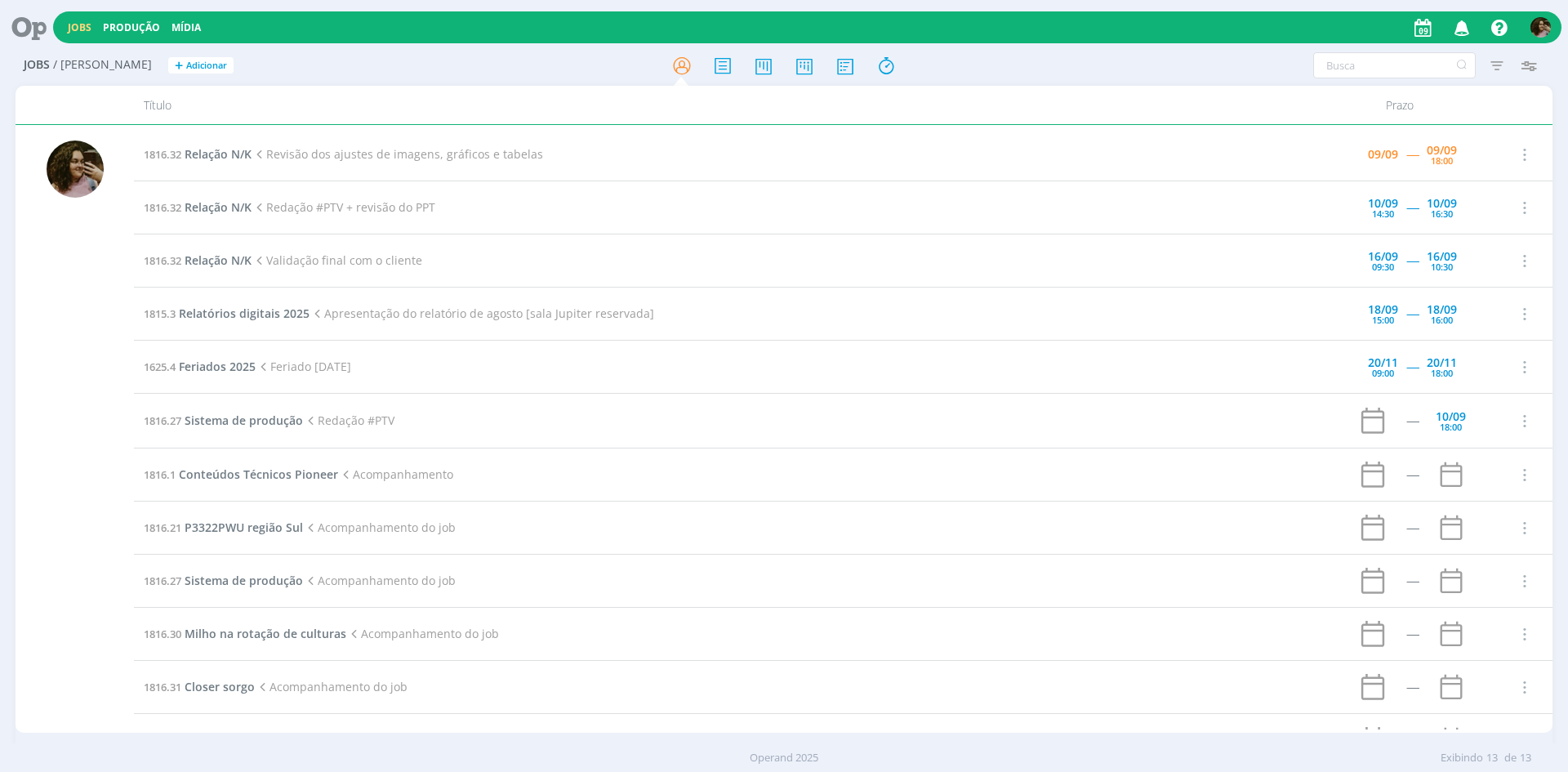
click at [258, 155] on icon at bounding box center [259, 154] width 14 height 14
click at [248, 154] on span "Relação N/K" at bounding box center [218, 154] width 67 height 15
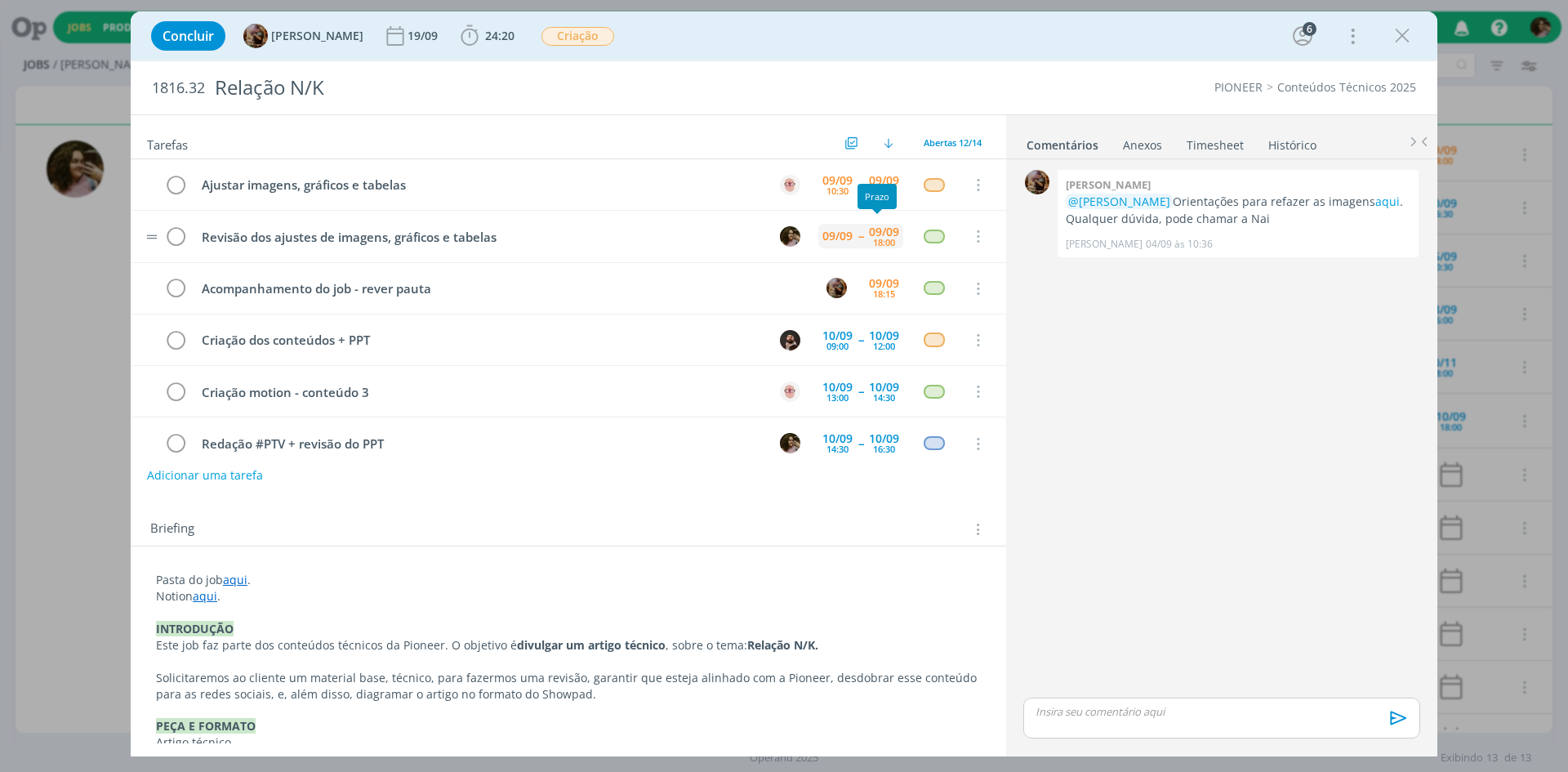
click at [888, 244] on div "18:00" at bounding box center [884, 242] width 22 height 9
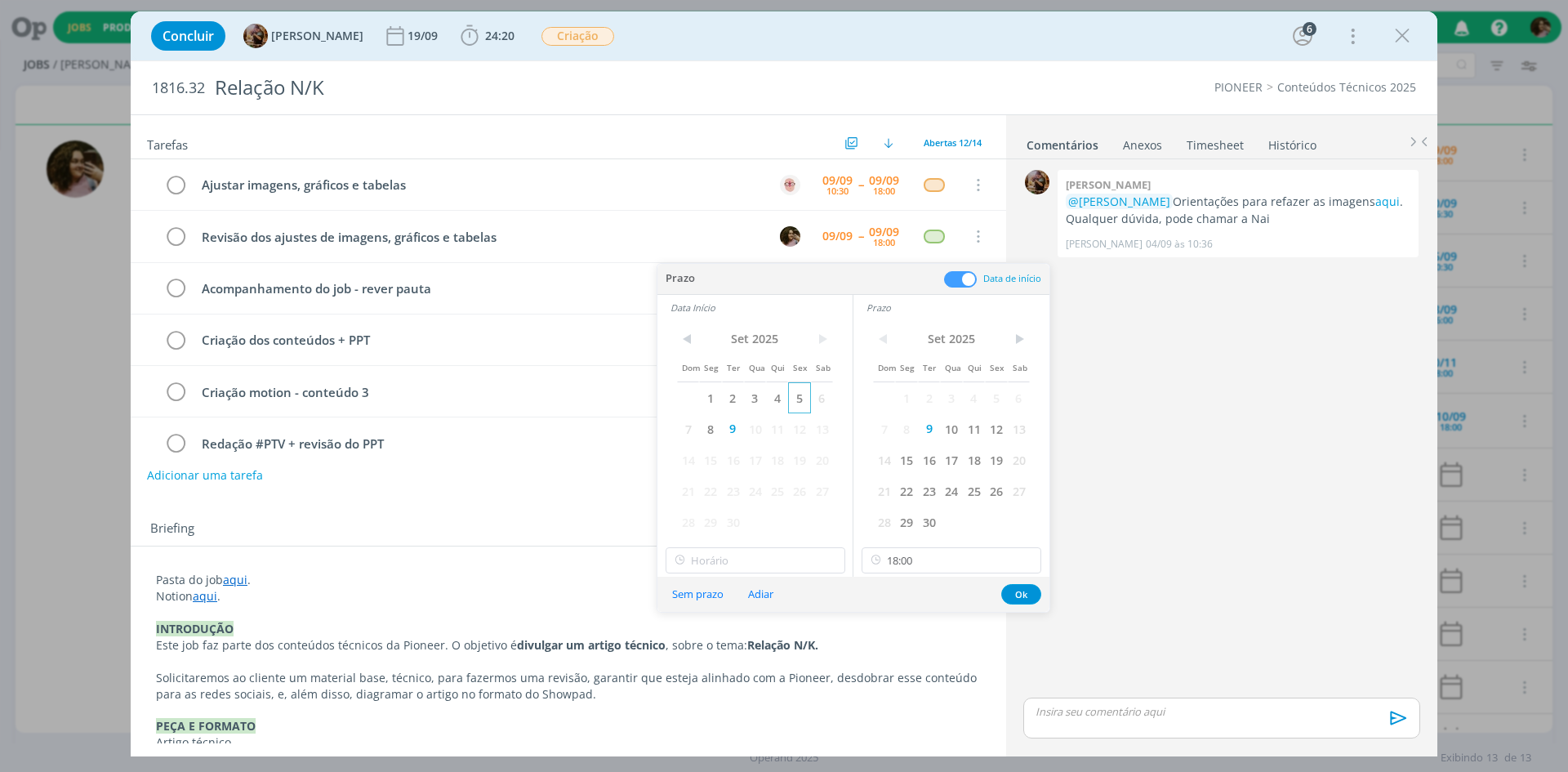
click at [947, 426] on span "10" at bounding box center [951, 429] width 22 height 31
click at [762, 433] on span "10" at bounding box center [755, 429] width 22 height 31
click at [909, 569] on input "18:00" at bounding box center [951, 560] width 179 height 26
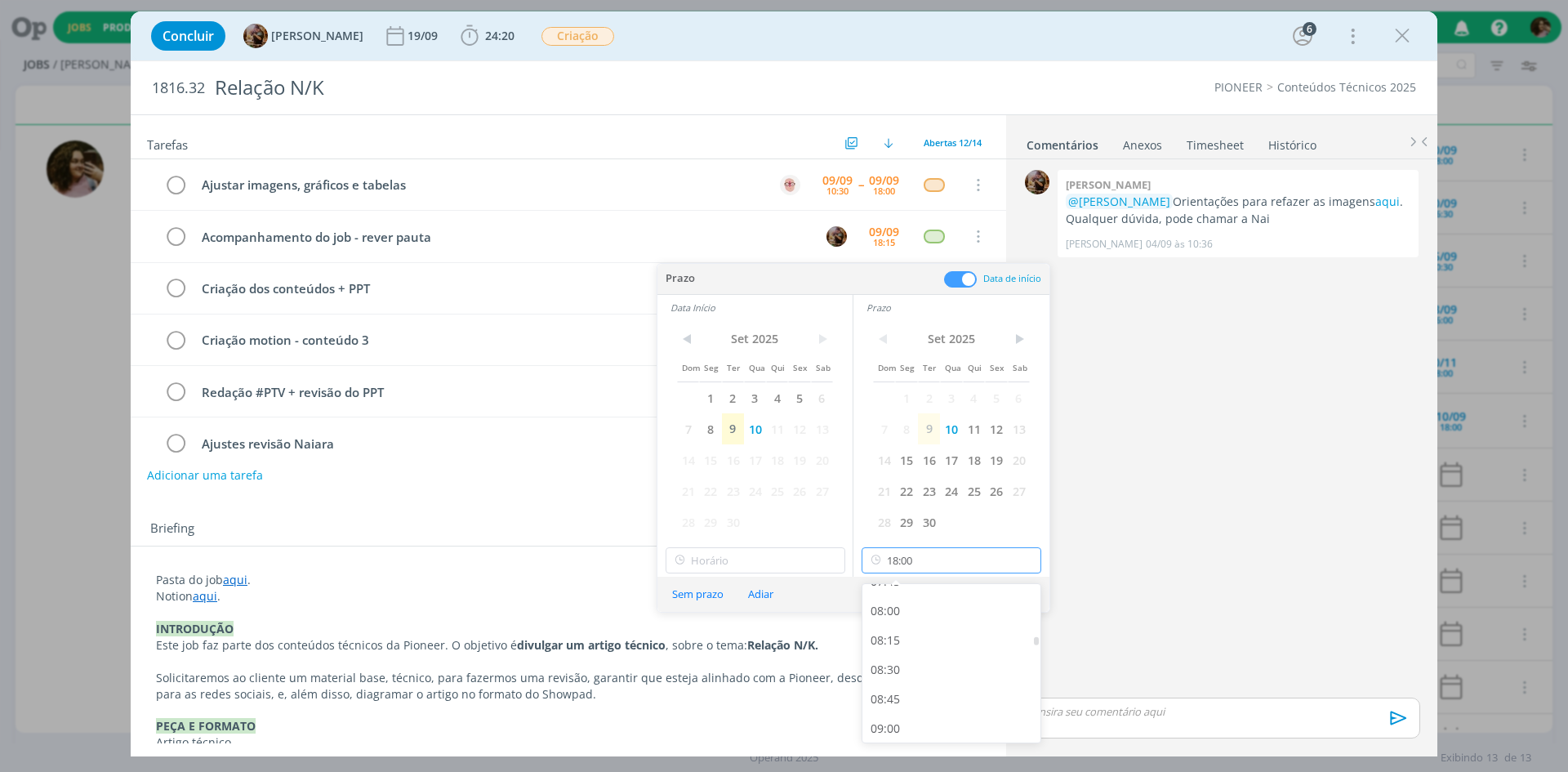
scroll to position [931, 0]
click at [915, 613] on div "08:00" at bounding box center [953, 608] width 183 height 29
click at [914, 562] on input "08:00" at bounding box center [951, 560] width 179 height 26
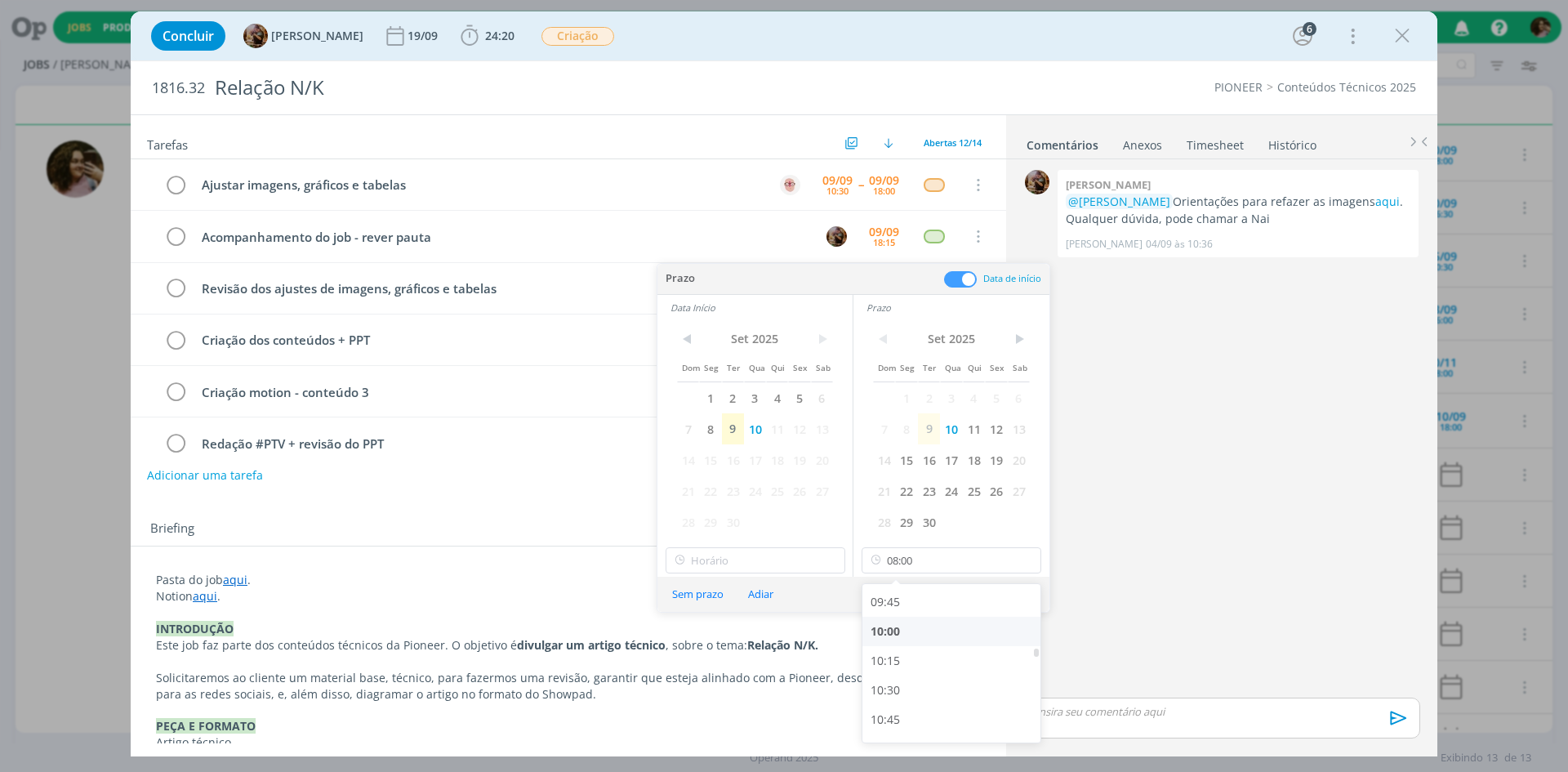
click at [902, 632] on div "10:00" at bounding box center [953, 631] width 183 height 29
type input "10:00"
click at [800, 557] on input "10:00" at bounding box center [755, 560] width 179 height 26
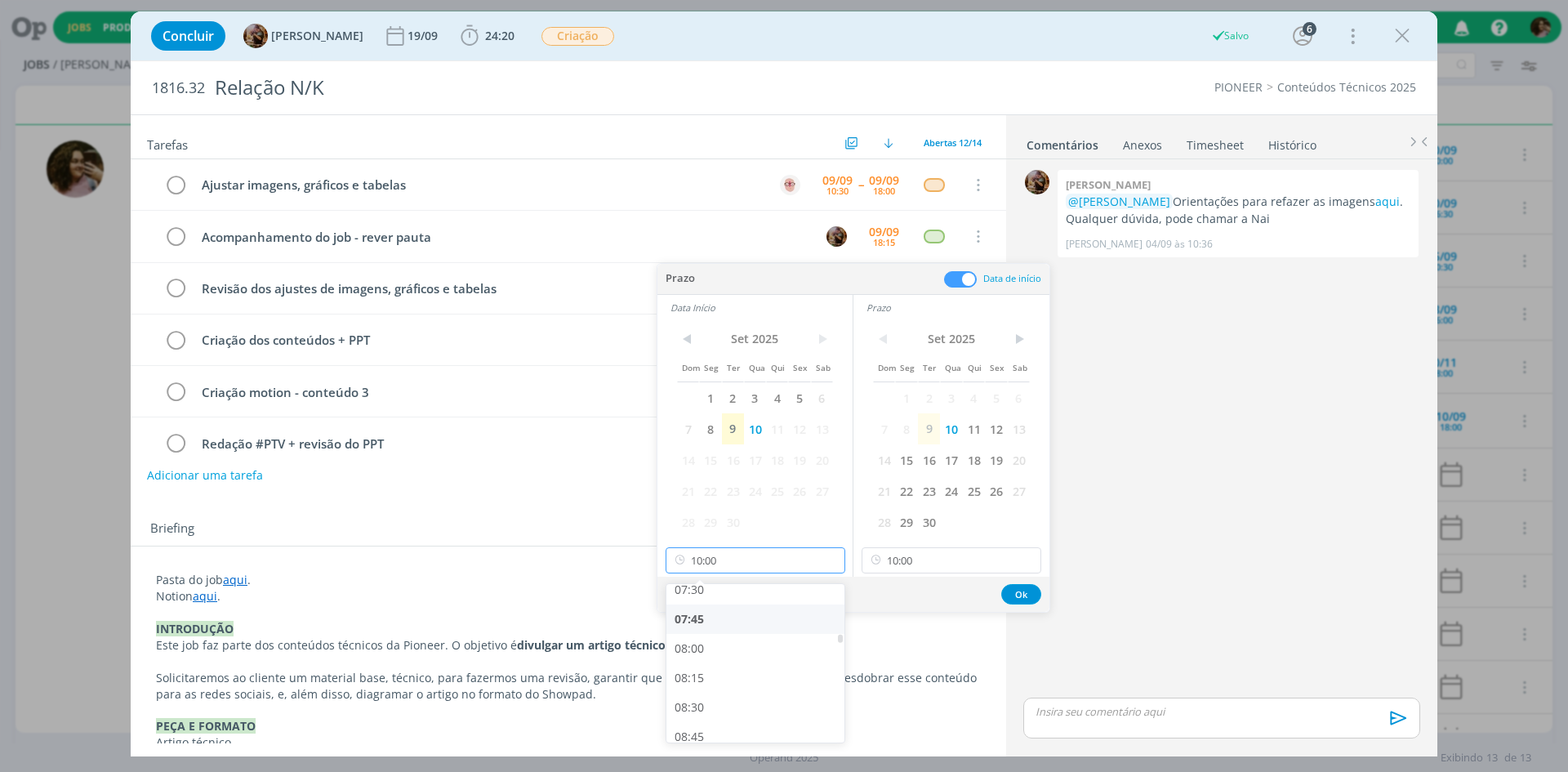
scroll to position [888, 0]
click at [743, 645] on div "08:00" at bounding box center [757, 651] width 183 height 29
type input "08:00"
click at [1011, 594] on button "Ok" at bounding box center [1021, 594] width 40 height 20
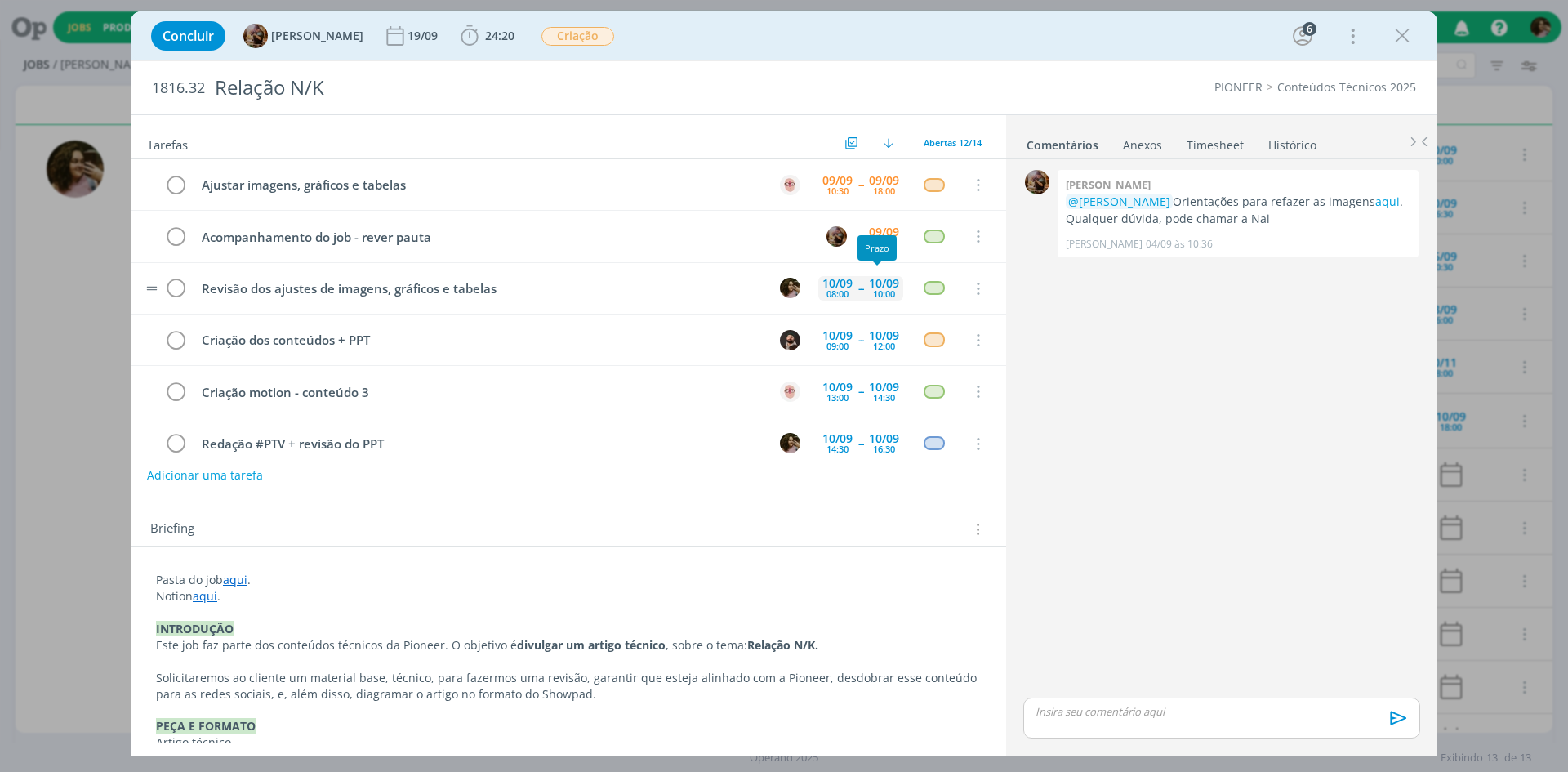
click at [876, 297] on div "10:00" at bounding box center [884, 293] width 22 height 9
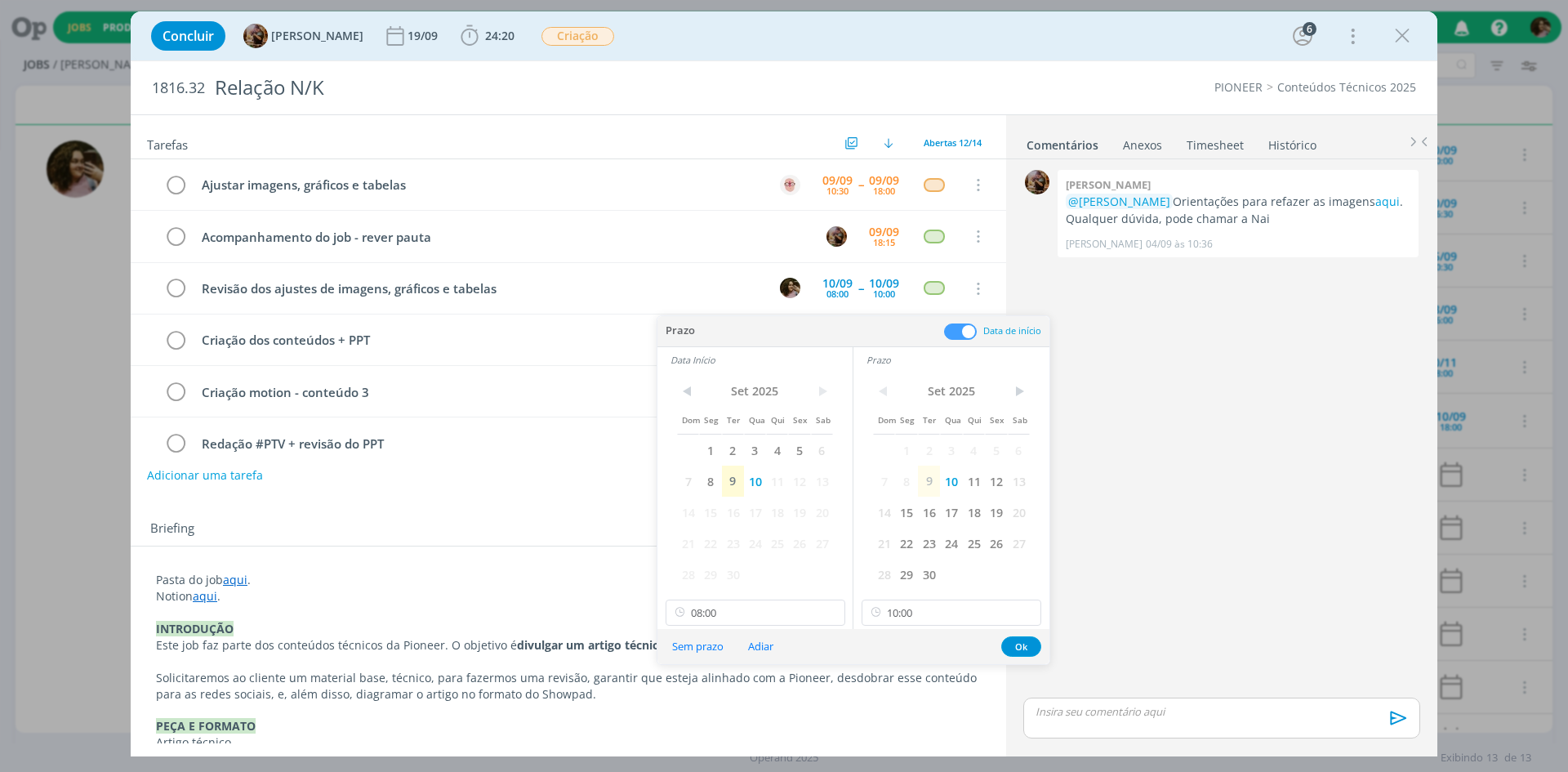
click at [1112, 415] on div "0 Amanda rodrigues @Douglas Morais Orientações para refazer as imagens aqui . Q…" at bounding box center [1221, 429] width 410 height 528
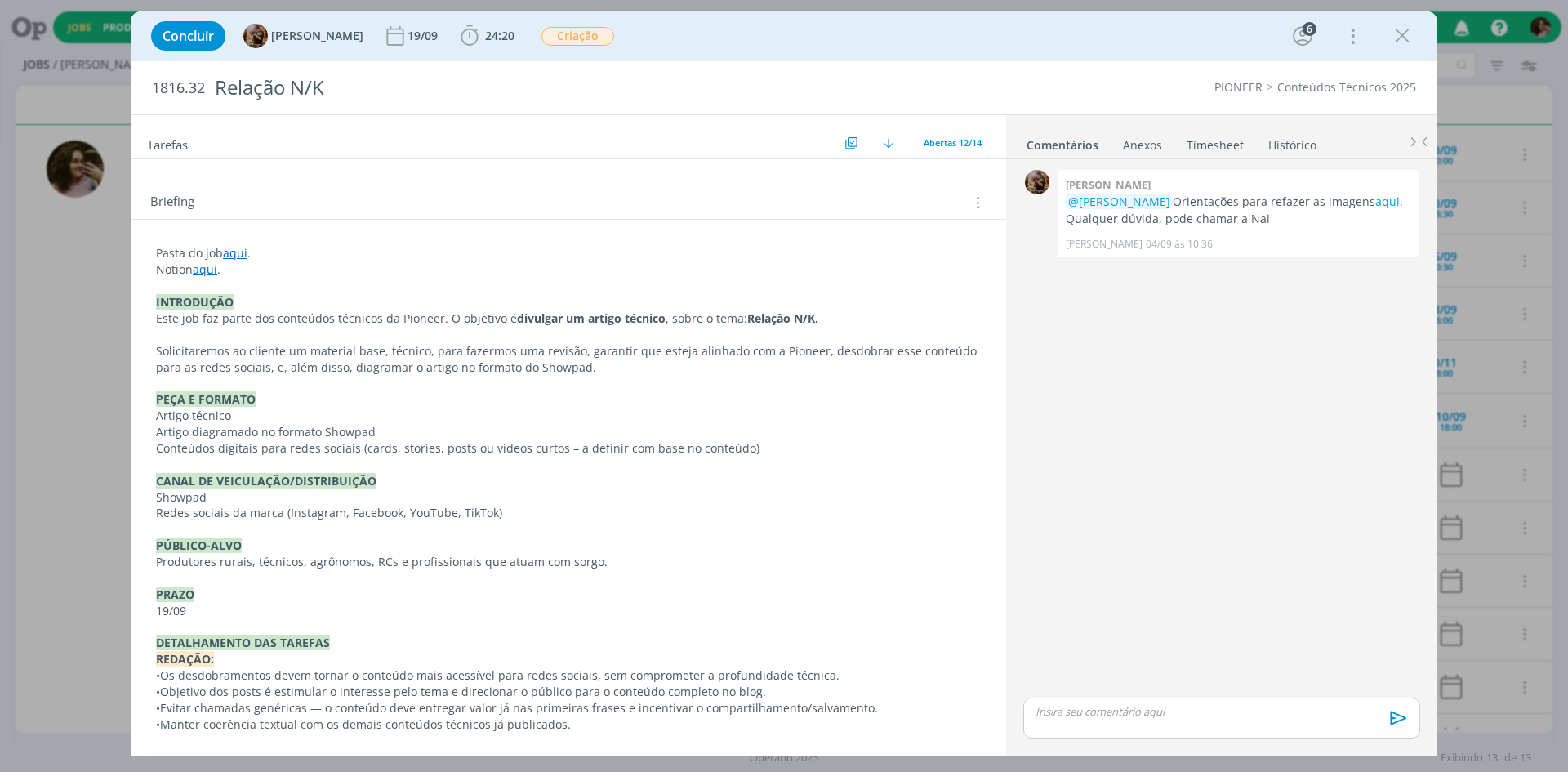
scroll to position [0, 0]
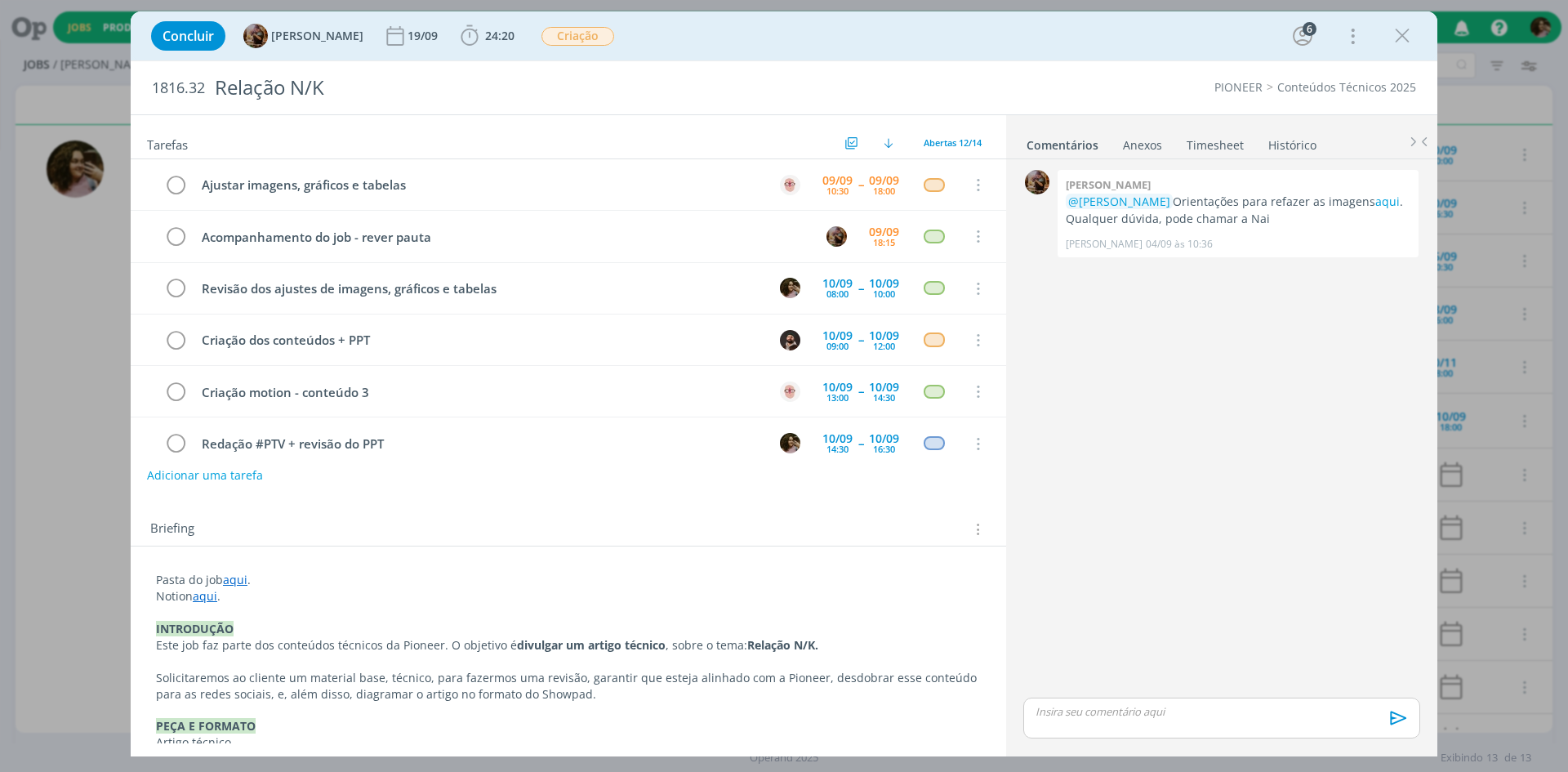
click at [1192, 309] on div "0 Amanda rodrigues @Douglas Morais Orientações para refazer as imagens aqui . Q…" at bounding box center [1221, 429] width 410 height 528
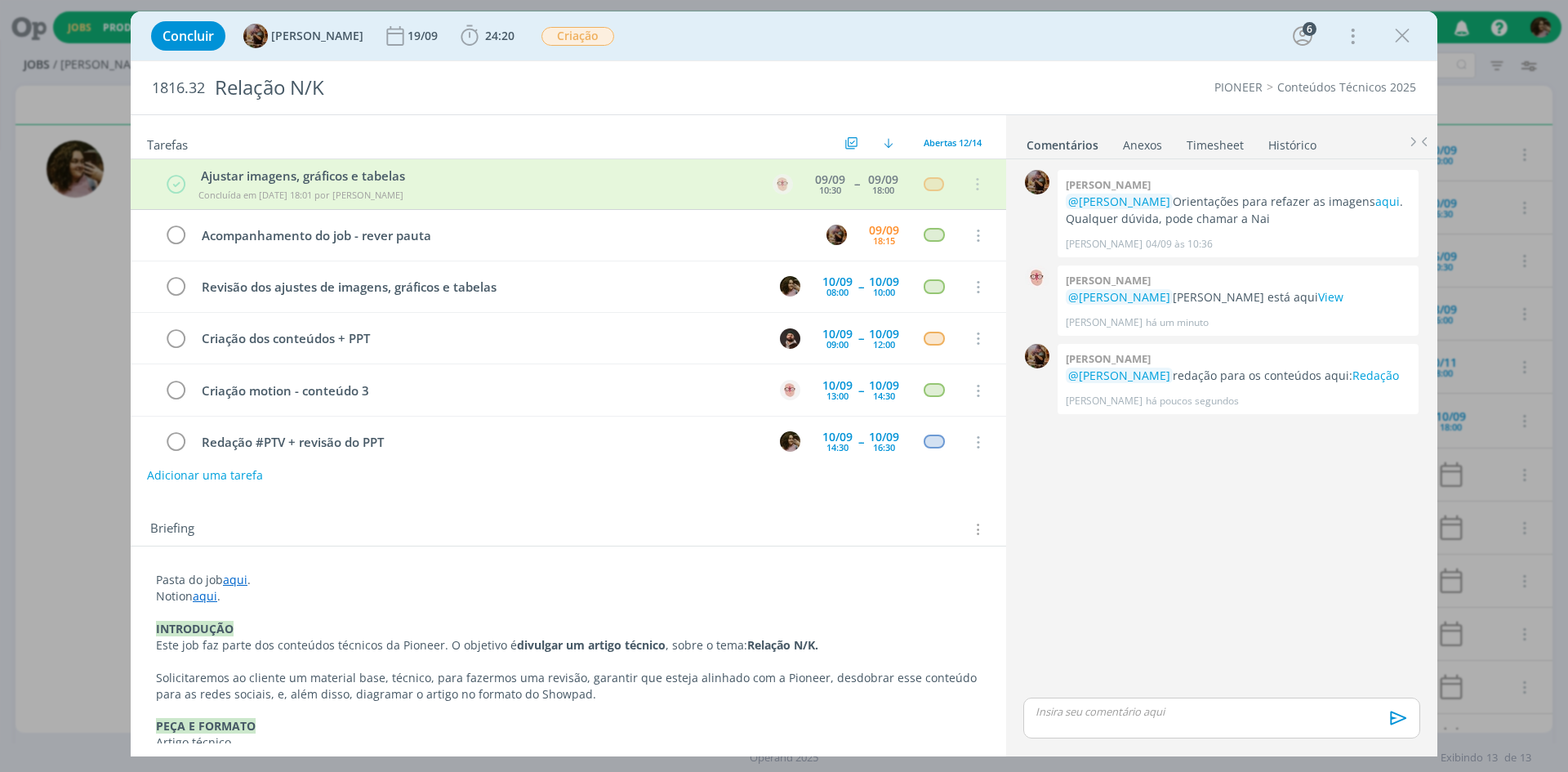
click at [1396, 32] on icon "dialog" at bounding box center [1402, 35] width 24 height 24
